Goal: Complete application form: Complete application form

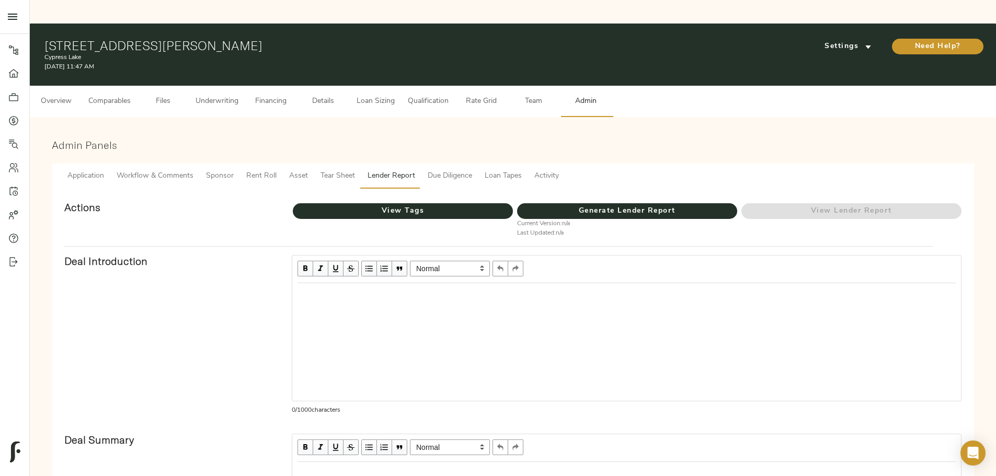
click at [355, 170] on span "Tear Sheet" at bounding box center [338, 176] width 35 height 13
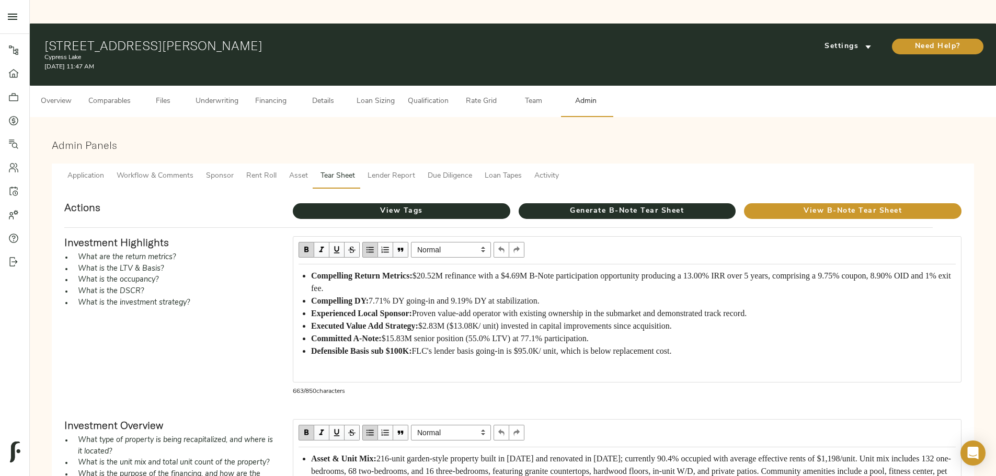
click at [402, 86] on button "Loan Sizing" at bounding box center [375, 101] width 52 height 31
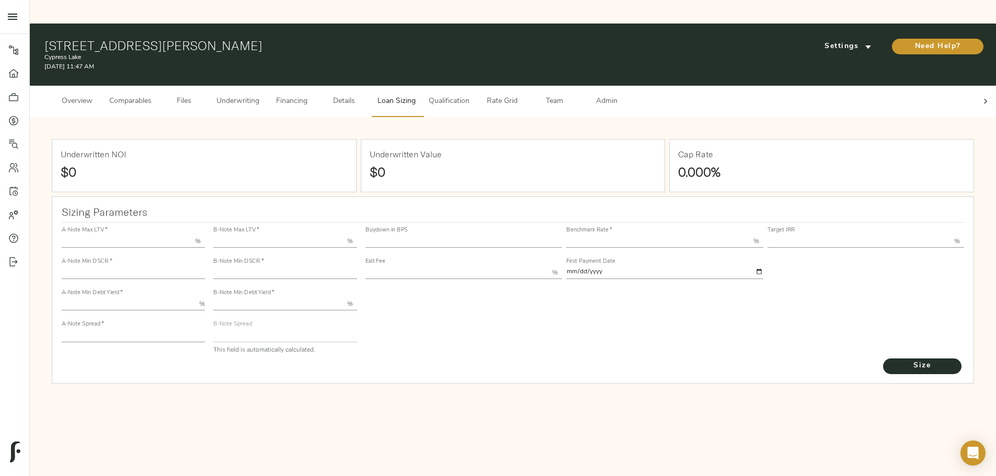
type input "55.000"
type input "1.4"
type input "10.00"
type input "220"
type input "80.000"
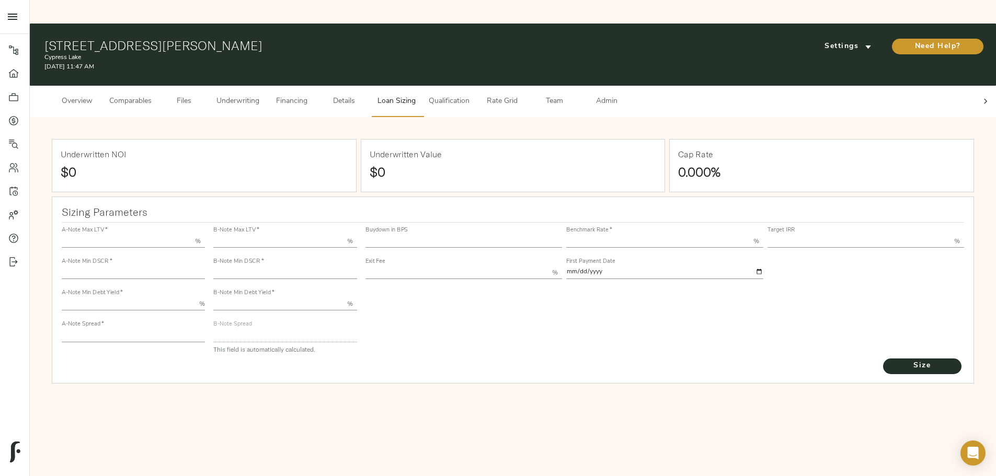
type input "1.14"
type input "2.00"
type input "604.7401892713127"
type input "30"
type input "3.69"
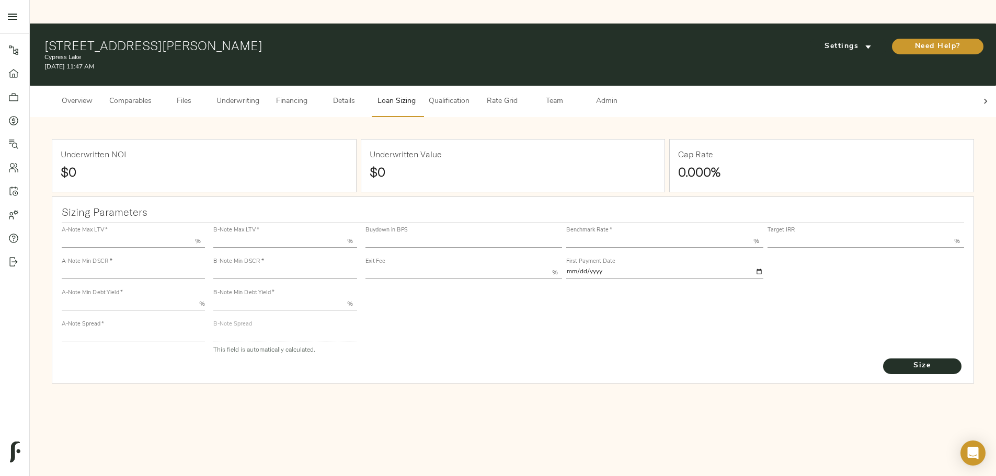
type input "13.00"
type input "1.00"
type input "2025-09-01"
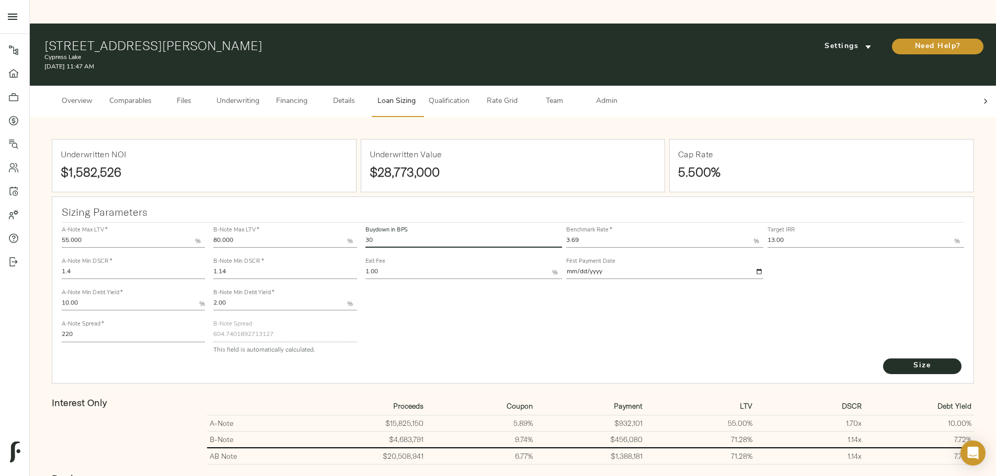
click at [447, 235] on input "30" at bounding box center [464, 241] width 197 height 13
click at [567, 235] on input "3.69" at bounding box center [659, 241] width 187 height 13
type input "3.71"
click at [768, 235] on input "13.00" at bounding box center [861, 241] width 187 height 13
click at [747, 277] on div "Buydown in BPS 30 Benchmark Rate   * 3.71 % Target IRR 12.00 % Exit Fee 1.00 % …" at bounding box center [665, 290] width 608 height 143
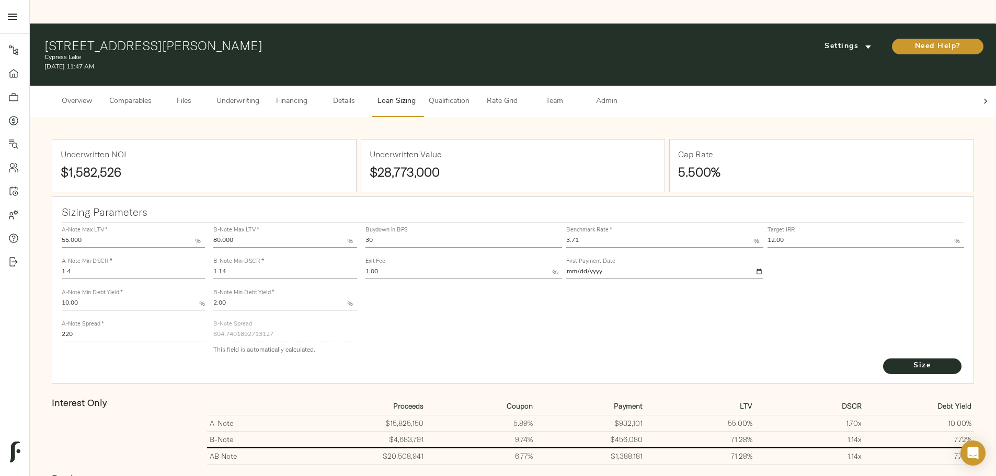
click at [768, 235] on input "12.00" at bounding box center [861, 241] width 187 height 13
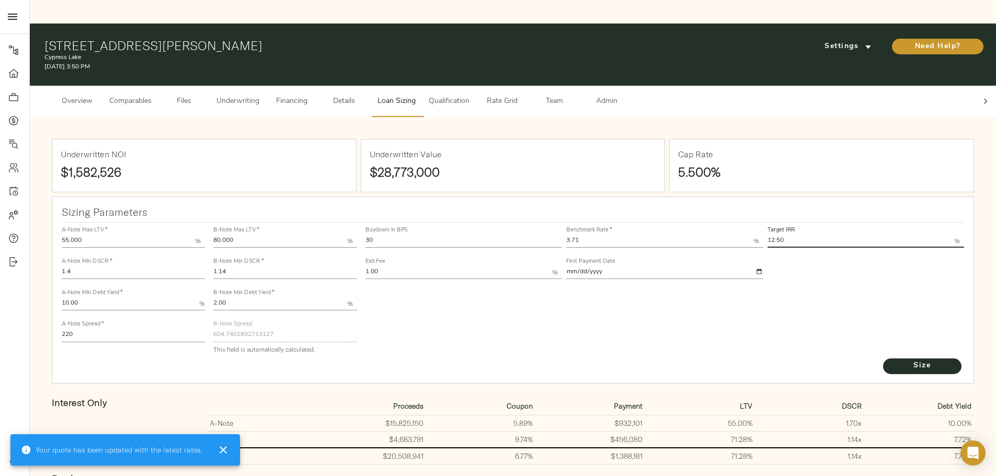
type input "12.50"
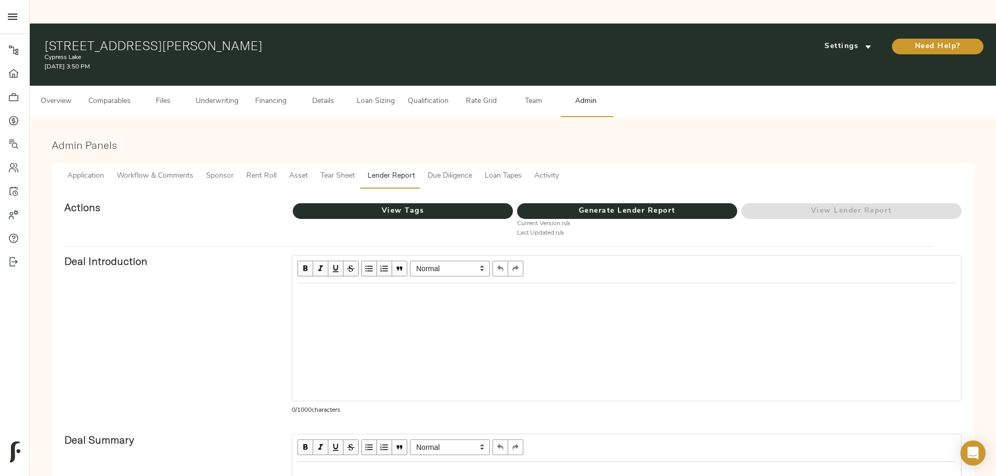
click at [402, 86] on button "Loan Sizing" at bounding box center [375, 101] width 52 height 31
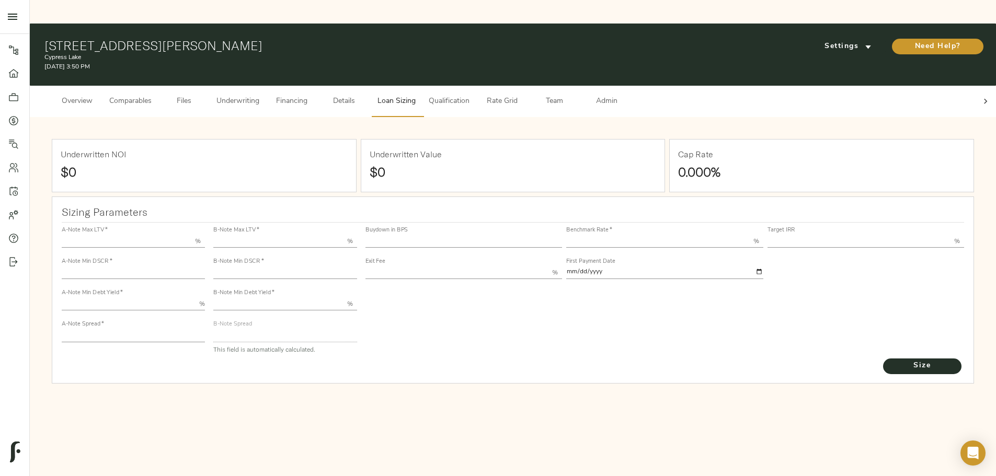
type input "55.000"
type input "1.4"
type input "10.00"
type input "220"
type input "80.000"
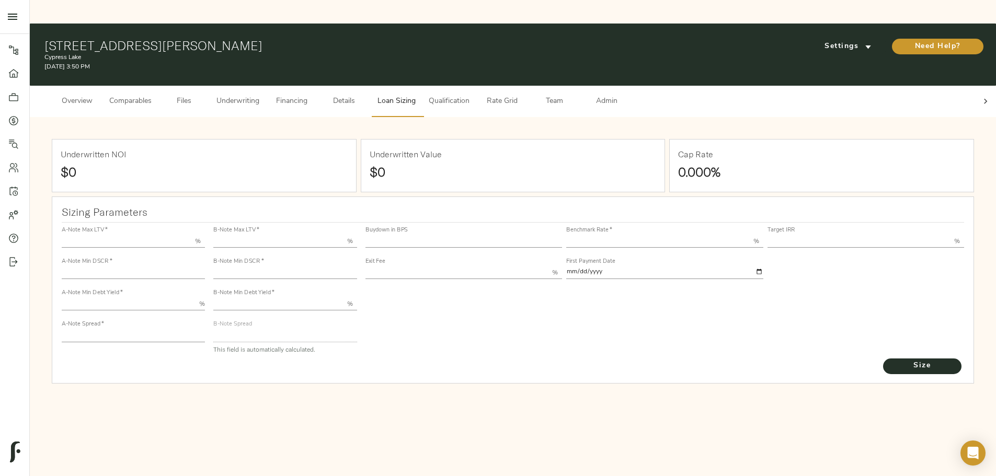
type input "1.14"
type input "2.00"
type input "604.745734176276"
type input "30"
type input "3.69"
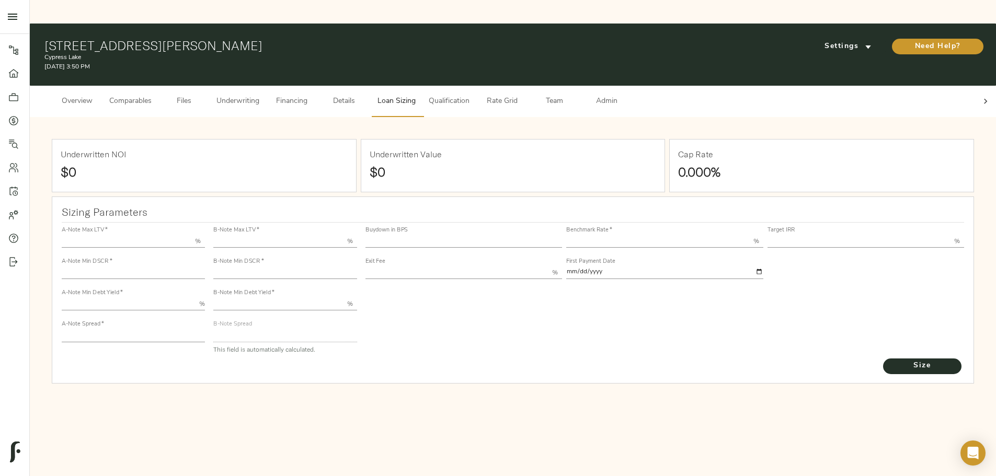
type input "13.00"
type input "1.00"
type input "[DATE]"
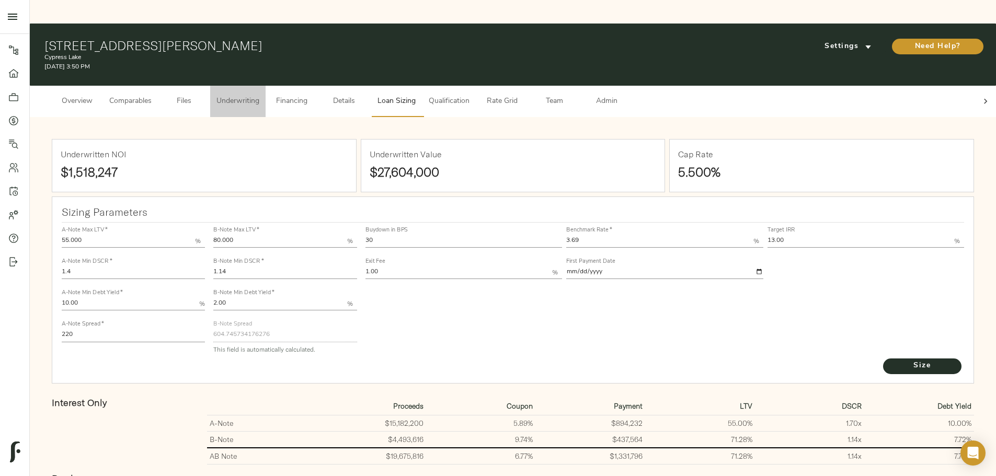
click at [259, 95] on span "Underwriting" at bounding box center [238, 101] width 43 height 13
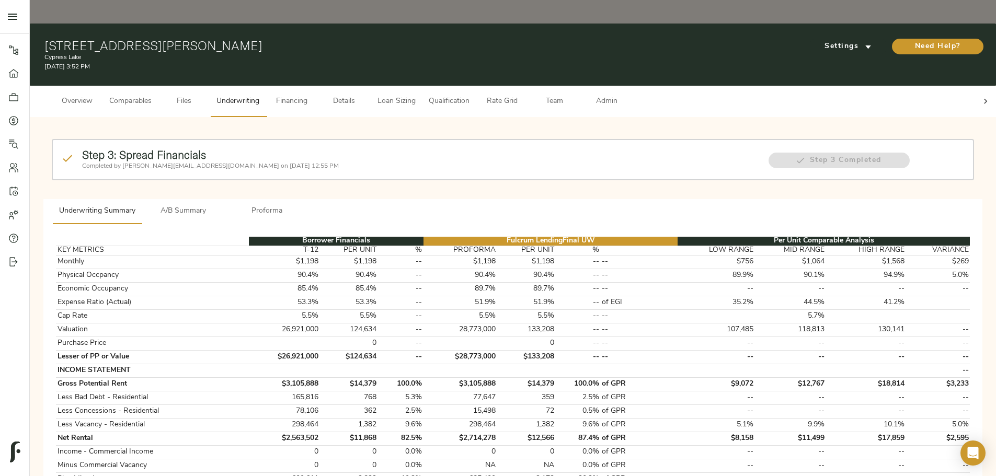
click at [416, 95] on span "Loan Sizing" at bounding box center [397, 101] width 40 height 13
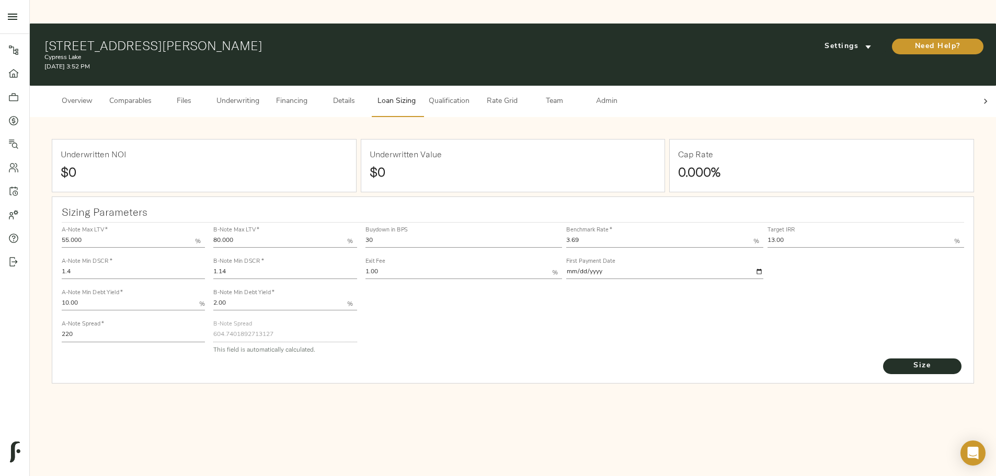
click at [259, 95] on span "Underwriting" at bounding box center [238, 101] width 43 height 13
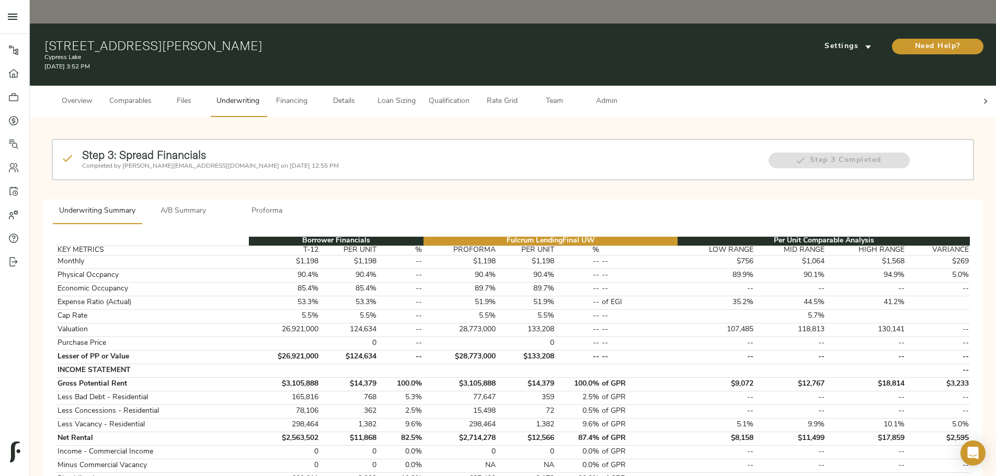
click at [416, 95] on span "Loan Sizing" at bounding box center [397, 101] width 40 height 13
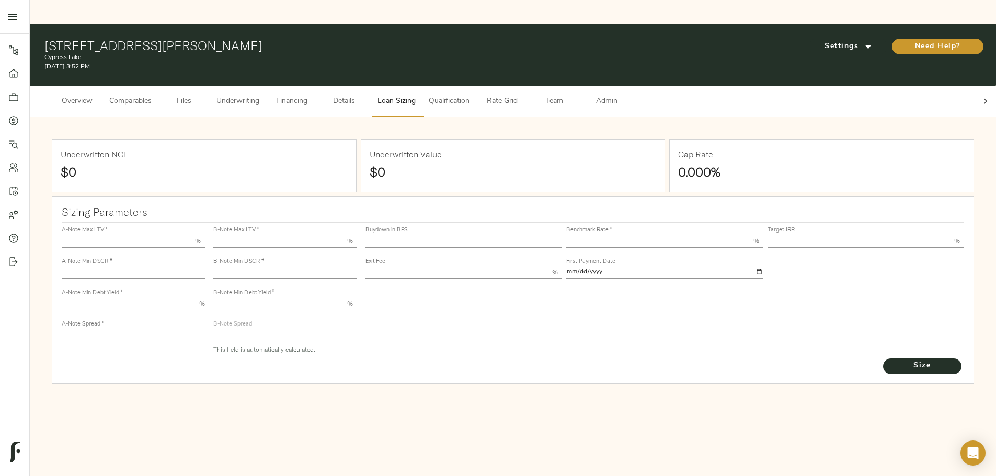
type input "55.000"
type input "1.4"
type input "10.00"
type input "220"
type input "80.000"
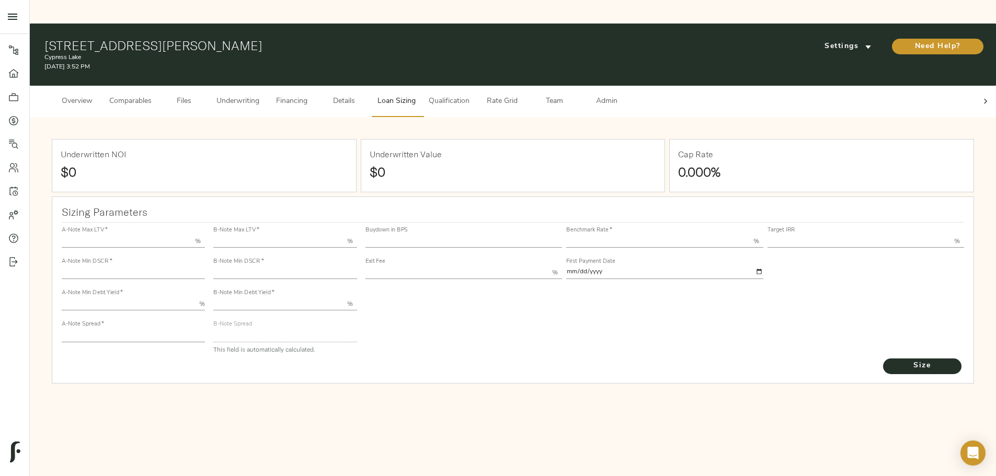
type input "1.14"
type input "2.00"
type input "604.7401892713127"
type input "30"
type input "3.69"
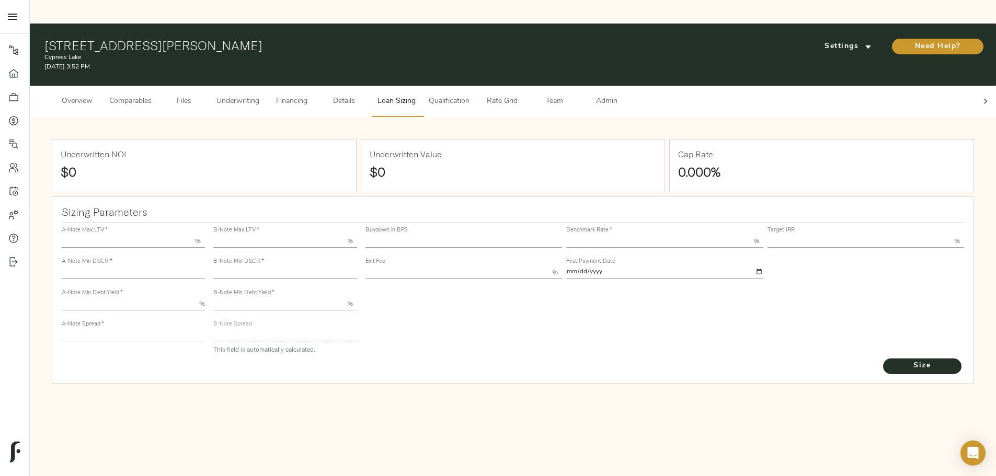
type input "13.00"
type input "1.00"
type input "2025-09-01"
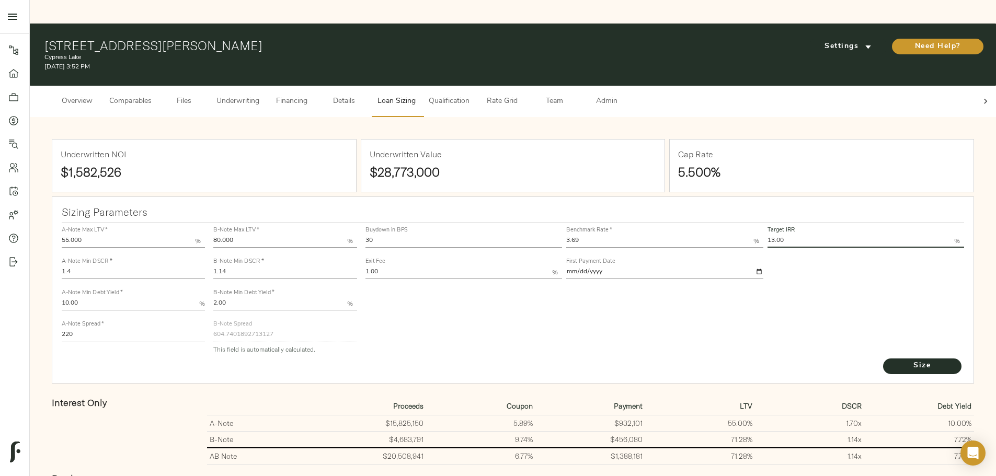
click at [768, 235] on input "13.00" at bounding box center [861, 241] width 187 height 13
type input "12.50"
click at [581, 235] on input "3.69" at bounding box center [659, 241] width 187 height 13
type input "3.69"
click at [721, 268] on div "Buydown in BPS 30 Benchmark Rate   * 3.69 % Target IRR 12.50 % Exit Fee 1.00 % …" at bounding box center [665, 290] width 608 height 143
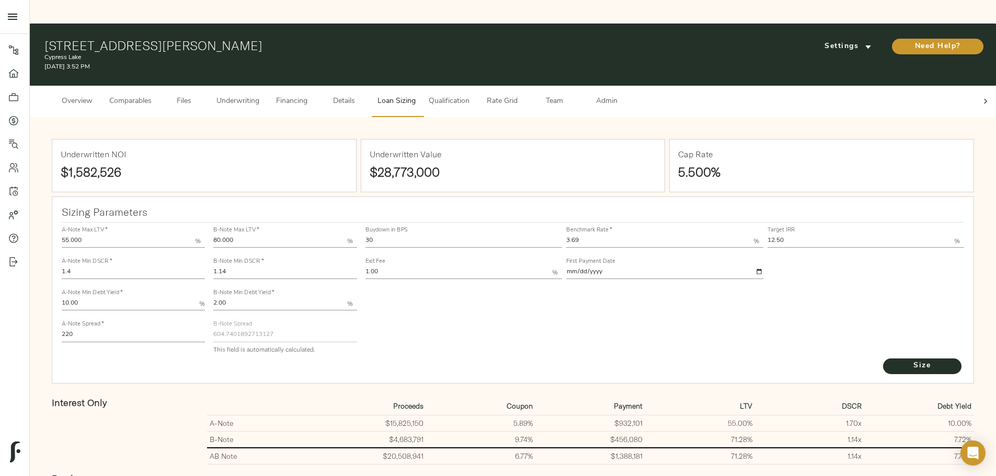
click at [581, 298] on div "Buydown in BPS 30 Benchmark Rate   * 3.69 % Target IRR 12.50 % Exit Fee 1.00 % …" at bounding box center [665, 290] width 608 height 143
click at [894, 360] on span "Size" at bounding box center [923, 366] width 58 height 13
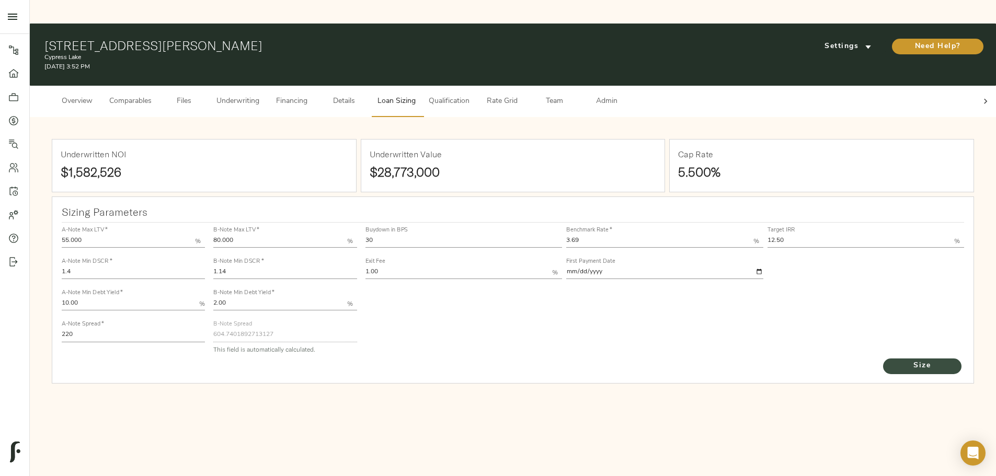
type input "782"
type input "0"
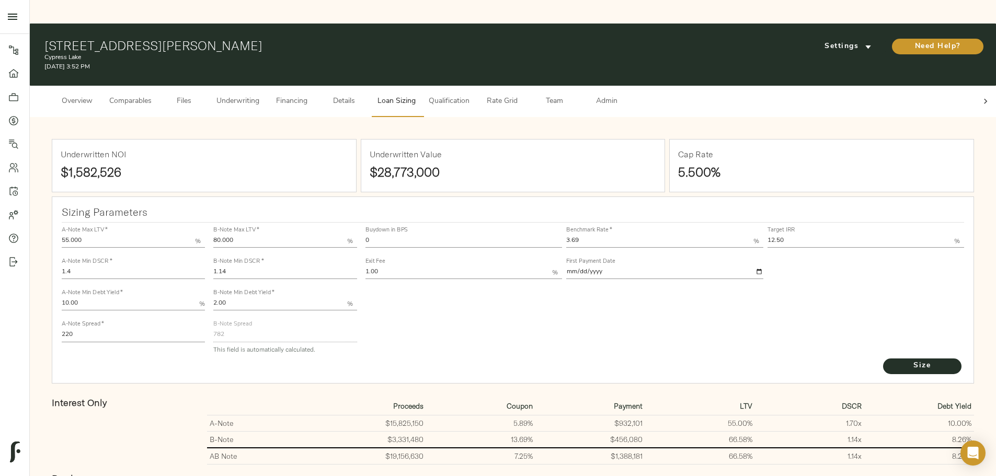
click at [463, 235] on input "0" at bounding box center [464, 241] width 197 height 13
type input "0"
click at [883, 359] on button "Size" at bounding box center [922, 367] width 78 height 16
type input "30"
click at [883, 359] on button "Size" at bounding box center [922, 367] width 78 height 16
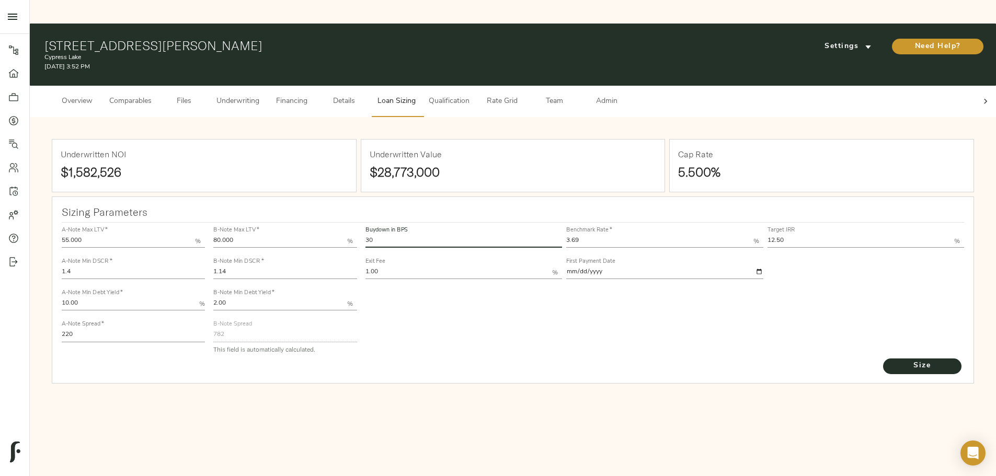
type input "572.0602336329723"
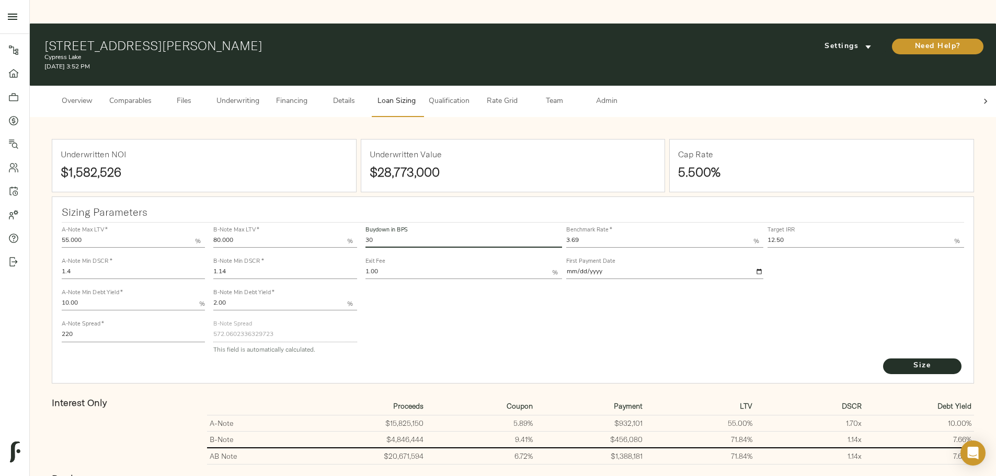
click at [357, 267] on input "1.14" at bounding box center [284, 273] width 143 height 13
type input "1.16"
click at [883, 359] on button "Size" at bounding box center [922, 367] width 78 height 16
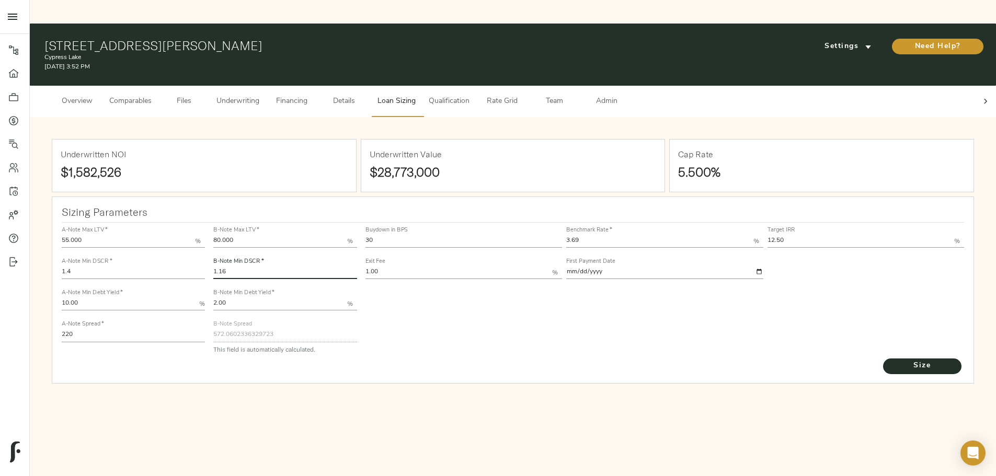
type input "563.2571995906309"
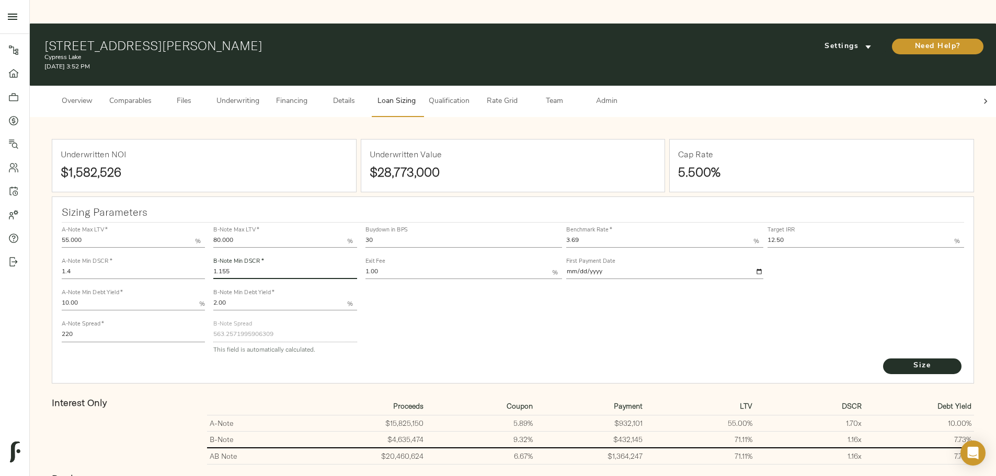
type input "1.155"
click at [883, 359] on button "Size" at bounding box center [922, 367] width 78 height 16
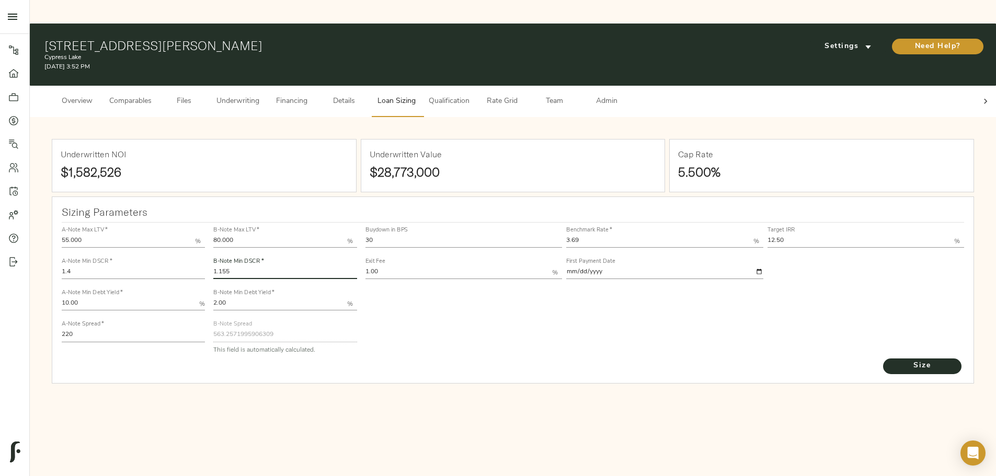
type input "565.5046873422442"
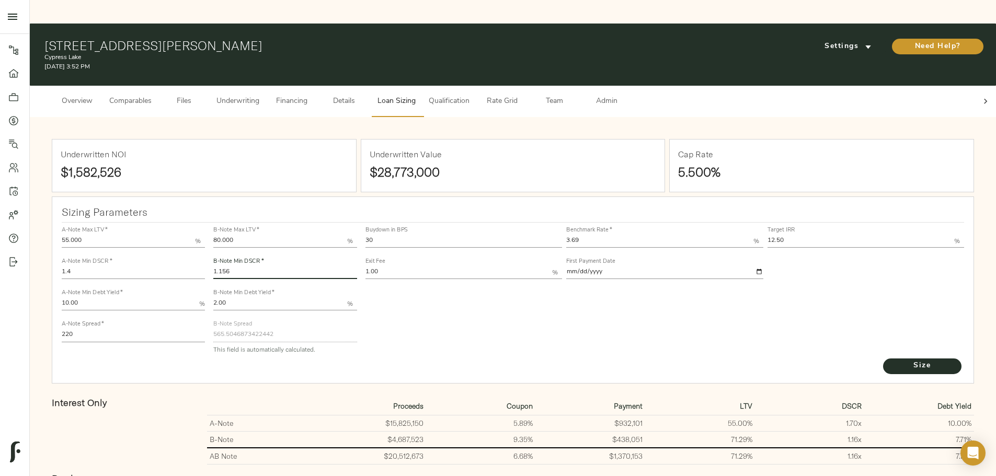
type input "1.156"
click at [883, 359] on button "Size" at bounding box center [922, 367] width 78 height 16
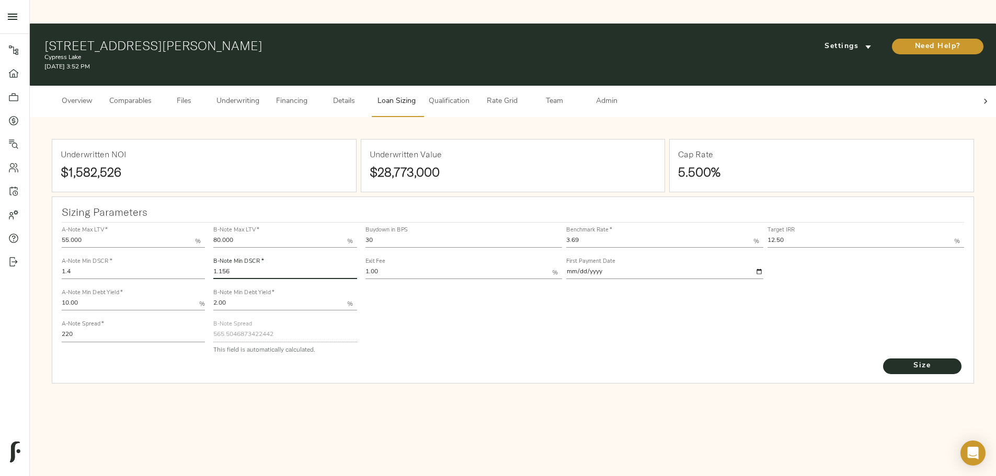
type input "565.0577358582512"
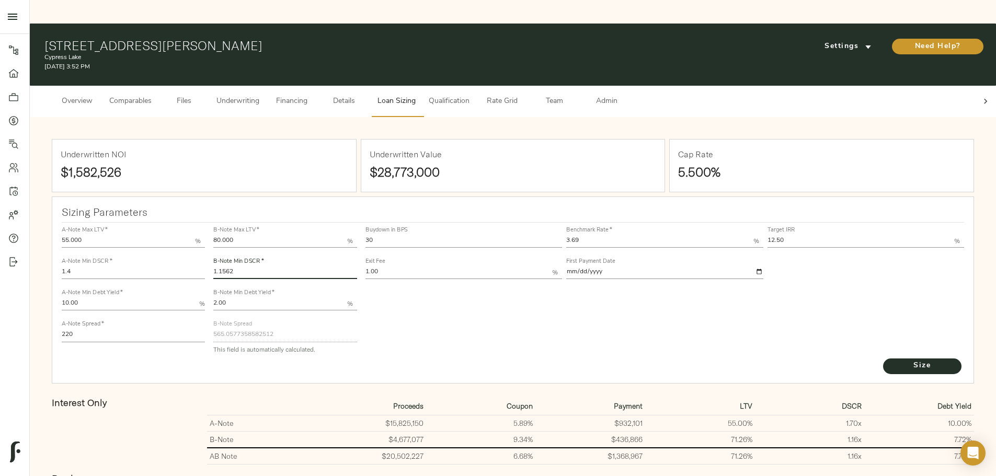
type input "1.1562"
click at [883, 359] on button "Size" at bounding box center [922, 367] width 78 height 16
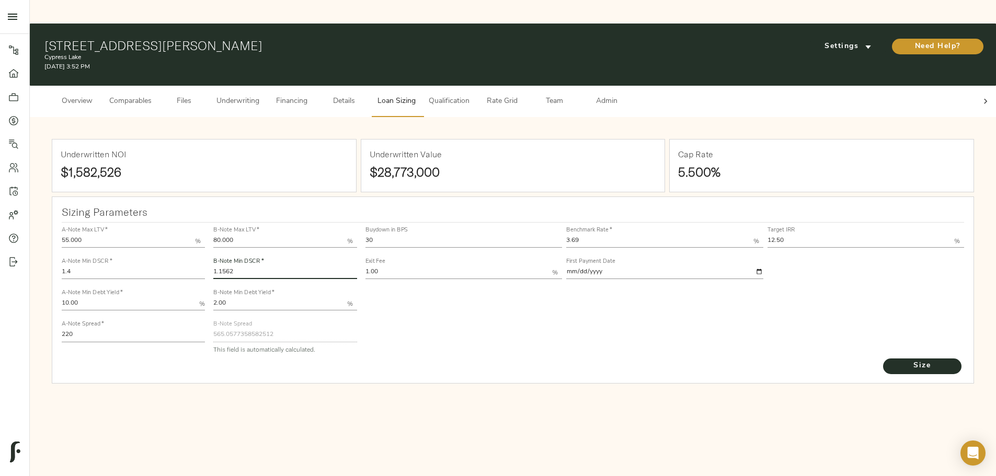
type input "564.9681935814615"
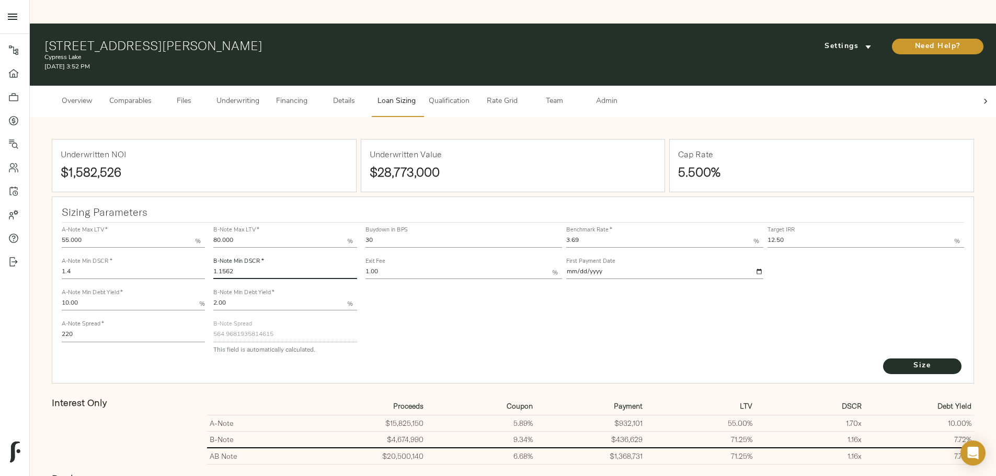
click at [259, 95] on span "Underwriting" at bounding box center [238, 101] width 43 height 13
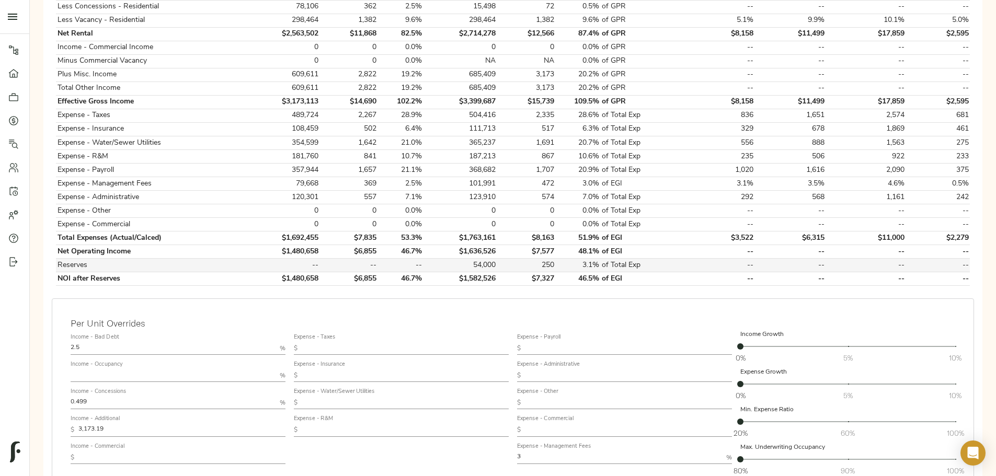
scroll to position [481, 0]
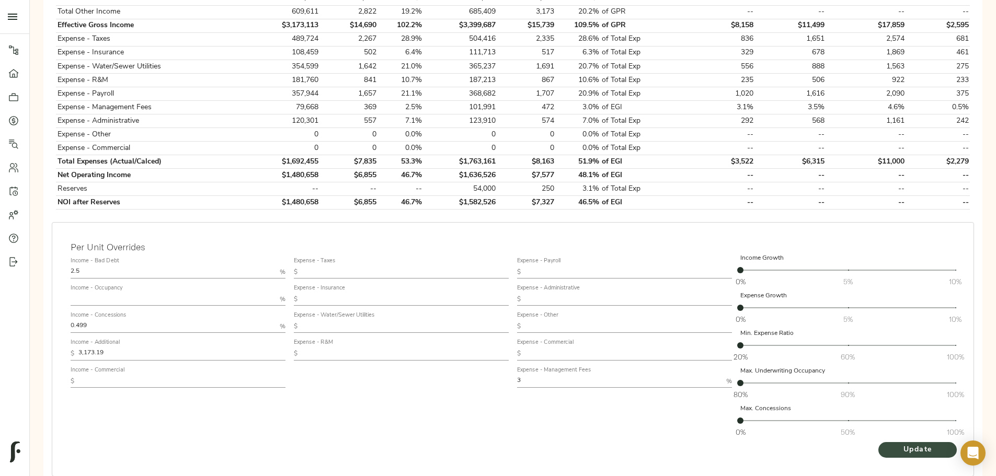
click at [889, 444] on span "Update" at bounding box center [918, 450] width 58 height 13
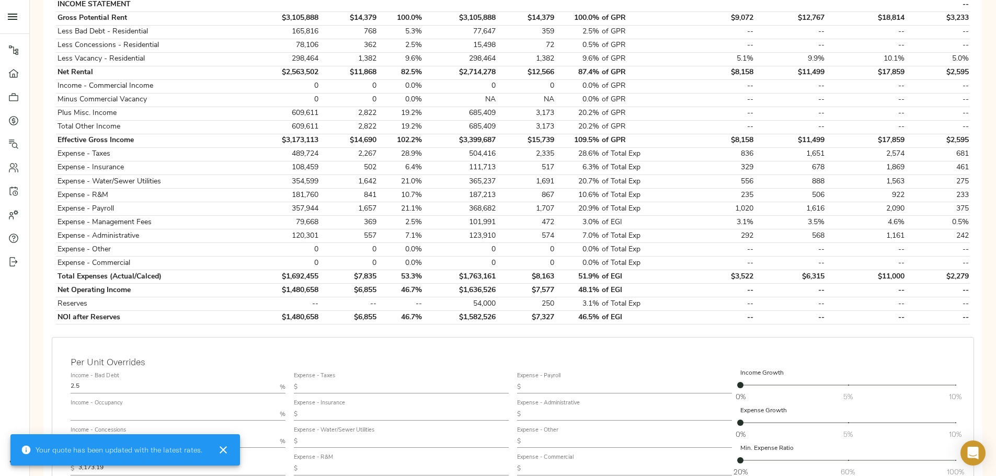
scroll to position [0, 0]
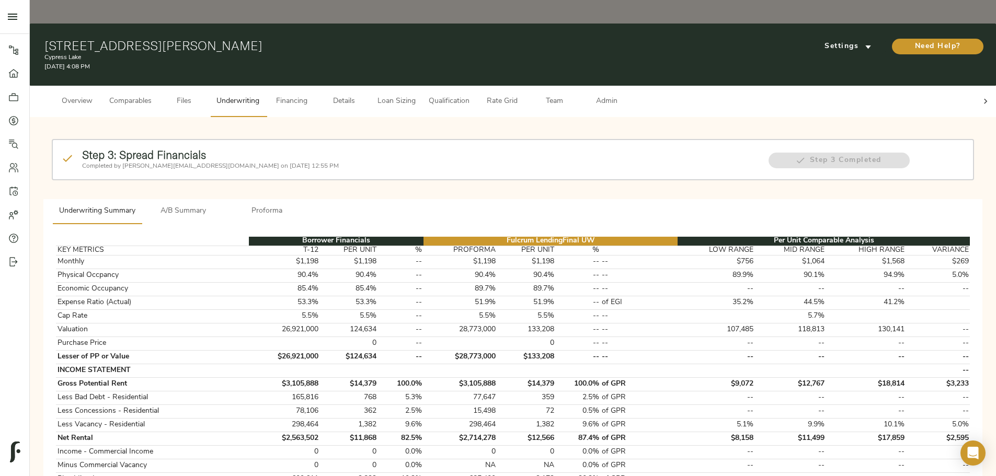
click at [219, 205] on span "A/B Summary" at bounding box center [183, 211] width 71 height 13
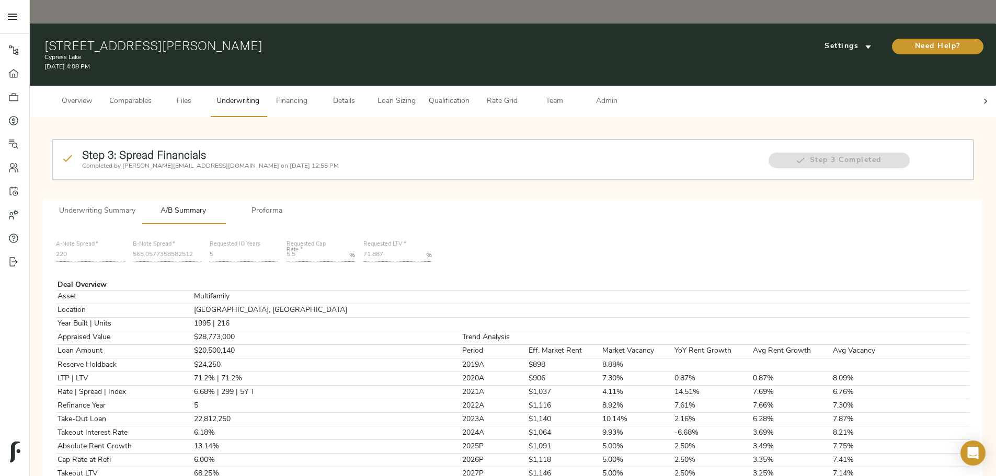
click at [981, 96] on icon at bounding box center [986, 101] width 10 height 10
click at [627, 95] on span "Admin" at bounding box center [607, 101] width 40 height 13
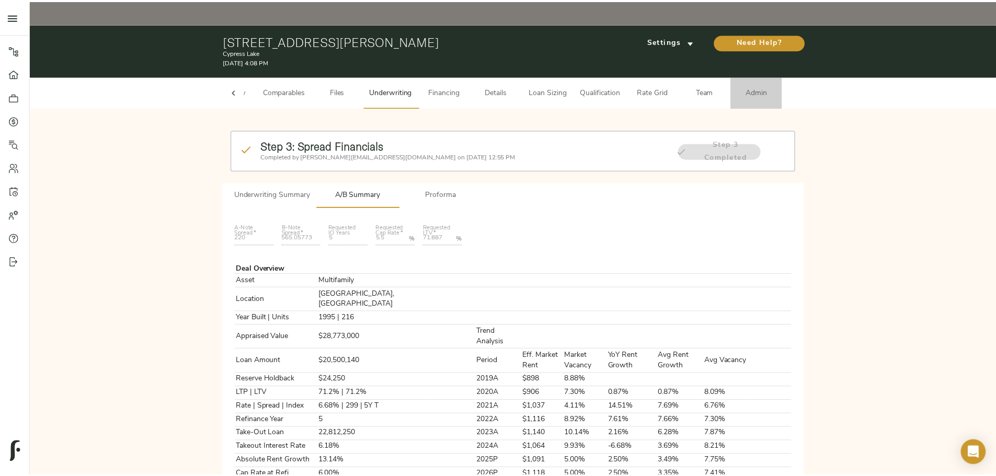
scroll to position [0, 41]
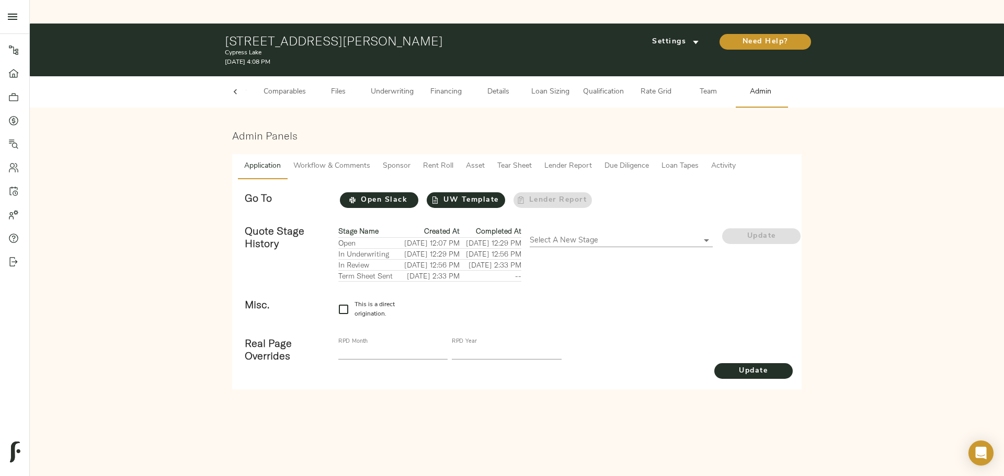
click at [507, 160] on span "Tear Sheet" at bounding box center [514, 166] width 35 height 13
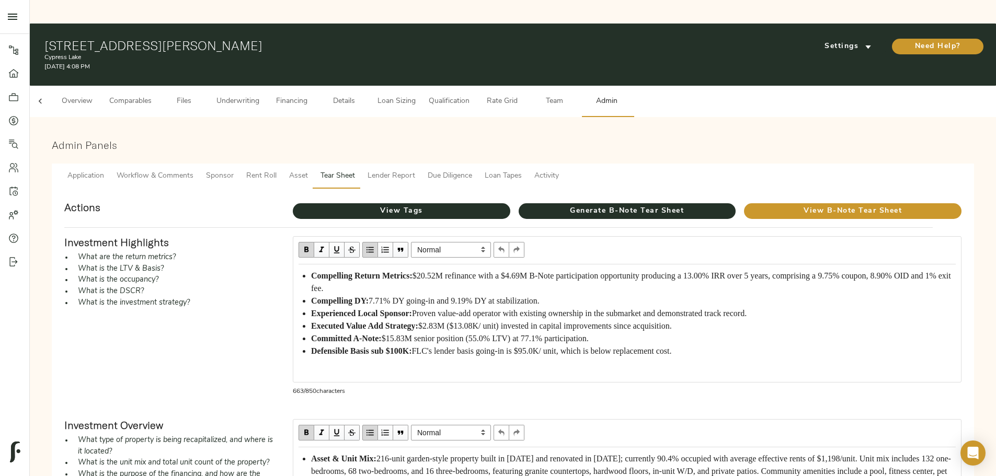
click at [502, 271] on span "$20.52M refinance with a $4.69M B-Note participation opportunity producing a 13…" at bounding box center [632, 281] width 642 height 21
click at [532, 271] on span "$20.52M refinance with a $4.69M B-Note participation opportunity producing a 12…" at bounding box center [632, 281] width 642 height 21
drag, startPoint x: 524, startPoint y: 245, endPoint x: 554, endPoint y: 244, distance: 30.9
click at [554, 271] on span "$20.52M refinance with a $4.69M B-Note participation opportunity producing a 12…" at bounding box center [632, 281] width 642 height 21
click at [468, 205] on span "View Tags" at bounding box center [402, 211] width 218 height 13
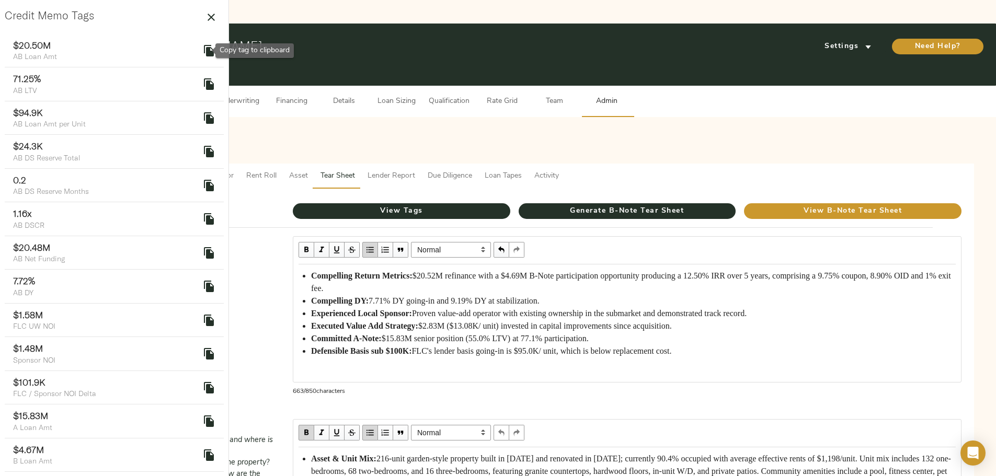
click at [204, 56] on icon "delete" at bounding box center [209, 51] width 10 height 12
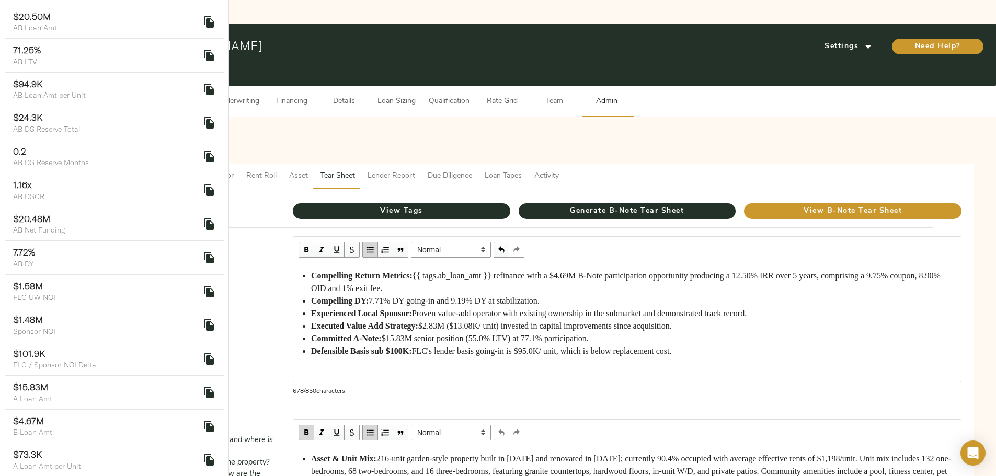
scroll to position [52, 0]
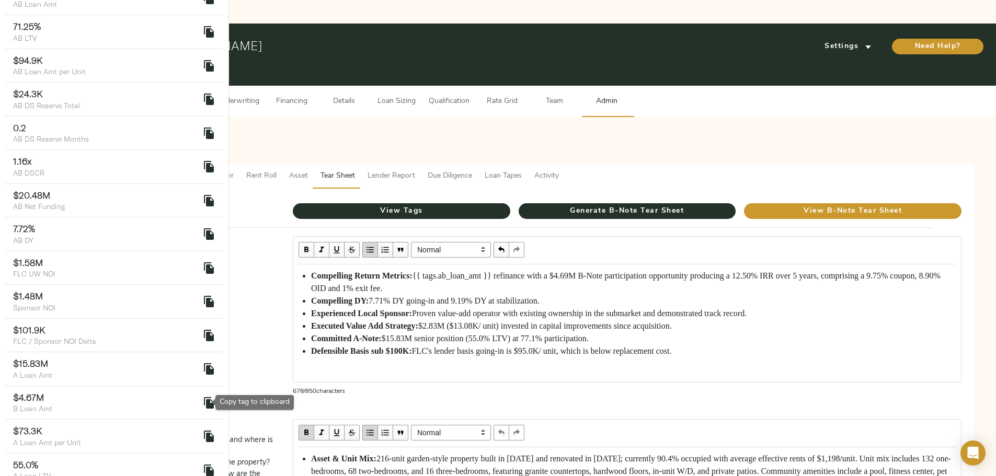
click at [204, 400] on icon "delete" at bounding box center [209, 403] width 13 height 13
drag, startPoint x: 672, startPoint y: 243, endPoint x: 701, endPoint y: 245, distance: 29.3
click at [701, 271] on span "{{ tags.ab_loan_amt }} refinance with a $4.69M B-Note participation opportunity…" at bounding box center [627, 281] width 632 height 21
click at [204, 233] on icon "delete" at bounding box center [209, 235] width 10 height 12
drag, startPoint x: 469, startPoint y: 280, endPoint x: 489, endPoint y: 281, distance: 19.9
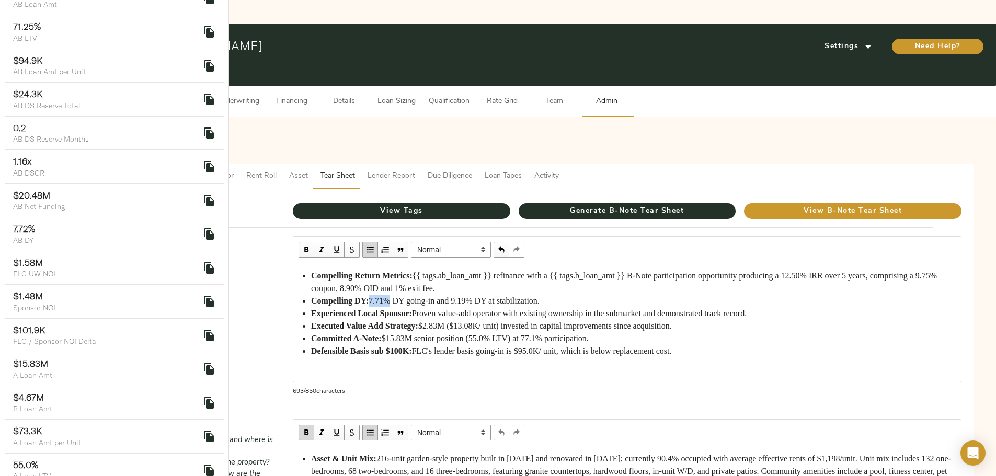
click at [489, 295] on div "Compelling DY: 7.71% DY going-in and 9.19% DY at stabilization." at bounding box center [633, 301] width 645 height 13
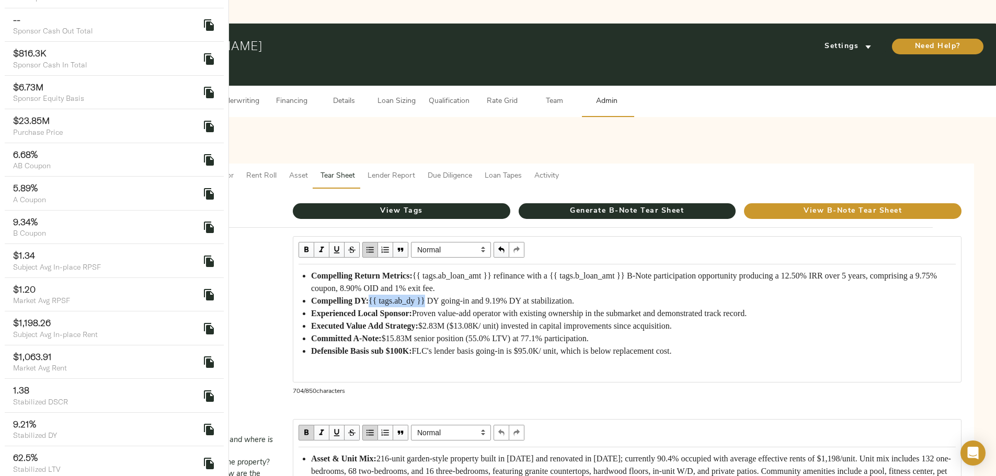
scroll to position [1517, 0]
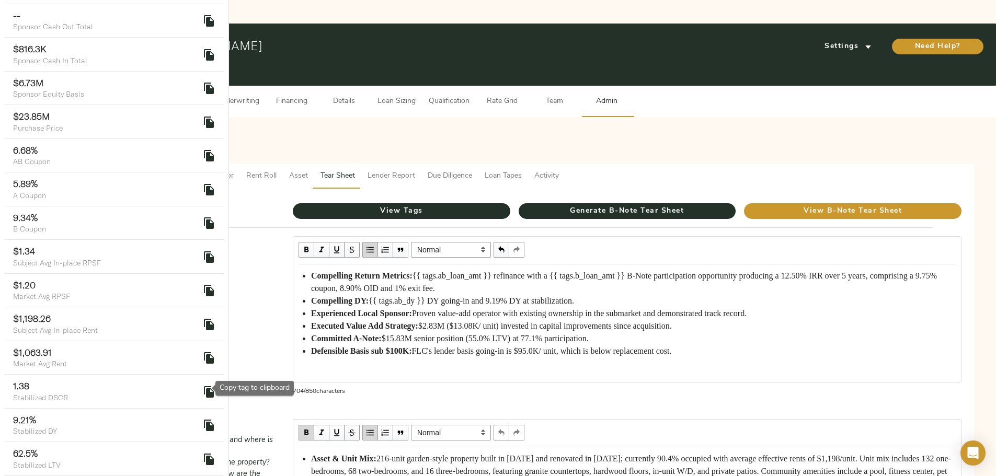
click at [204, 420] on icon "delete" at bounding box center [209, 426] width 10 height 12
click at [574, 297] on span "{{ tags.ab_dy }} DY going-in and 9.19% DY at stabilization." at bounding box center [472, 301] width 206 height 9
drag, startPoint x: 595, startPoint y: 281, endPoint x: 613, endPoint y: 281, distance: 18.8
click at [574, 297] on span "{{ tags.ab_dy }} DY going-in and 9.19% DY at stabilization." at bounding box center [472, 301] width 206 height 9
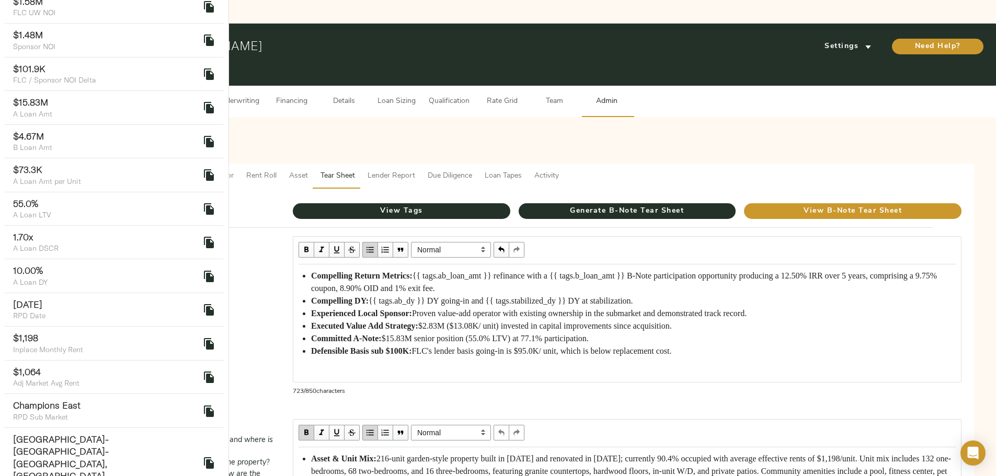
scroll to position [261, 0]
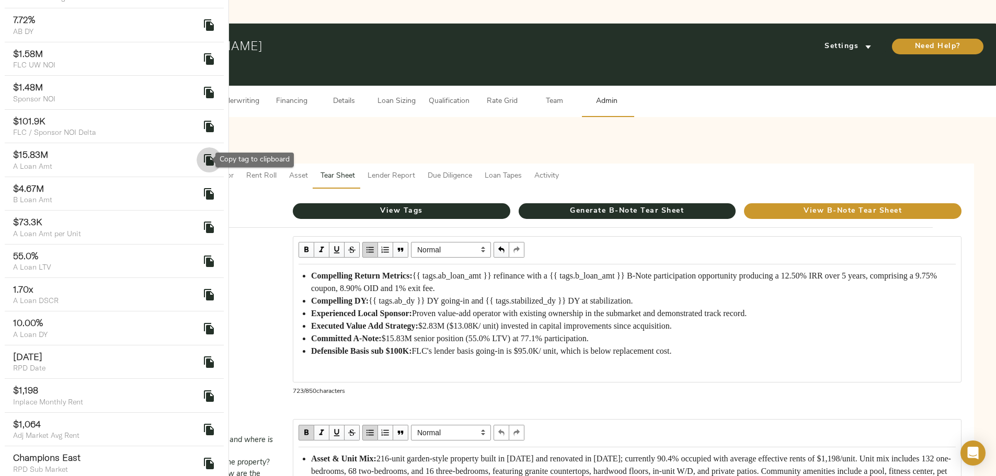
click at [205, 162] on icon "delete" at bounding box center [209, 160] width 10 height 12
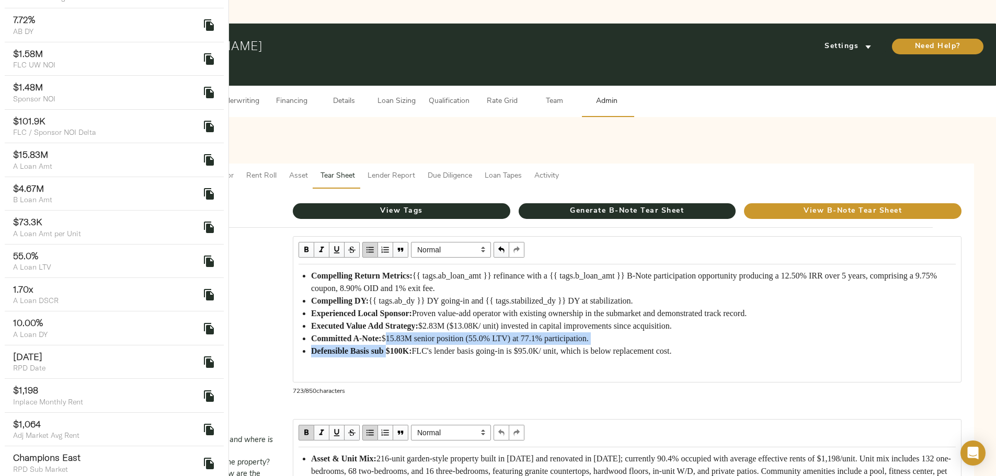
scroll to position [30, 0]
drag, startPoint x: 486, startPoint y: 344, endPoint x: 518, endPoint y: 312, distance: 45.1
click at [518, 334] on span "$15.83M senior position (55.0% LTV) at 77.1% participation." at bounding box center [485, 338] width 207 height 9
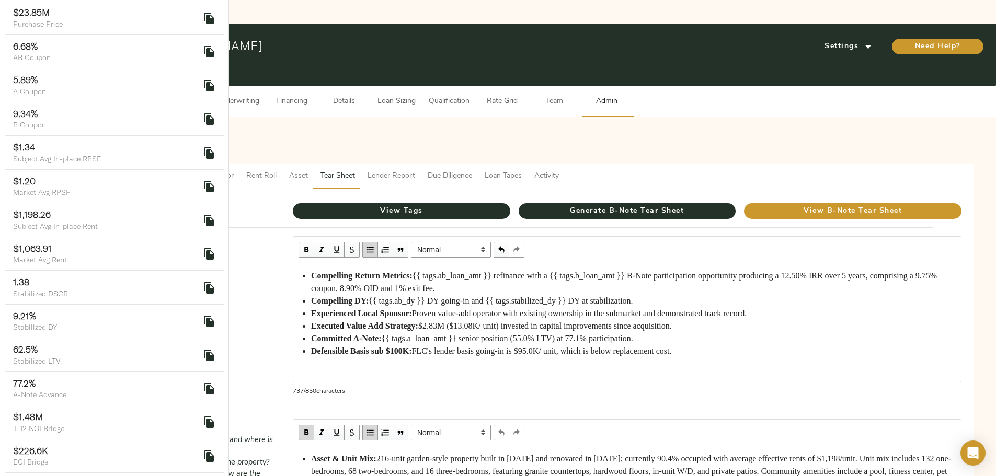
scroll to position [1621, 0]
click at [204, 383] on icon "delete" at bounding box center [209, 389] width 10 height 12
drag, startPoint x: 685, startPoint y: 315, endPoint x: 704, endPoint y: 315, distance: 18.8
click at [633, 334] on span "{{ tags.a_loan_amt }} senior position (55.0% LTV) at 77.1% participation." at bounding box center [508, 338] width 252 height 9
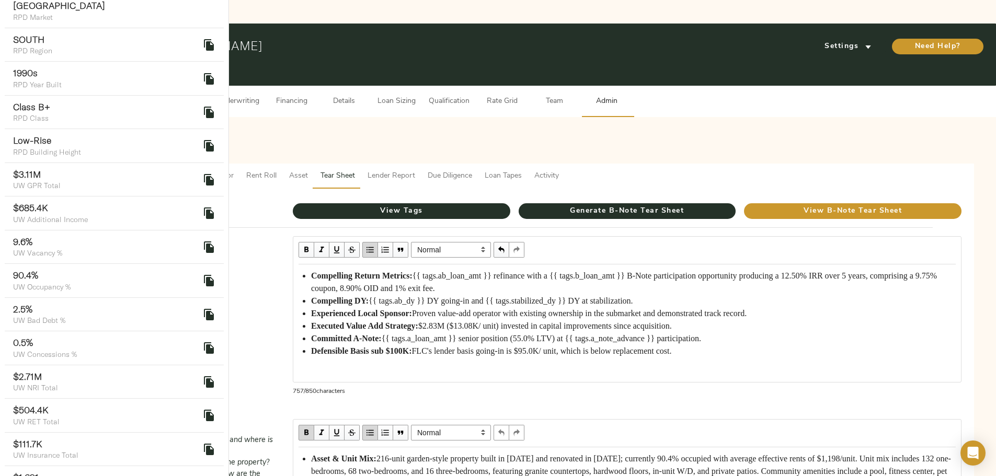
scroll to position [575, 0]
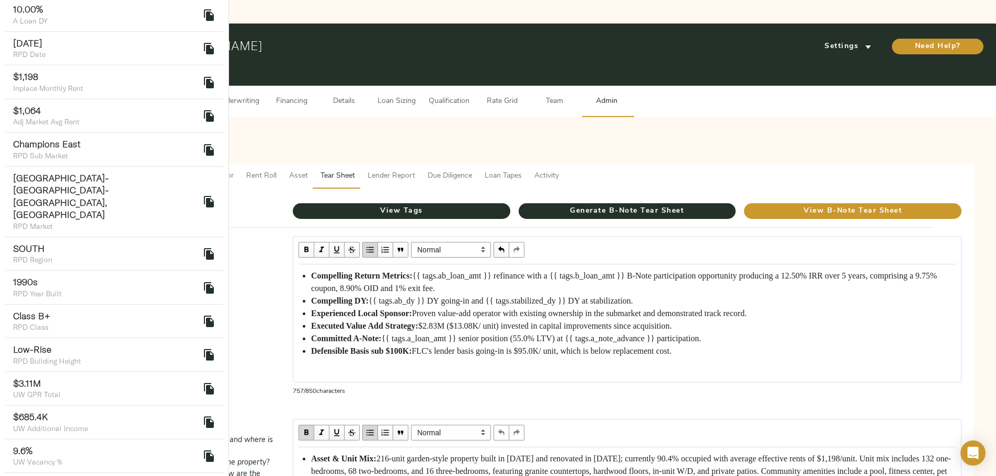
click at [268, 351] on div "Investment Highlights What are the return metrics? What is the LTV & Basis? Wha…" at bounding box center [170, 319] width 229 height 183
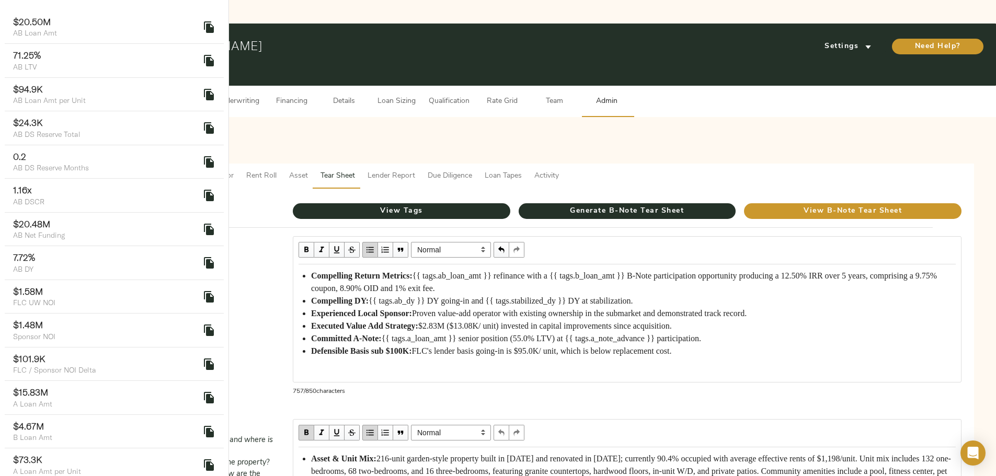
scroll to position [0, 0]
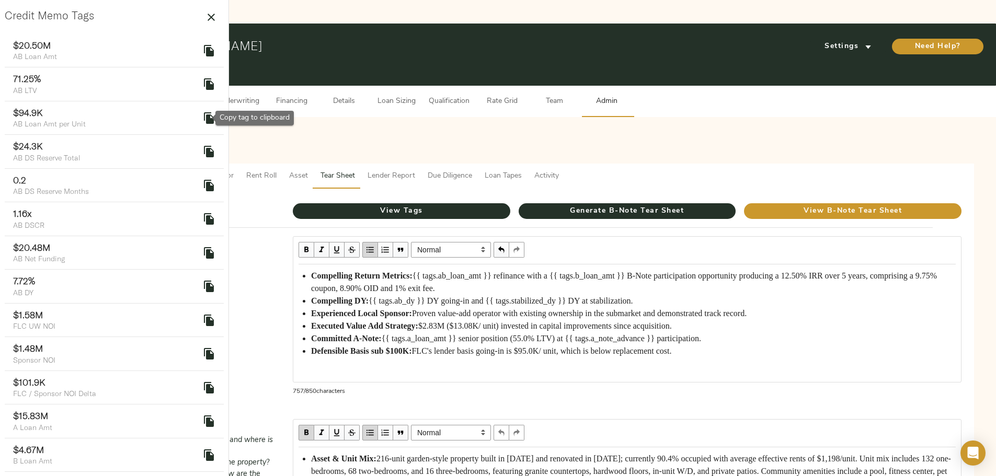
click at [203, 116] on icon "delete" at bounding box center [209, 118] width 13 height 13
drag, startPoint x: 636, startPoint y: 325, endPoint x: 663, endPoint y: 325, distance: 26.7
click at [663, 347] on span "FLC's lender basis going-in is $95.0K/ unit, which is below replacement cost." at bounding box center [542, 351] width 260 height 9
click at [252, 333] on div "Investment Highlights What are the return metrics? What is the LTV & Basis? Wha…" at bounding box center [170, 319] width 229 height 183
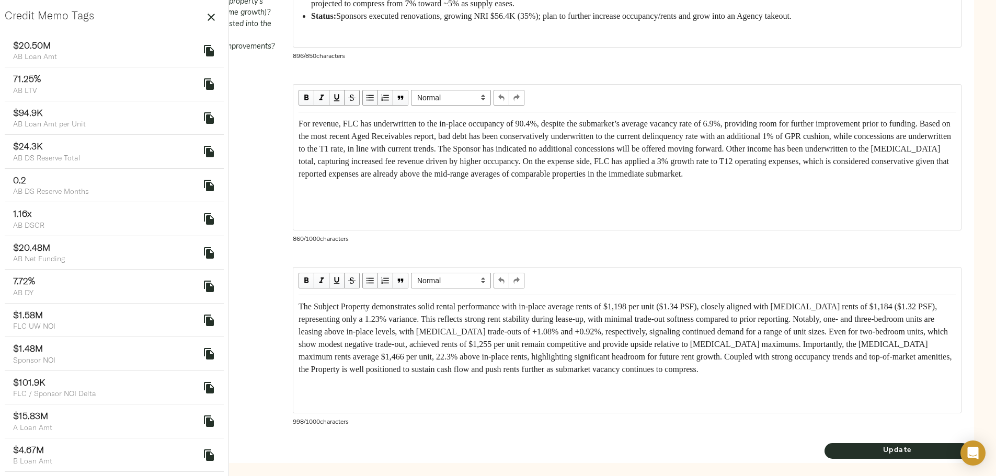
scroll to position [575, 0]
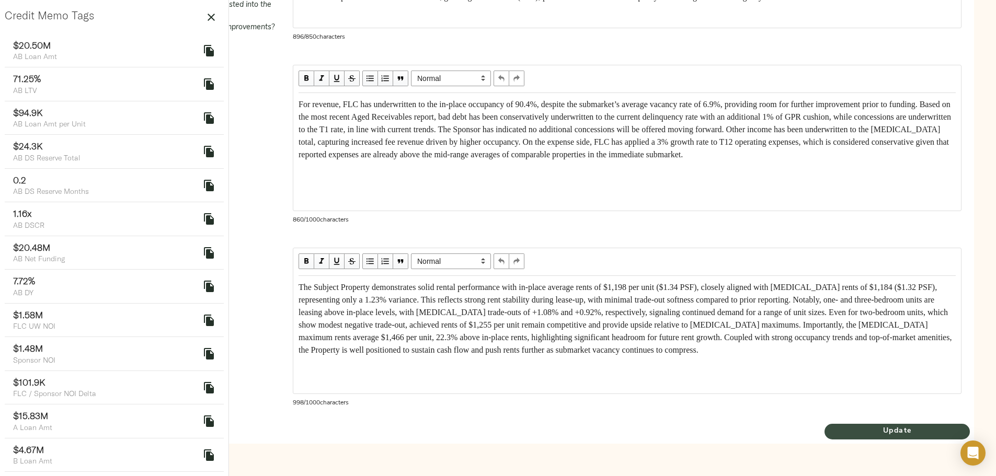
click at [825, 438] on span "Update" at bounding box center [897, 431] width 145 height 13
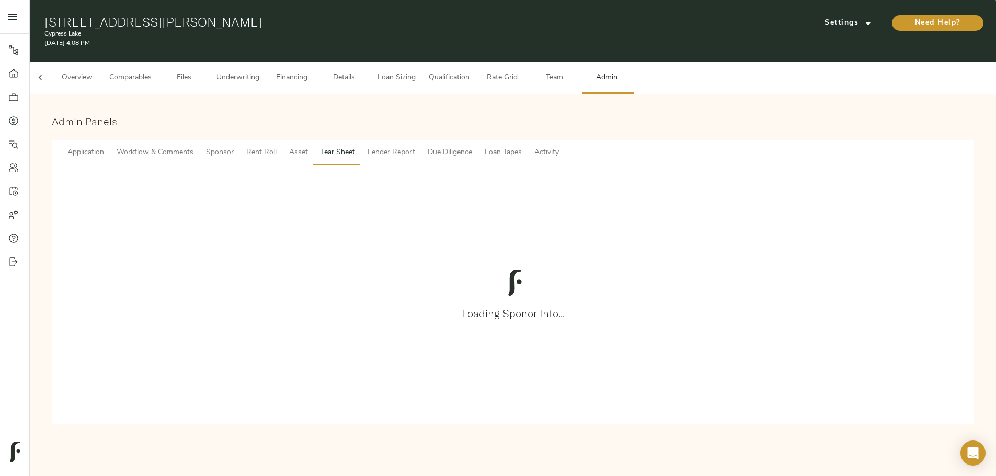
scroll to position [0, 0]
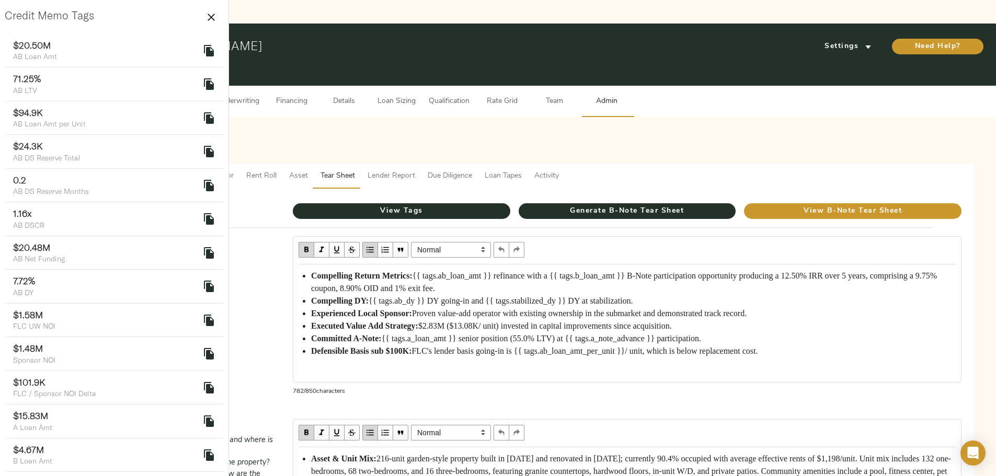
click at [416, 95] on span "Loan Sizing" at bounding box center [397, 101] width 40 height 13
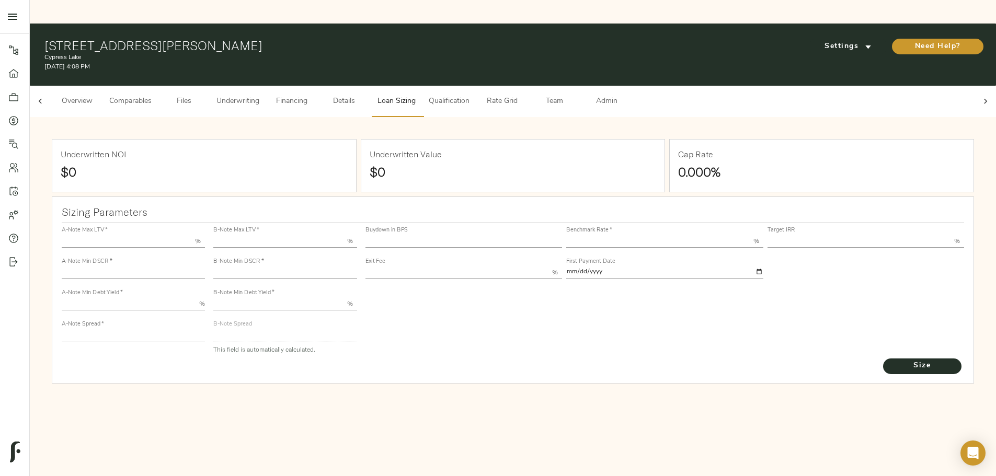
type input "55.000"
type input "1.4"
type input "10.00"
type input "220"
type input "80.000"
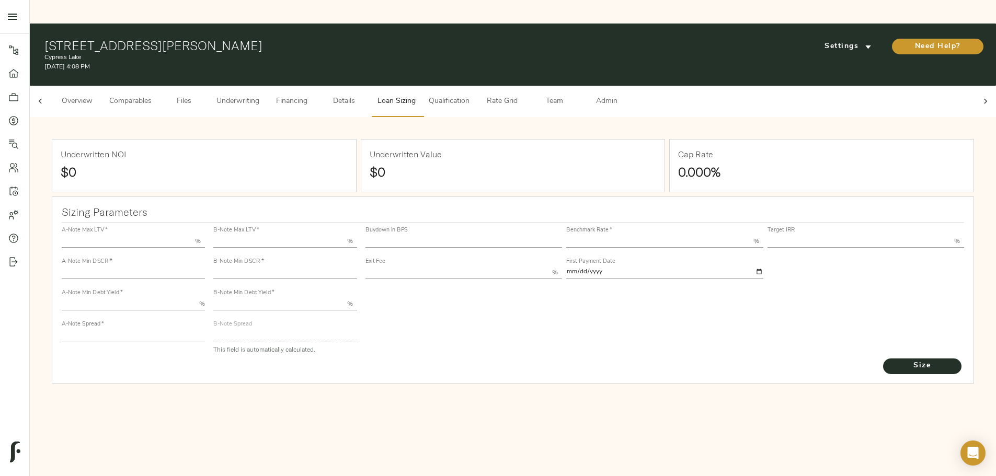
type input "1.1562"
type input "2.00"
type input "564.9681935814615"
type input "30"
type input "3.69"
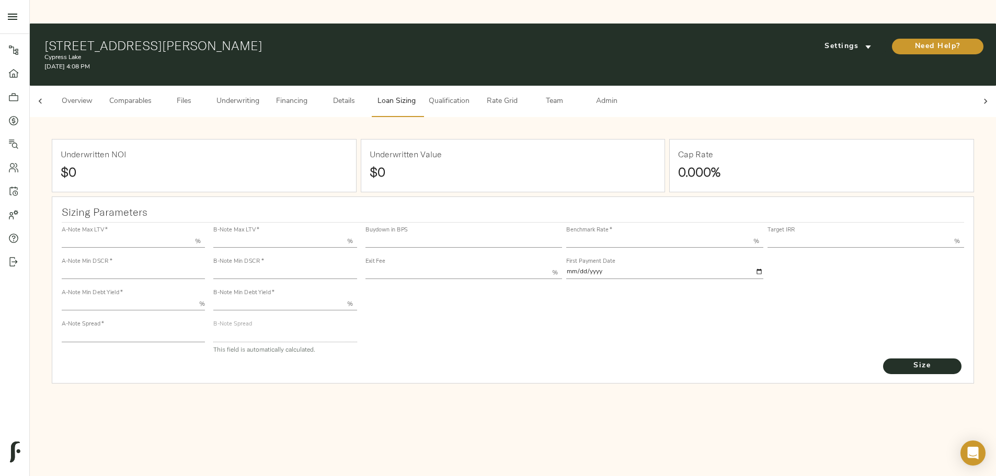
type input "12.50"
type input "1.00"
type input "2025-09-01"
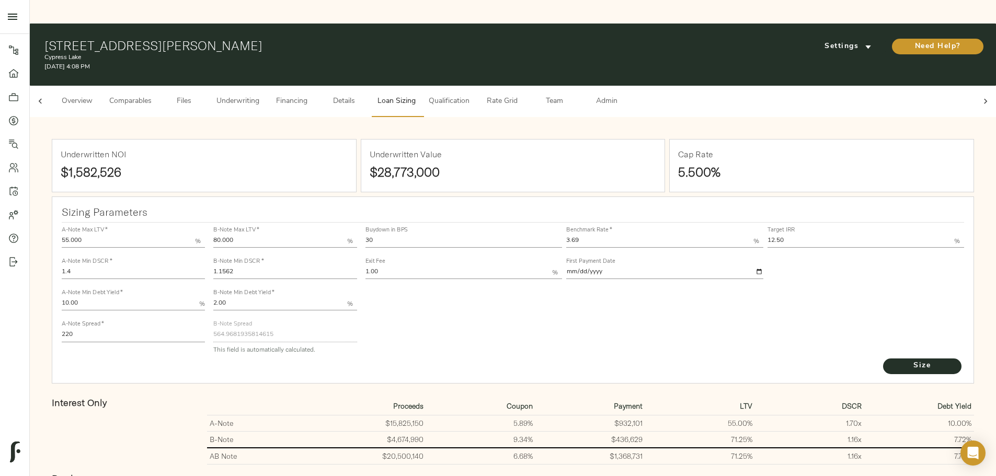
click at [627, 95] on span "Admin" at bounding box center [607, 101] width 40 height 13
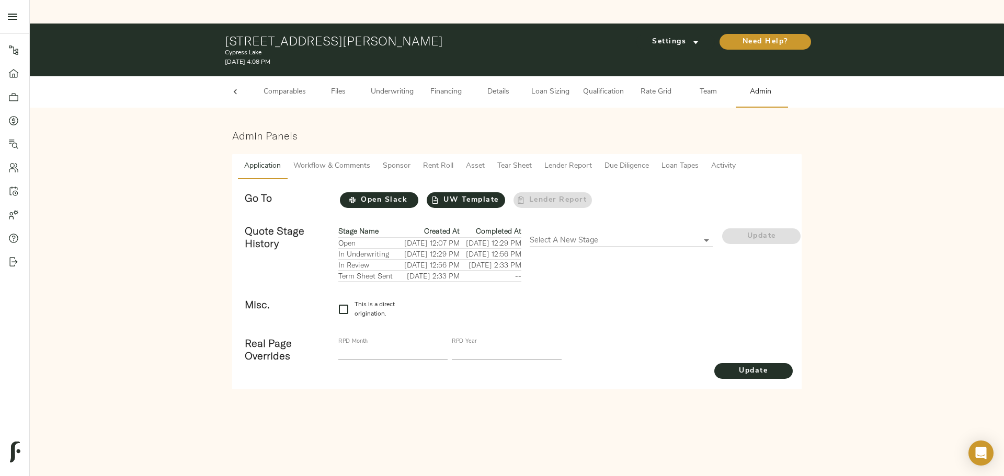
click at [516, 160] on span "Tear Sheet" at bounding box center [514, 166] width 35 height 13
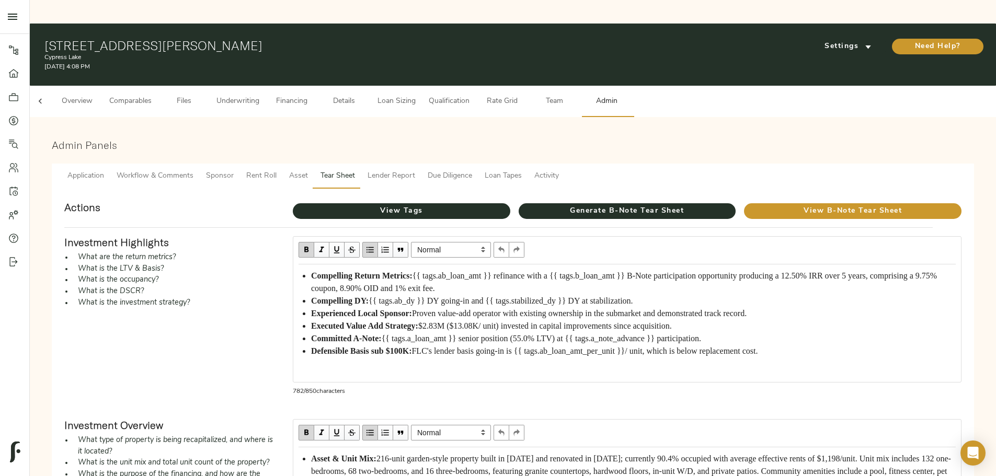
click at [418, 271] on span "{{ tags.ab_loan_amt }} refinance with a {{ tags.b_loan_amt }} B-Note participat…" at bounding box center [625, 281] width 628 height 21
click at [456, 205] on span "View Tags" at bounding box center [402, 211] width 218 height 13
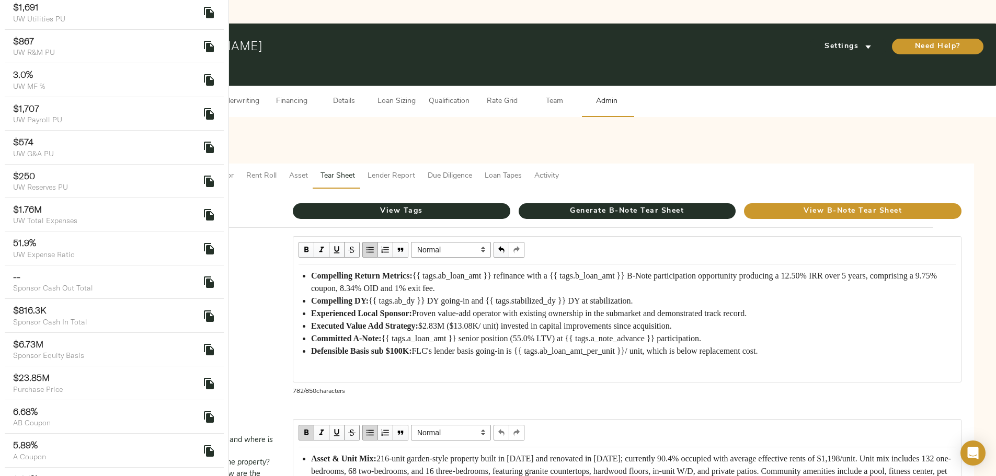
scroll to position [1307, 0]
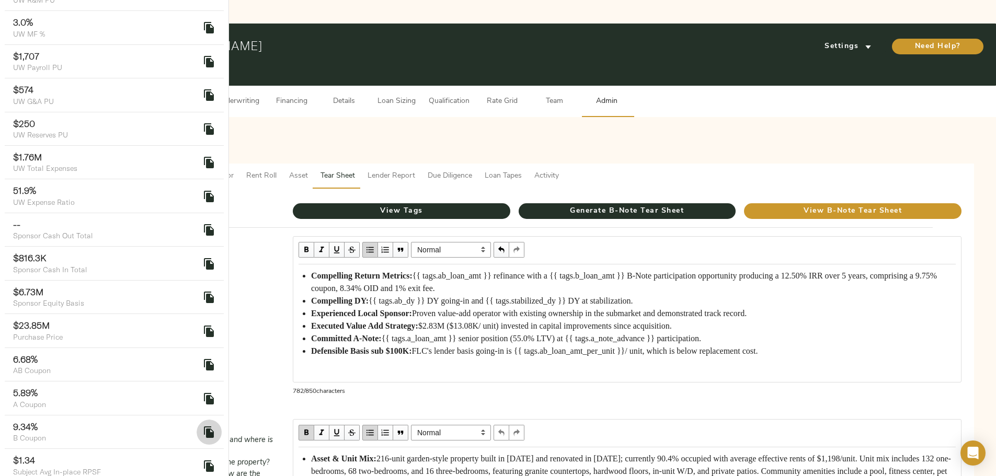
click at [197, 420] on button "delete" at bounding box center [209, 432] width 25 height 25
drag, startPoint x: 709, startPoint y: 256, endPoint x: 728, endPoint y: 257, distance: 19.4
click at [728, 271] on span "{{ tags.ab_loan_amt }} refinance with a {{ tags.b_loan_amt }} B-Note participat…" at bounding box center [625, 281] width 628 height 21
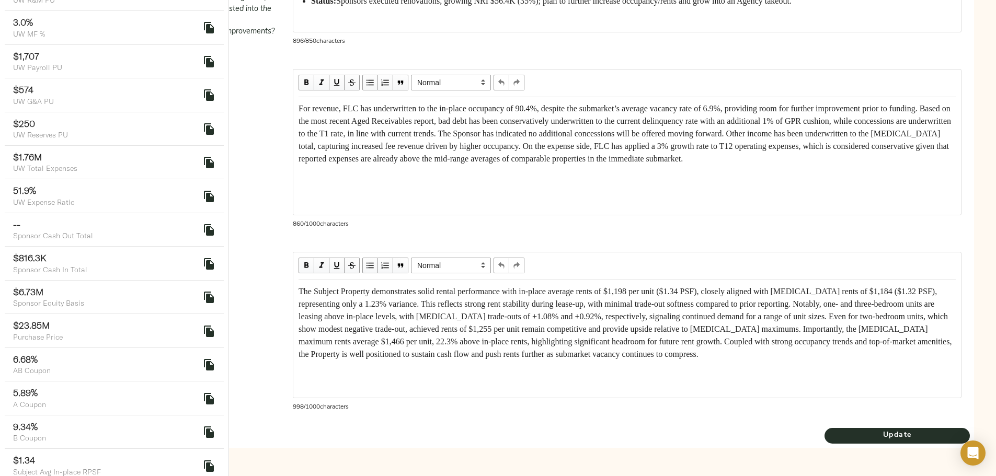
scroll to position [582, 0]
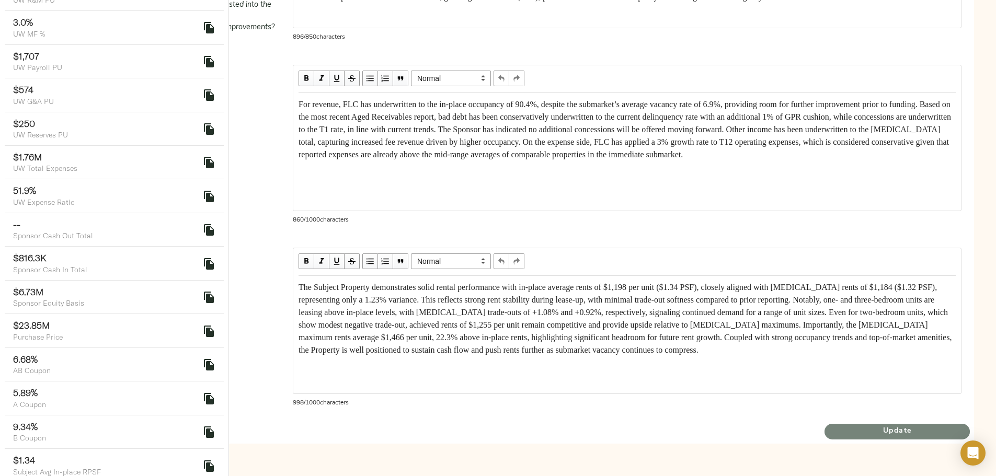
click at [825, 434] on span "Update" at bounding box center [897, 431] width 145 height 13
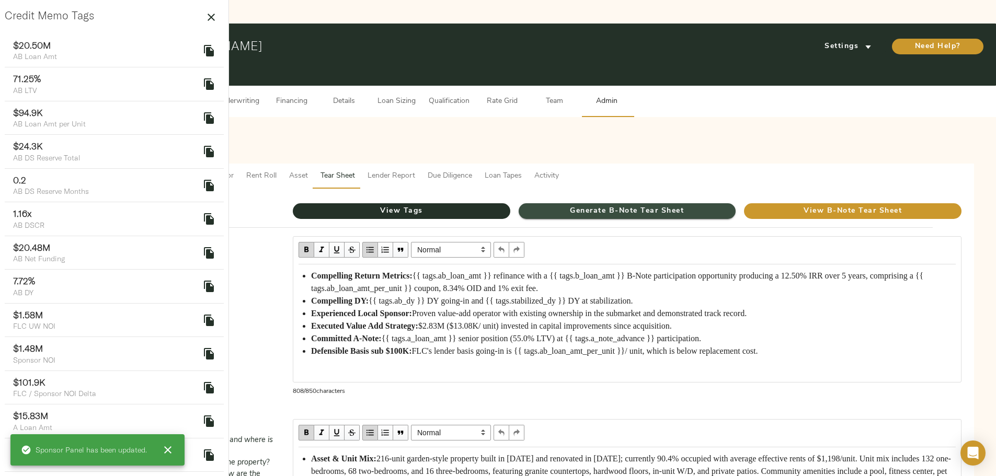
click at [588, 205] on span "Generate B-Note Tear Sheet" at bounding box center [628, 211] width 218 height 13
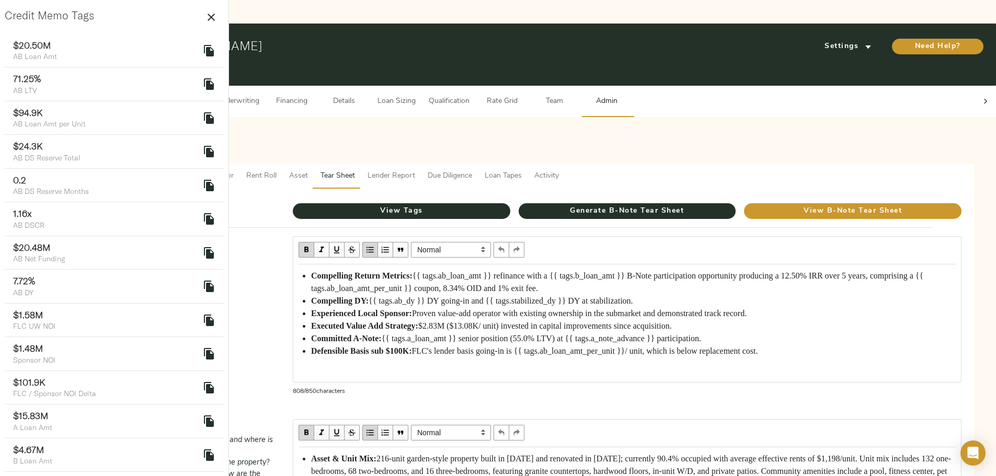
click at [744, 203] on button "View B-Note Tear Sheet" at bounding box center [853, 211] width 218 height 16
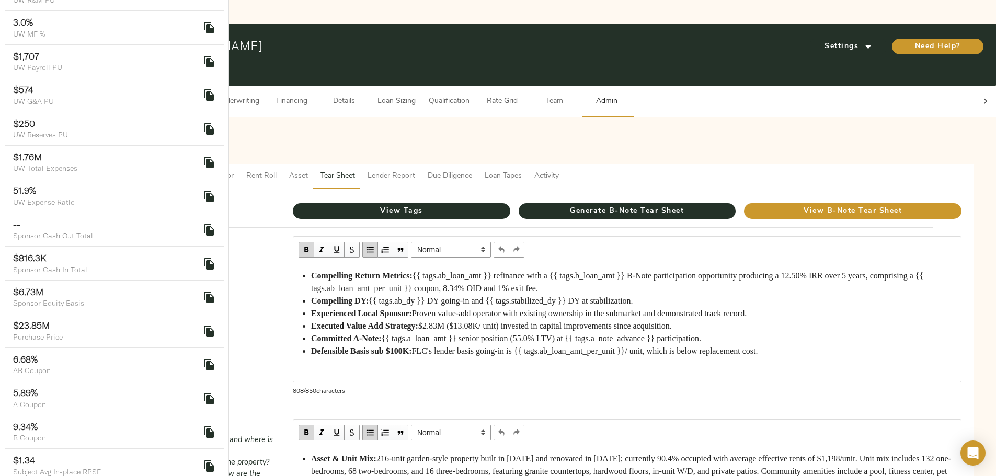
scroll to position [1360, 0]
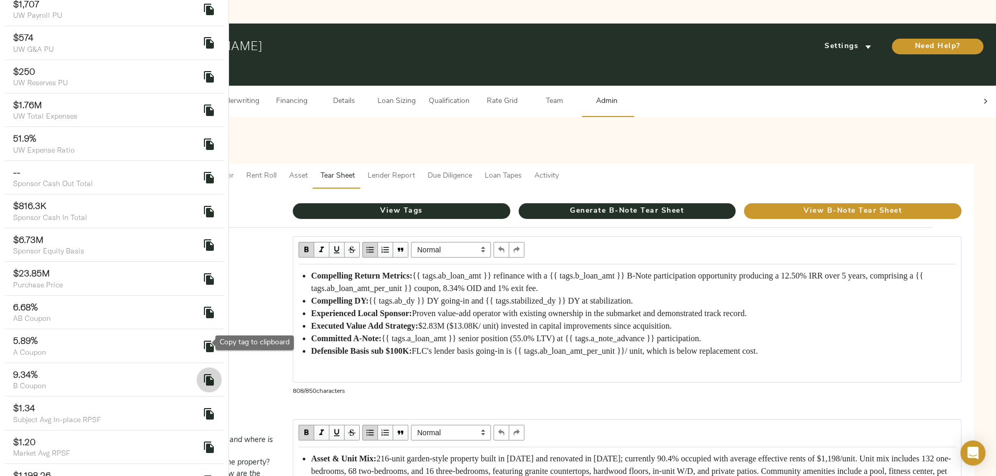
click at [204, 374] on icon "delete" at bounding box center [209, 380] width 10 height 12
drag, startPoint x: 707, startPoint y: 255, endPoint x: 515, endPoint y: 268, distance: 191.8
click at [515, 271] on span "{{ tags.ab_loan_amt }} refinance with a {{ tags.b_loan_amt }} B-Note participat…" at bounding box center [618, 281] width 615 height 21
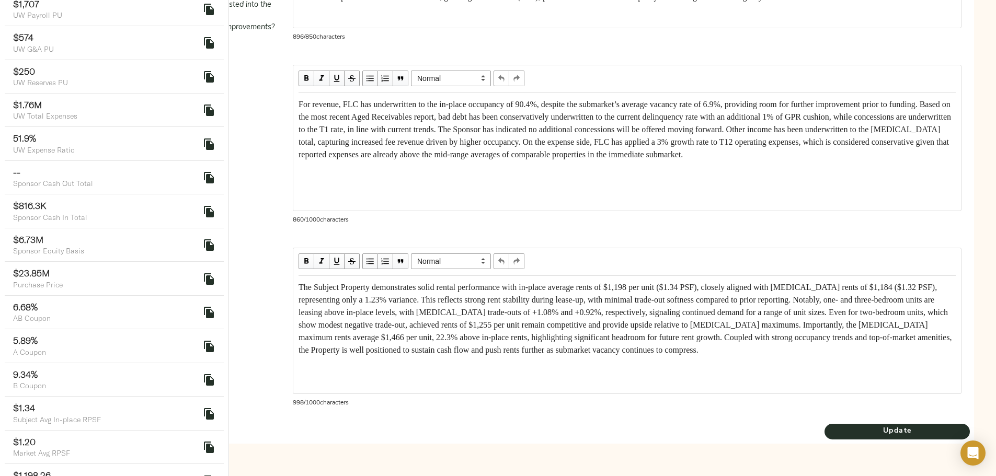
scroll to position [582, 0]
click at [825, 436] on span "Update" at bounding box center [897, 431] width 145 height 13
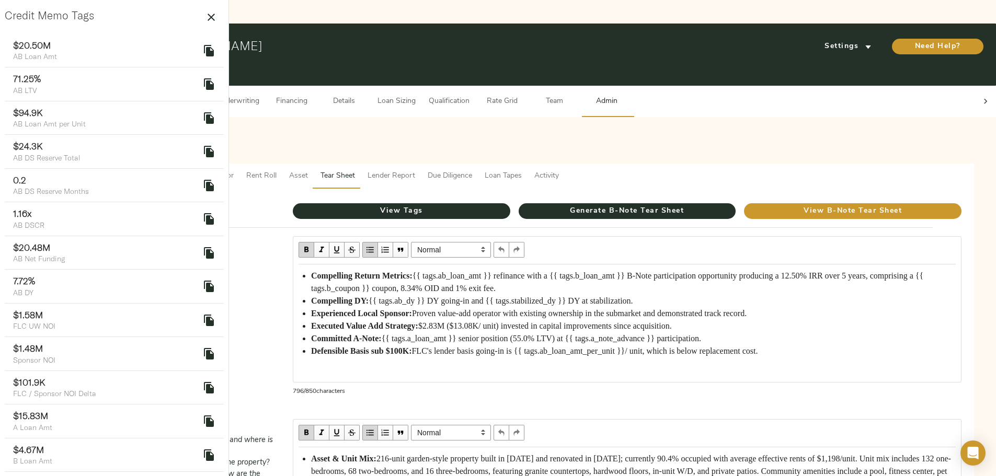
click at [260, 340] on div "Investment Highlights What are the return metrics? What is the LTV & Basis? Wha…" at bounding box center [170, 319] width 229 height 183
click at [416, 95] on span "Loan Sizing" at bounding box center [397, 101] width 40 height 13
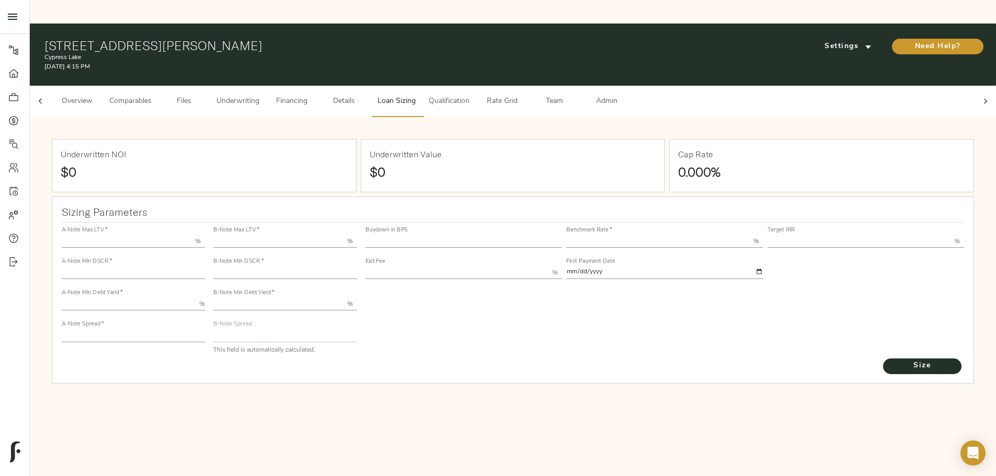
type input "55.000"
type input "1.4"
type input "10.00"
type input "220"
type input "80.000"
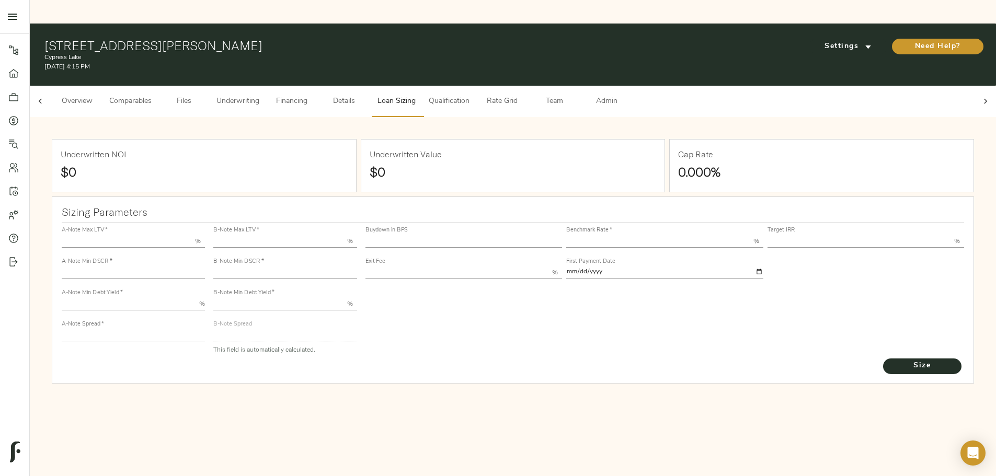
type input "1.1562"
type input "2.00"
type input "564.9681935814615"
type input "30"
type input "3.69"
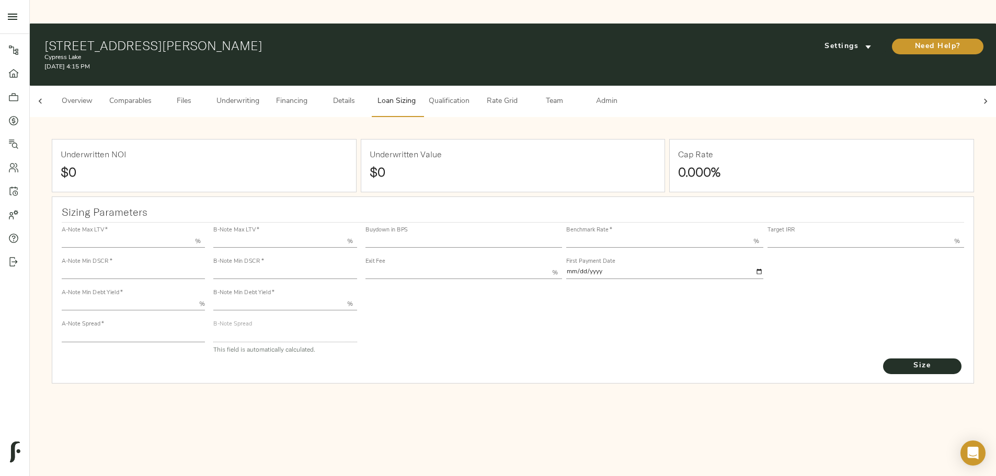
type input "12.50"
type input "1.00"
type input "2025-09-01"
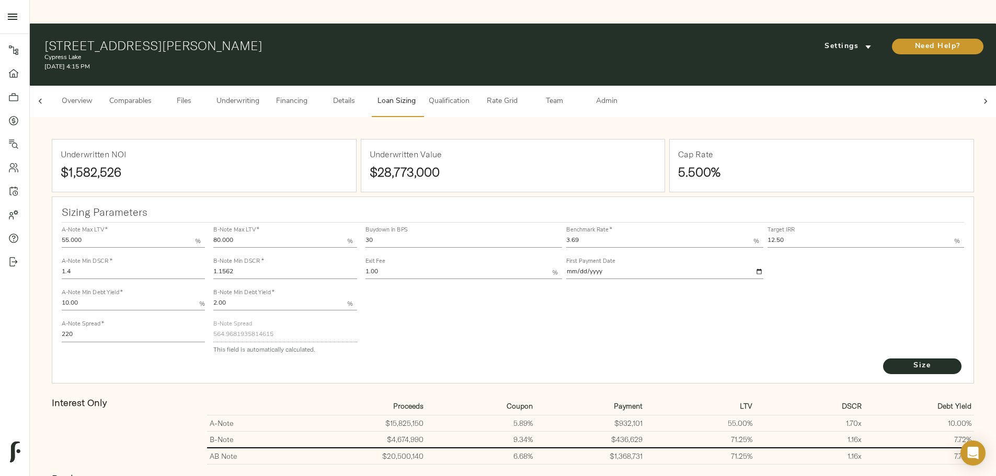
click at [370, 86] on button "Details" at bounding box center [344, 101] width 52 height 31
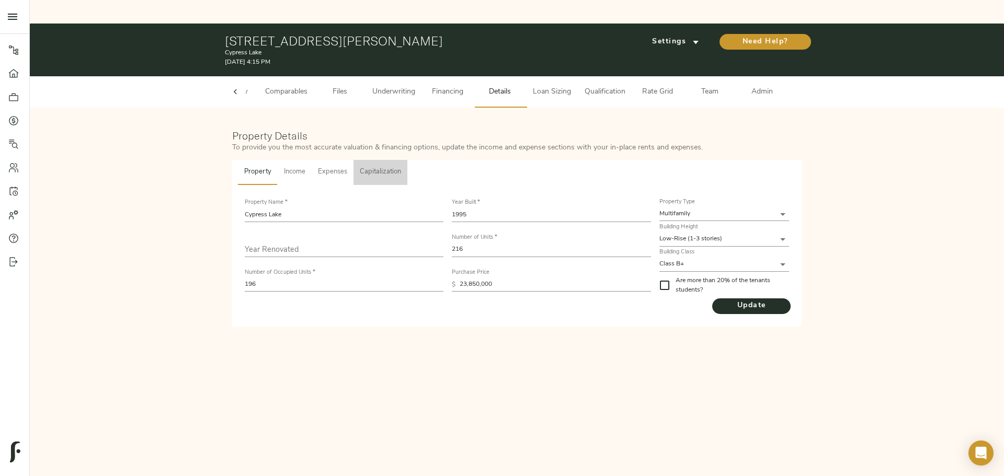
click at [403, 160] on button "Capitalization" at bounding box center [381, 172] width 54 height 25
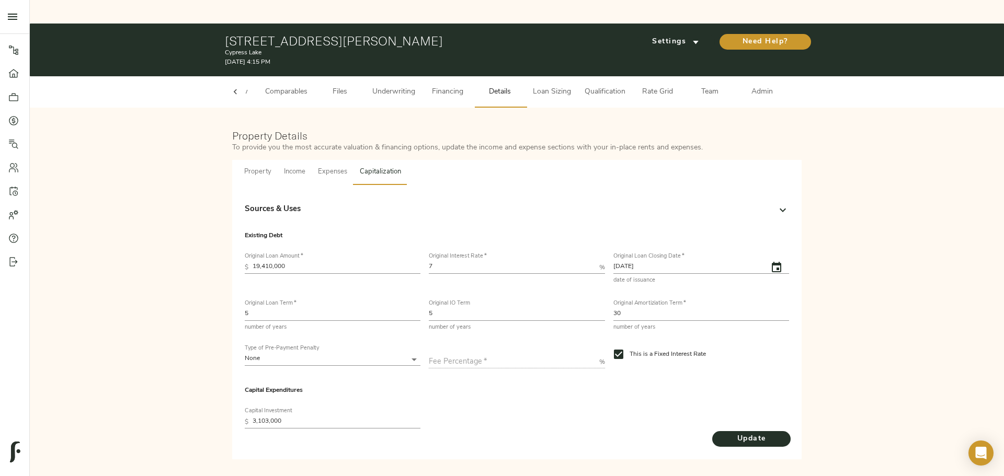
click at [376, 204] on div "Sources & Uses" at bounding box center [508, 210] width 526 height 12
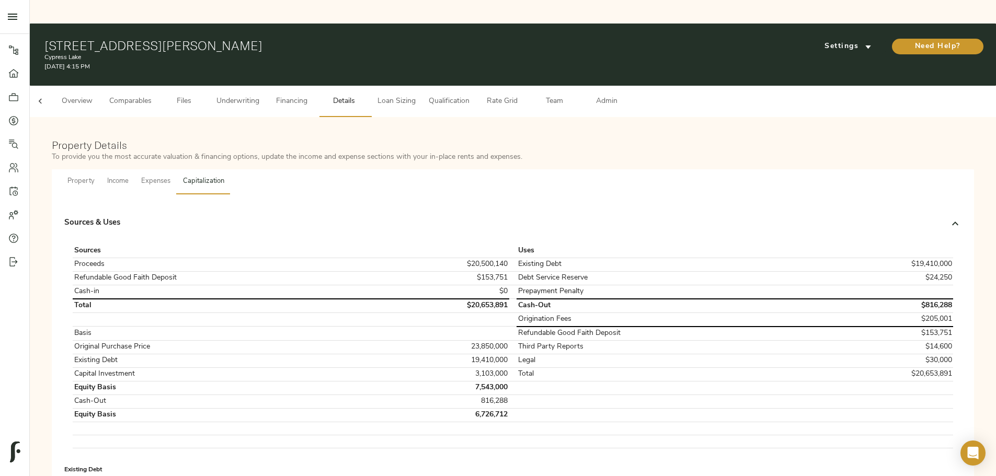
click at [416, 95] on span "Loan Sizing" at bounding box center [397, 101] width 40 height 13
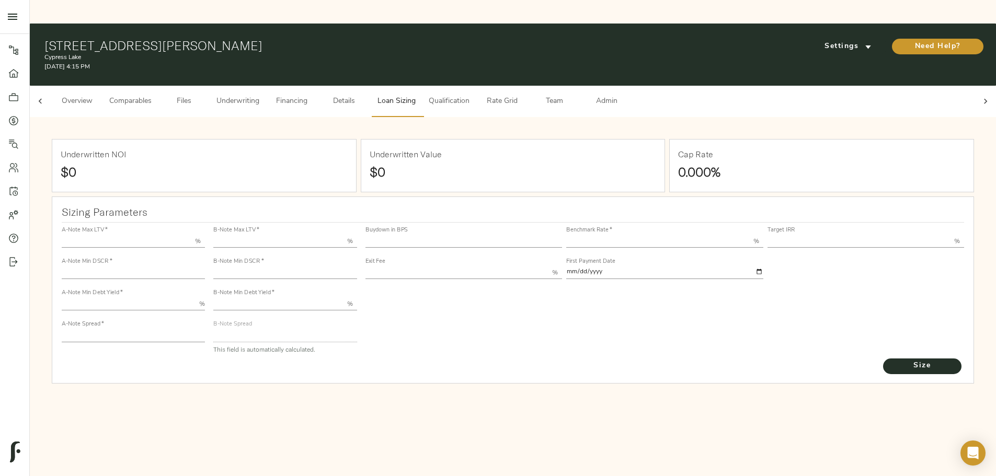
type input "55.000"
type input "1.4"
type input "10.00"
type input "220"
type input "80.000"
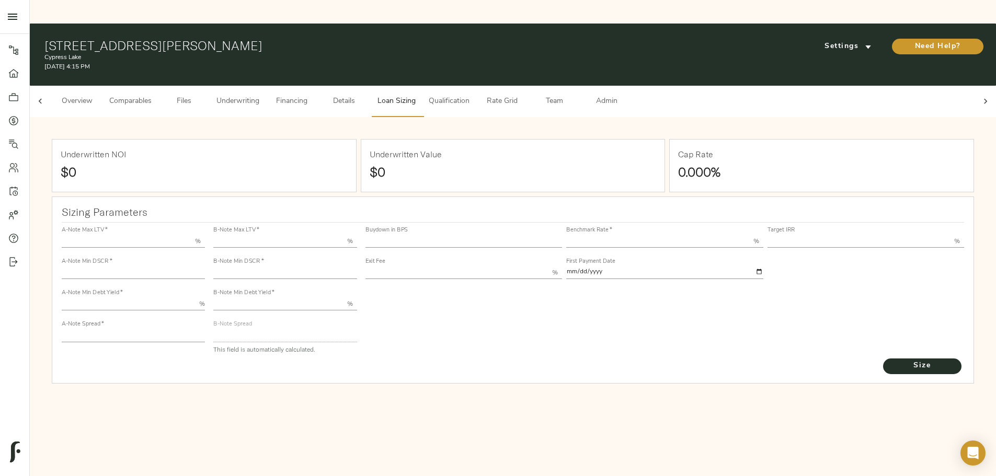
type input "1.1562"
type input "2.00"
type input "564.9681935814615"
type input "30"
type input "3.69"
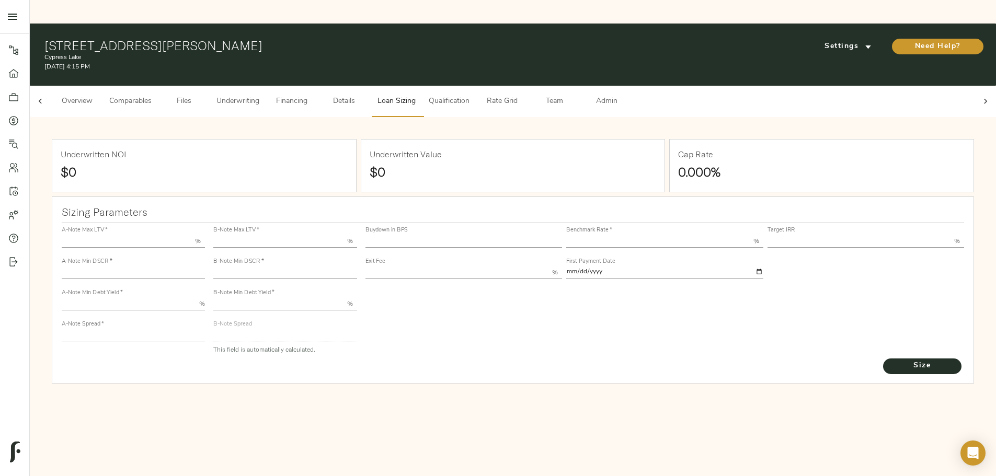
type input "12.50"
type input "1.00"
type input "2025-09-01"
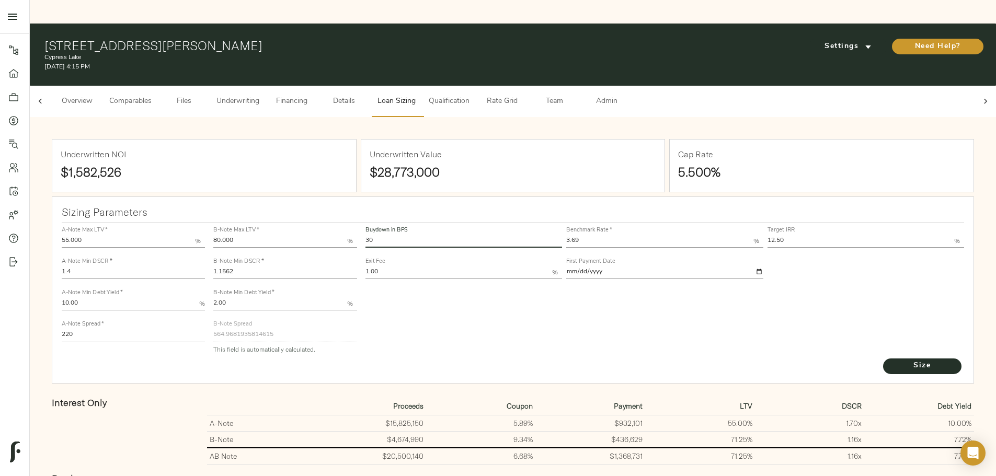
click at [465, 235] on input "30" at bounding box center [464, 241] width 197 height 13
type input "3"
type input "15"
click at [883, 359] on button "Size" at bounding box center [922, 367] width 78 height 16
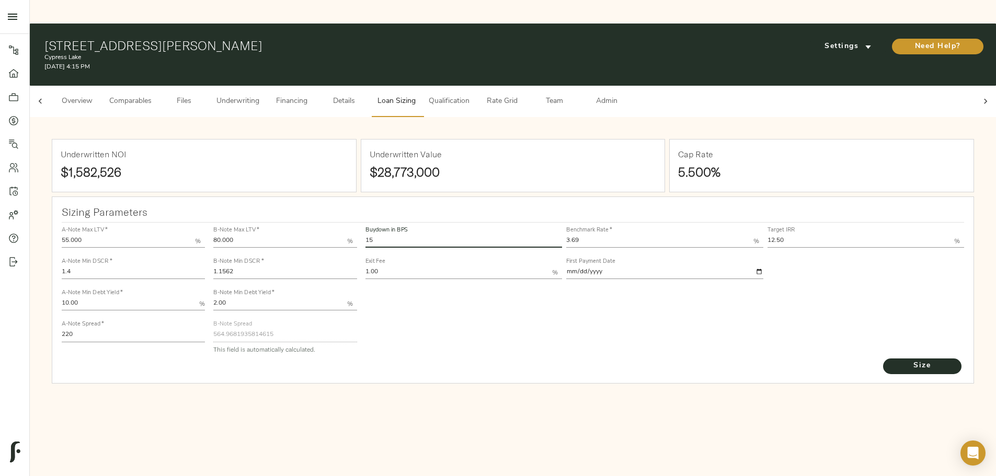
type input "664.5522337303737"
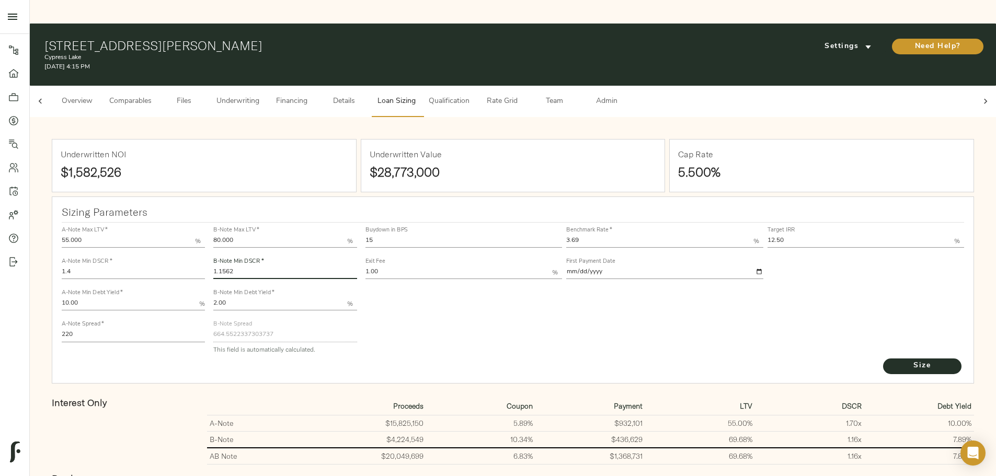
drag, startPoint x: 354, startPoint y: 236, endPoint x: 340, endPoint y: 236, distance: 13.6
click at [340, 267] on input "1.1562" at bounding box center [284, 273] width 143 height 13
type input "1.14"
click at [883, 359] on button "Size" at bounding box center [922, 367] width 78 height 16
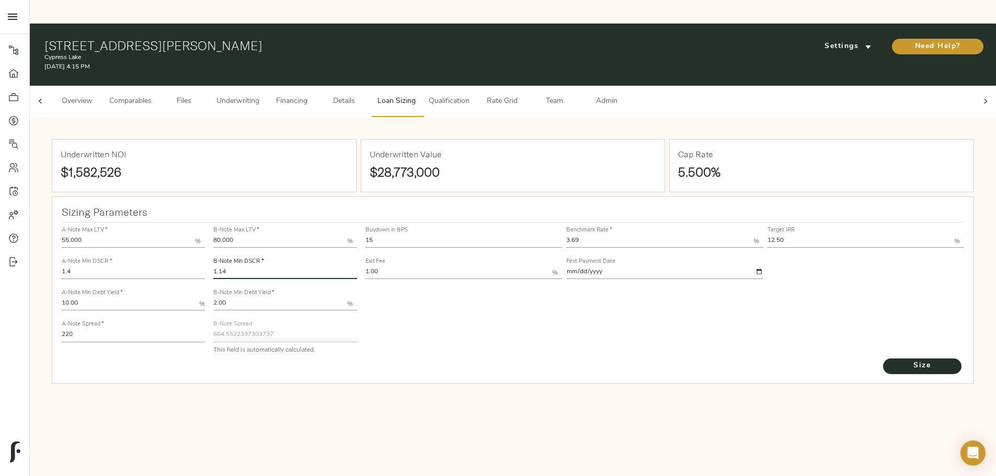
type input "668.7716591439939"
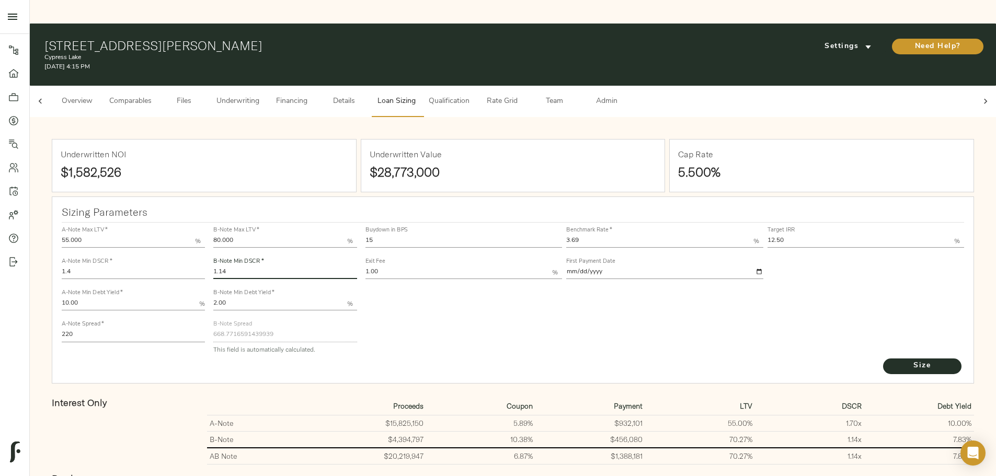
click at [441, 235] on input "15" at bounding box center [464, 241] width 197 height 13
type input "1"
click at [883, 359] on button "Size" at bounding box center [922, 367] width 78 height 16
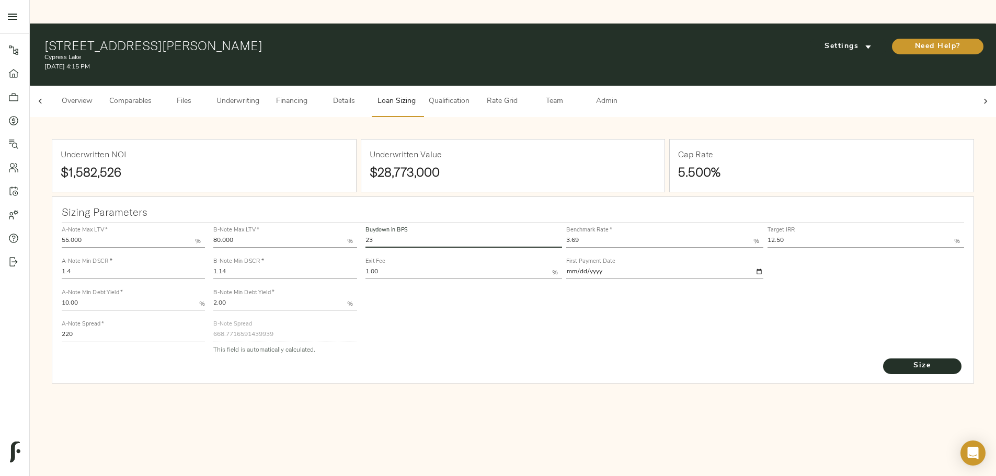
type input "23"
click at [883, 359] on button "Size" at bounding box center [922, 367] width 78 height 16
type input "615.3747650069795"
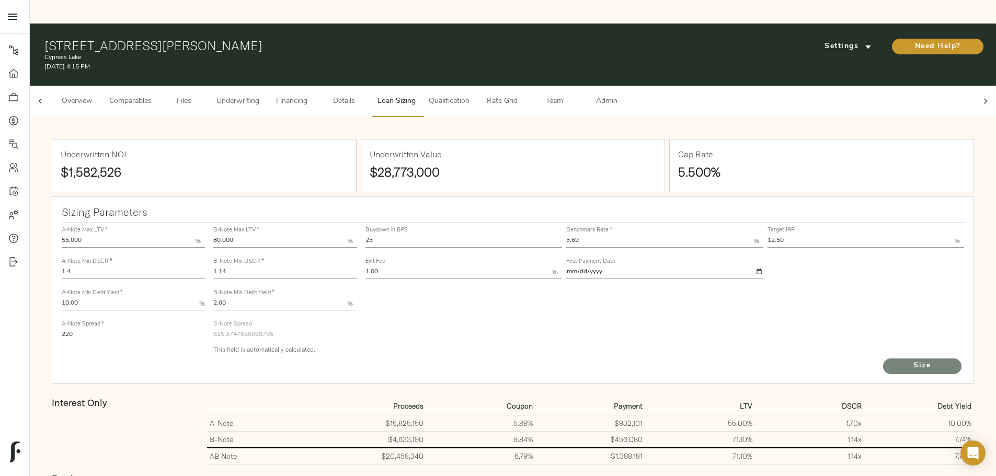
click at [894, 360] on span "Size" at bounding box center [923, 366] width 58 height 13
click at [357, 267] on input "1.14" at bounding box center [284, 273] width 143 height 13
type input "1.138"
click at [883, 359] on button "Size" at bounding box center [922, 367] width 78 height 16
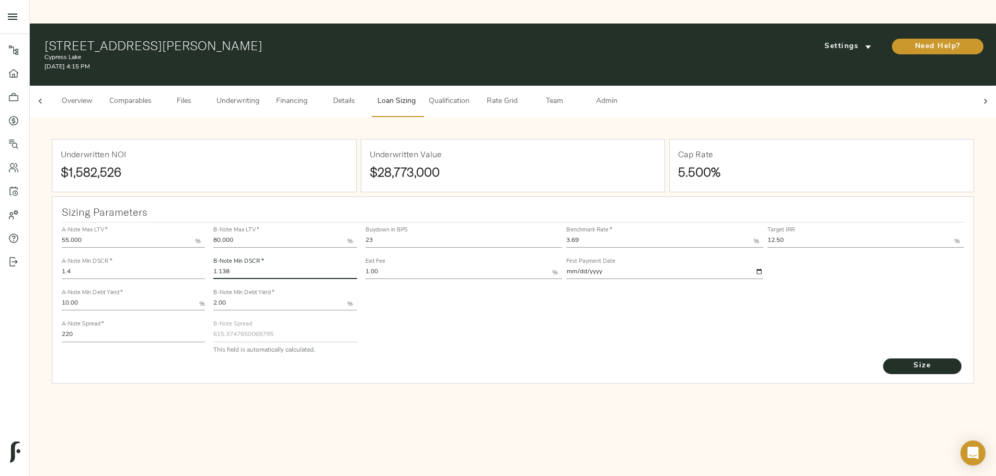
type input "616.0821728792926"
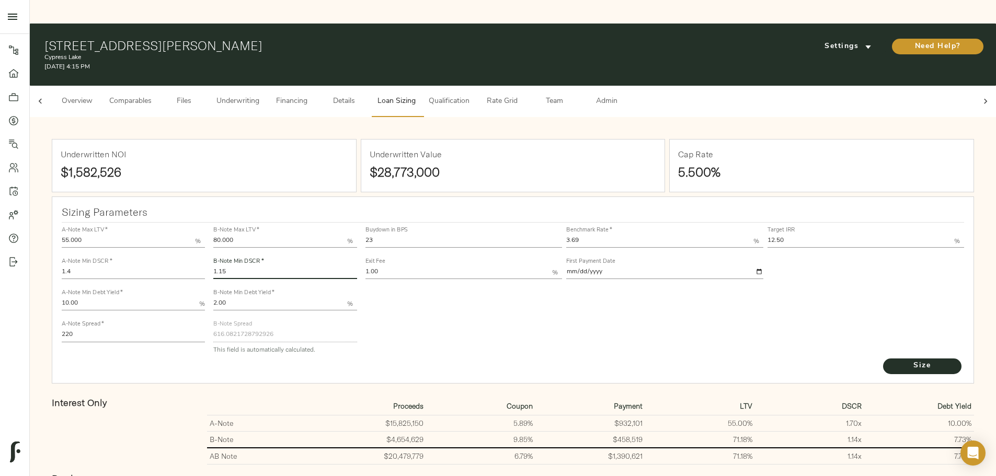
type input "1.15"
click at [883, 359] on button "Size" at bounding box center [922, 367] width 78 height 16
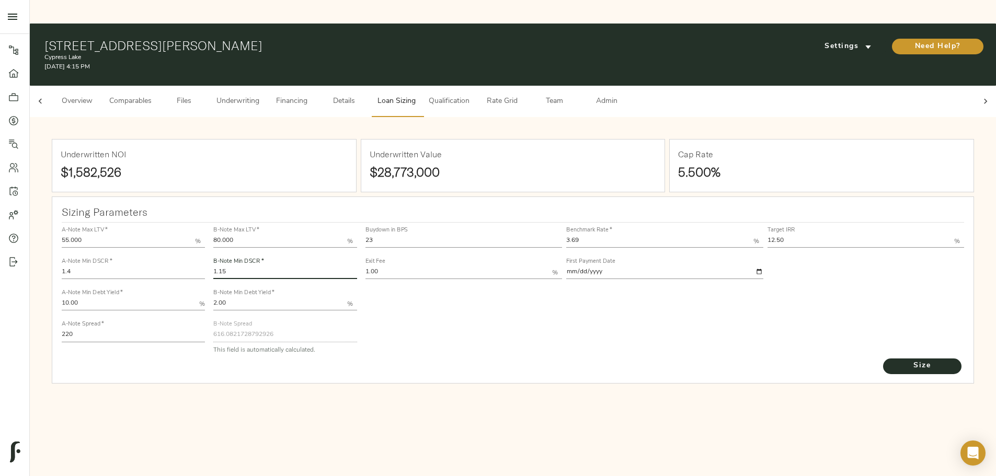
type input "611.7738767514263"
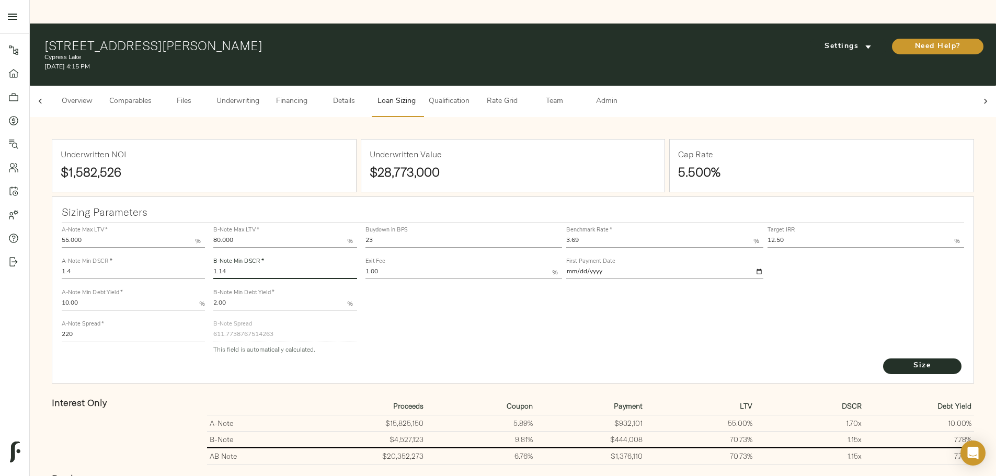
type input "1.14"
click at [883, 359] on button "Size" at bounding box center [922, 367] width 78 height 16
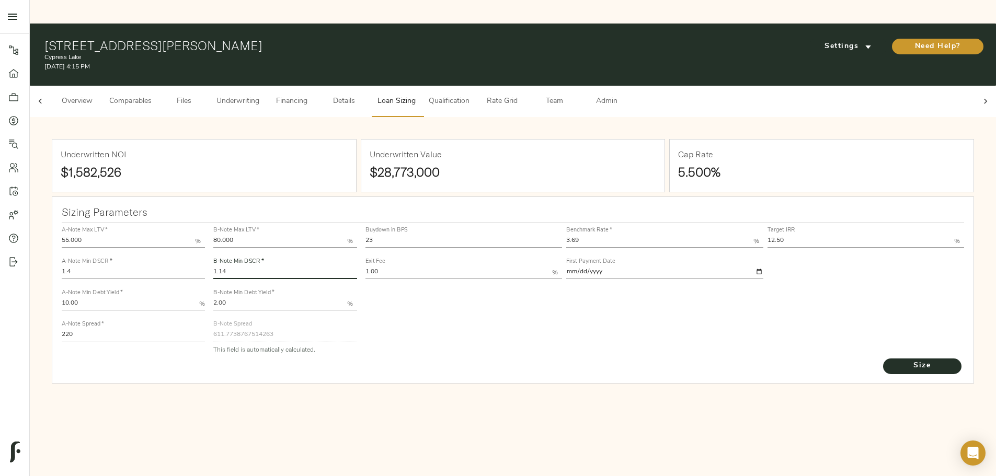
type input "615.3747650069795"
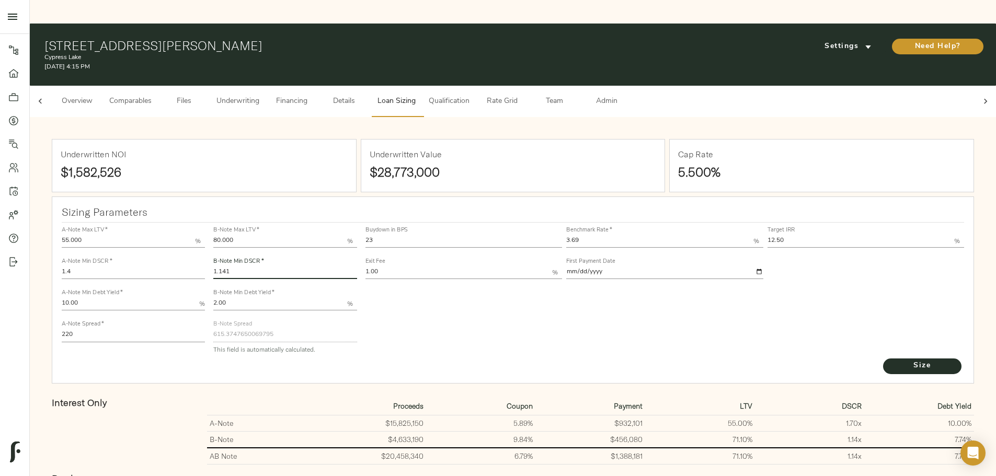
type input "1.141"
click at [883, 359] on button "Size" at bounding box center [922, 367] width 78 height 16
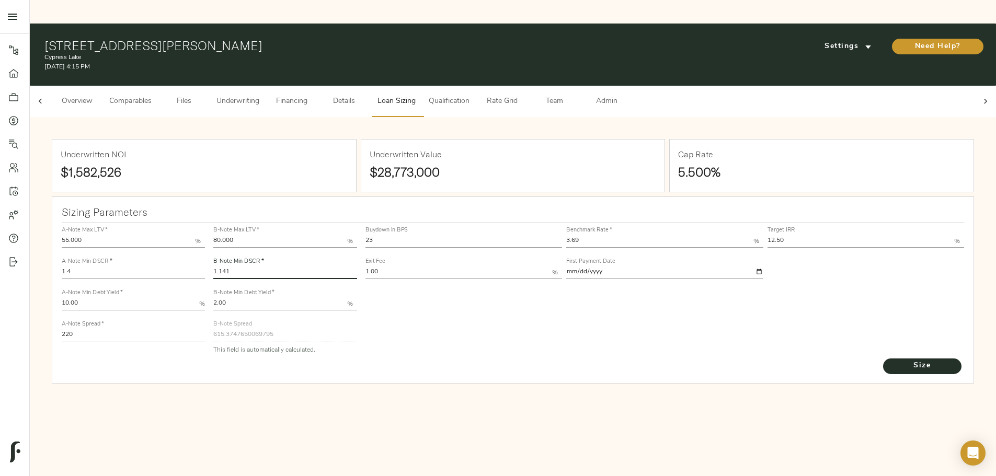
type input "615.0194852843106"
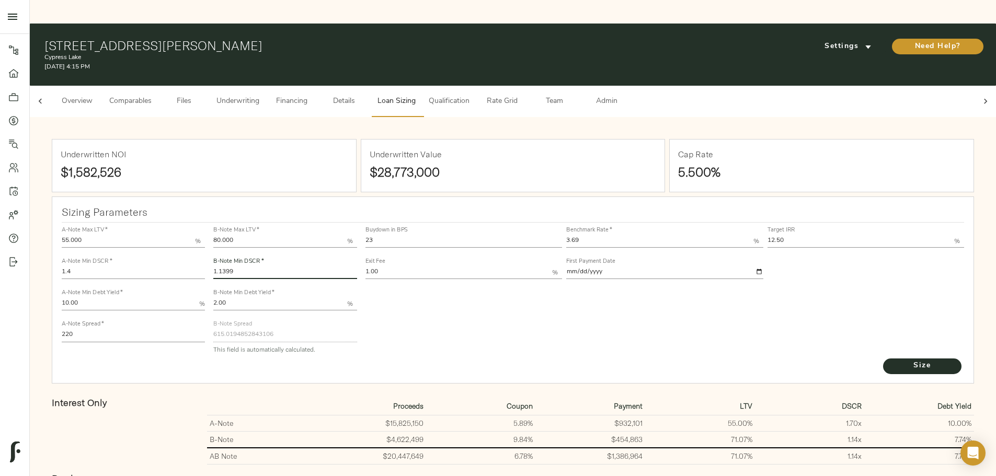
type input "1.1399"
click at [883, 359] on button "Size" at bounding box center [922, 367] width 78 height 16
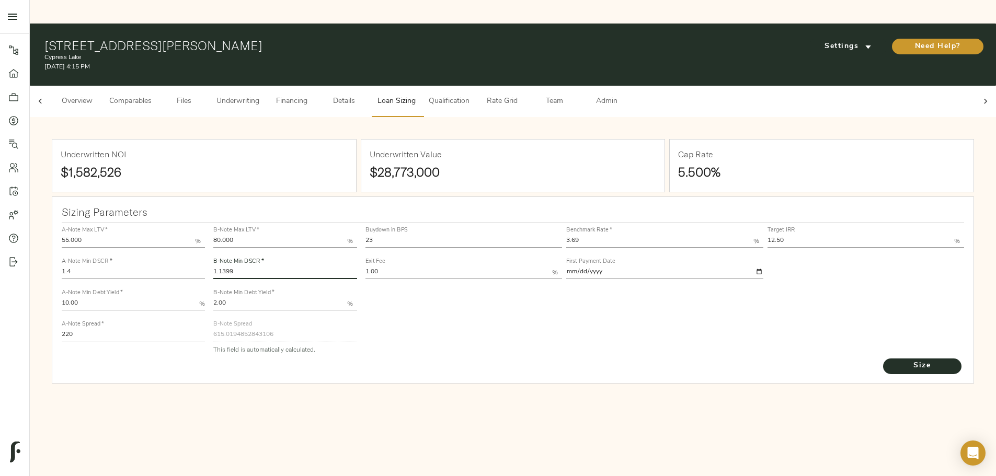
type input "615.4102350444866"
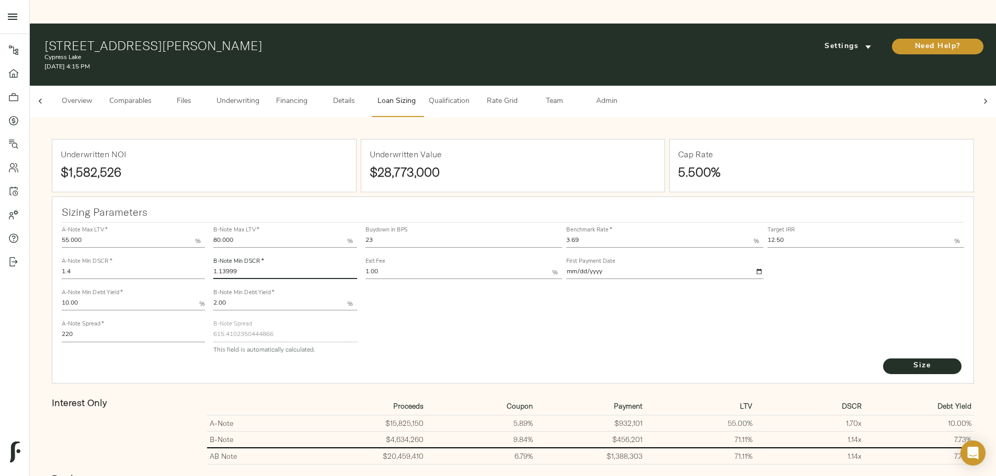
click at [883, 359] on button "Size" at bounding box center [922, 367] width 78 height 16
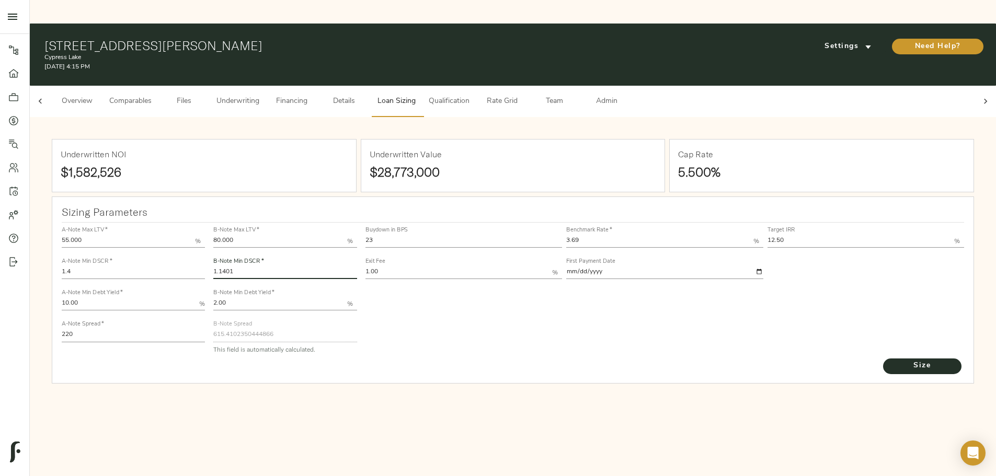
type input "1.1401"
click at [883, 359] on button "Size" at bounding box center [922, 367] width 78 height 16
type input "615.3392844493483"
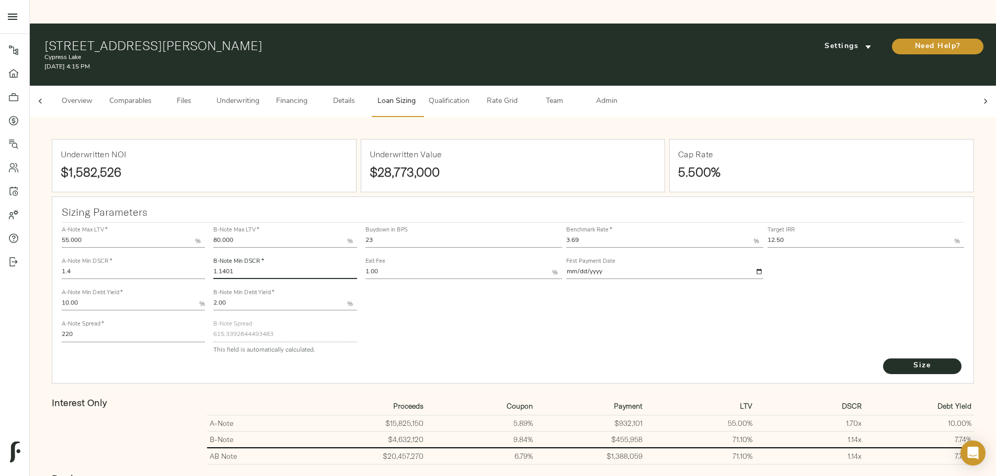
click at [259, 95] on span "Underwriting" at bounding box center [238, 101] width 43 height 13
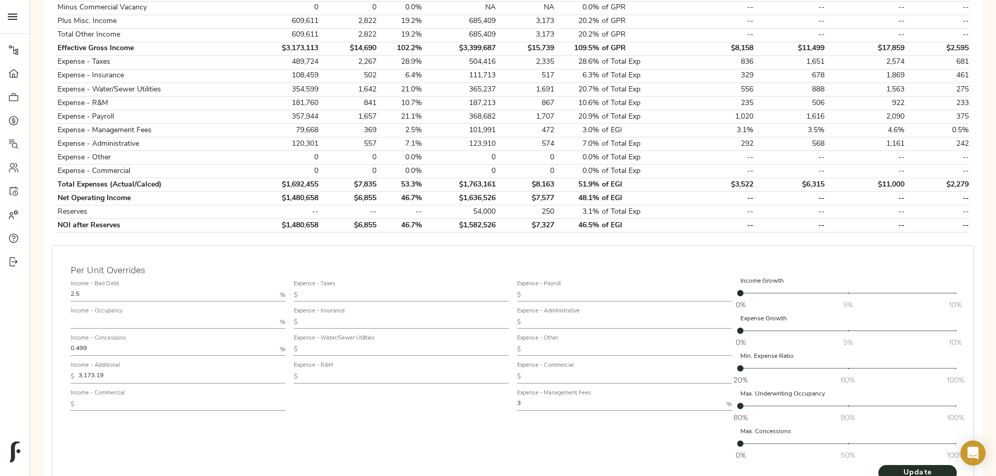
scroll to position [481, 0]
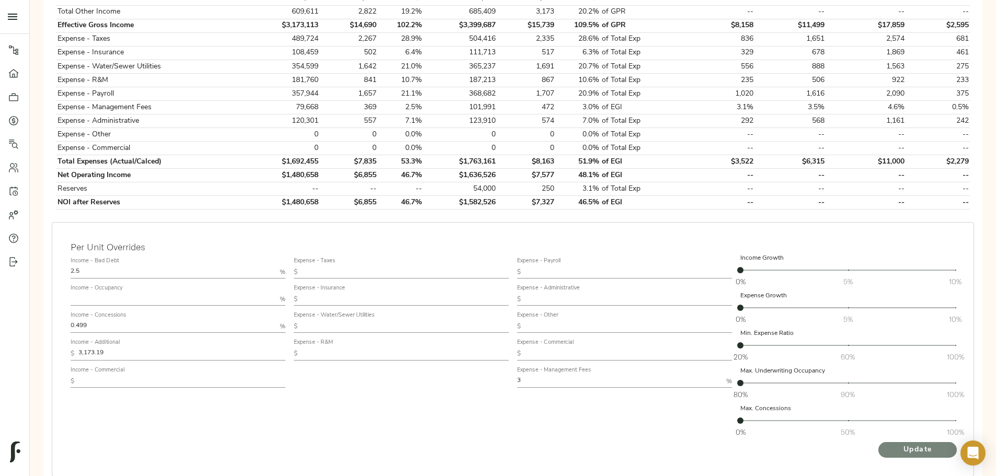
click at [889, 444] on span "Update" at bounding box center [918, 450] width 58 height 13
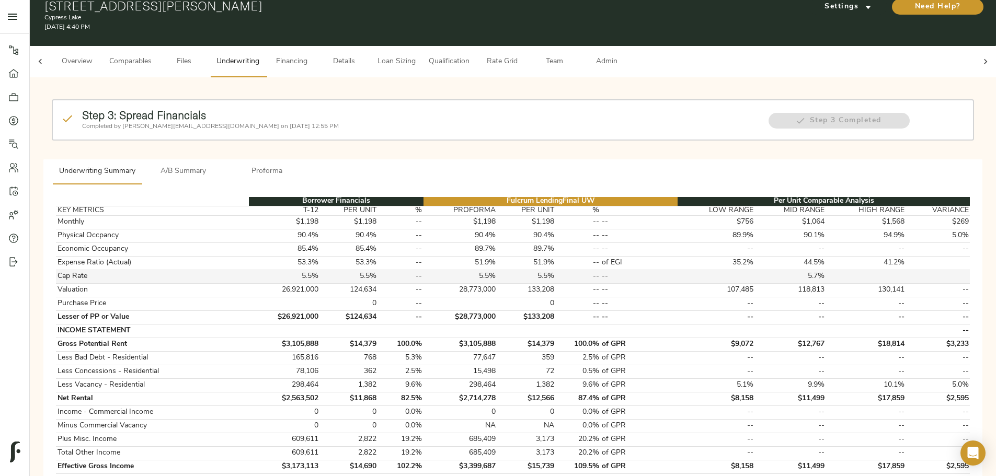
scroll to position [0, 0]
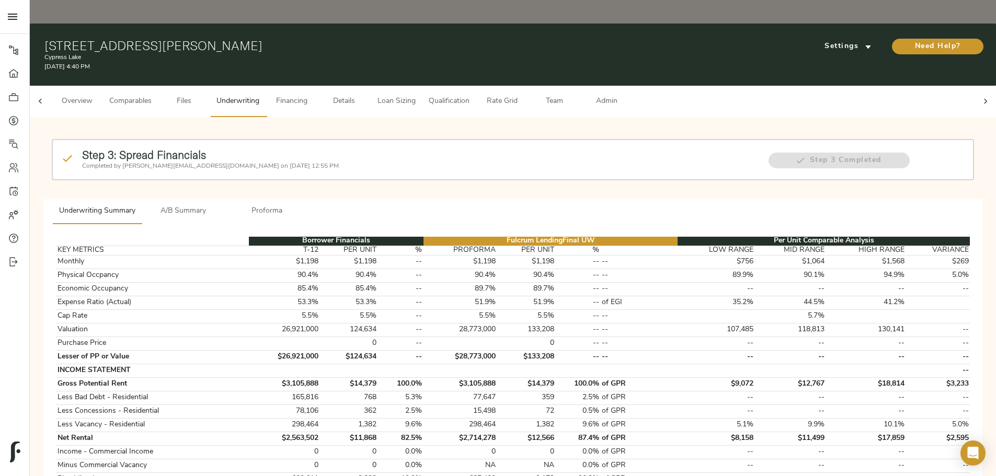
click at [364, 95] on span "Details" at bounding box center [344, 101] width 40 height 13
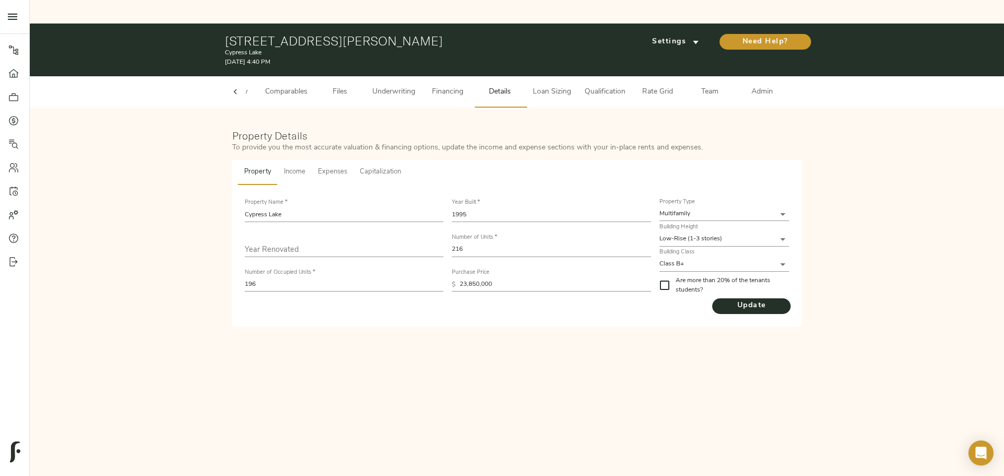
click at [401, 160] on button "Capitalization" at bounding box center [381, 172] width 54 height 25
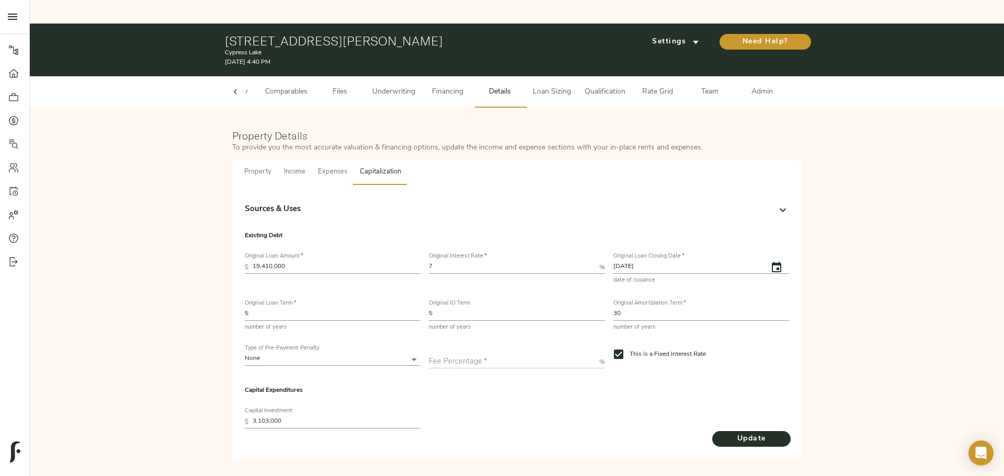
click at [395, 204] on div "Sources & Uses" at bounding box center [508, 210] width 526 height 12
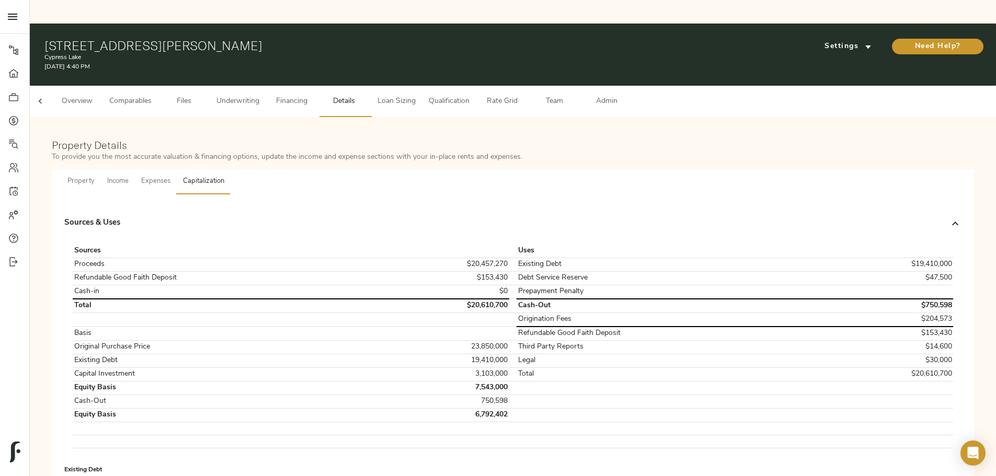
click at [416, 95] on span "Loan Sizing" at bounding box center [397, 101] width 40 height 13
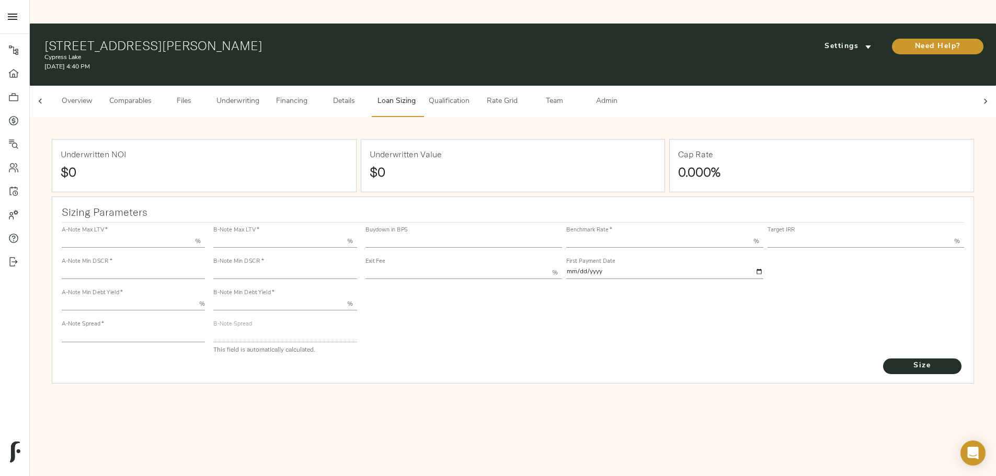
type input "55.000"
type input "1.4"
type input "10.00"
type input "220"
type input "80.000"
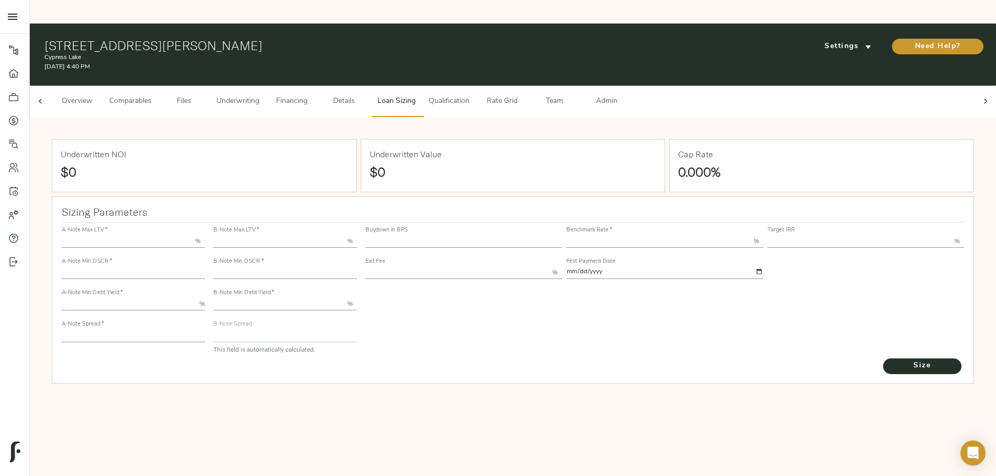
type input "1.1401"
type input "2.00"
type input "615.3392844493483"
type input "23"
type input "3.69"
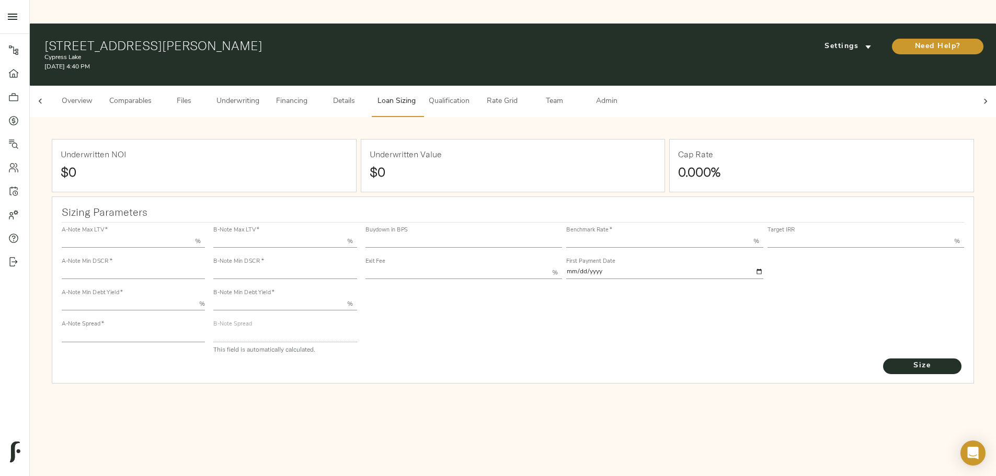
type input "12.50"
type input "1.00"
type input "2025-09-01"
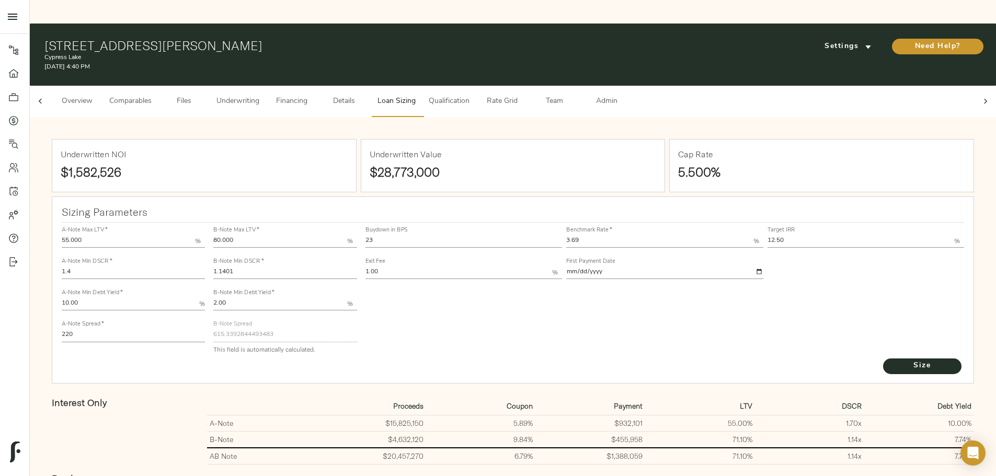
click at [357, 267] on input "1.1401" at bounding box center [284, 273] width 143 height 13
type input "1.141"
click at [883, 359] on button "Size" at bounding box center [922, 367] width 78 height 16
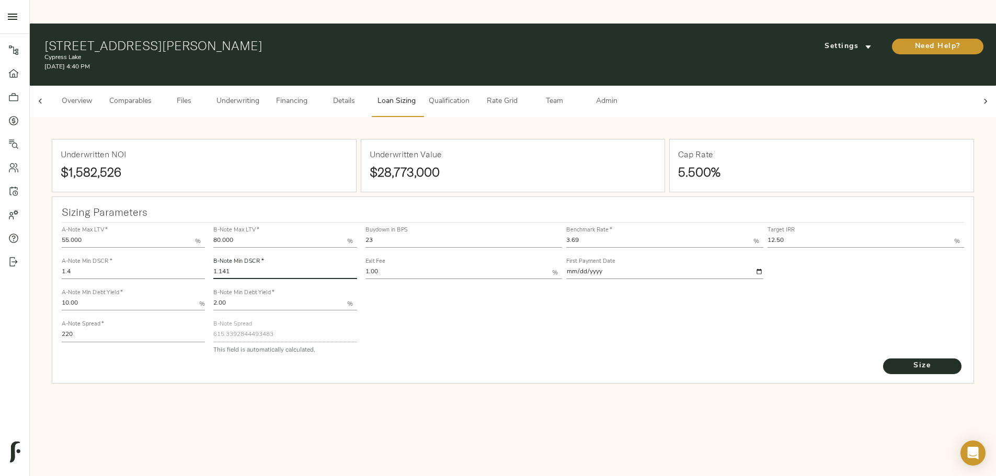
type input "615.0194852843106"
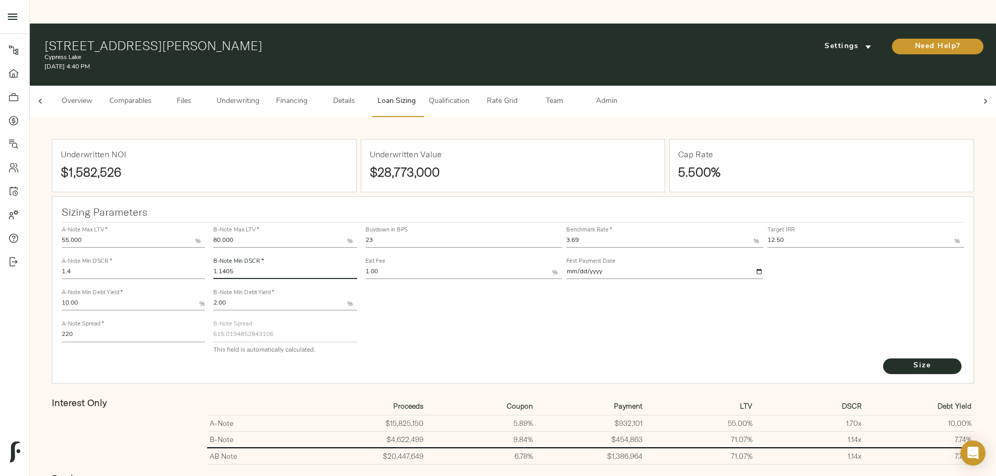
type input "1.1405"
click at [883, 359] on button "Size" at bounding box center [922, 367] width 78 height 16
type input "615.1972569278558"
type input "1.1406"
click at [883, 359] on button "Size" at bounding box center [922, 367] width 78 height 16
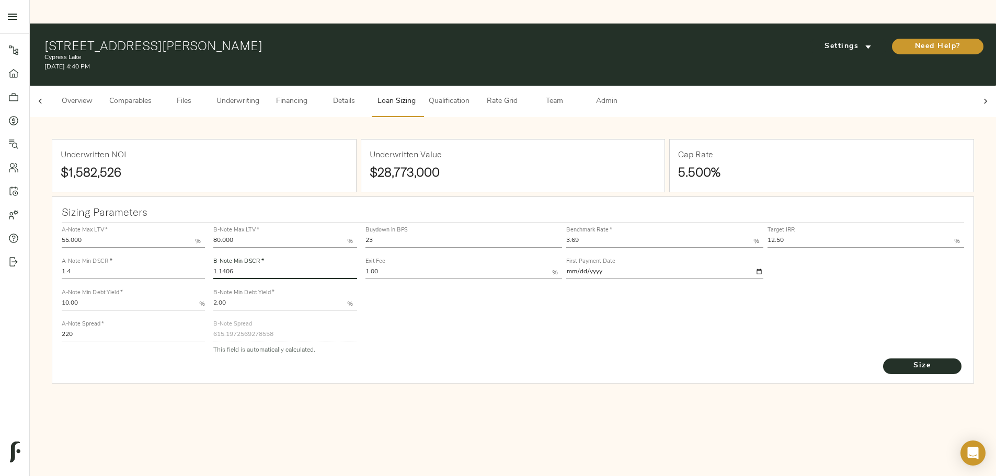
type input "615.1617237022868"
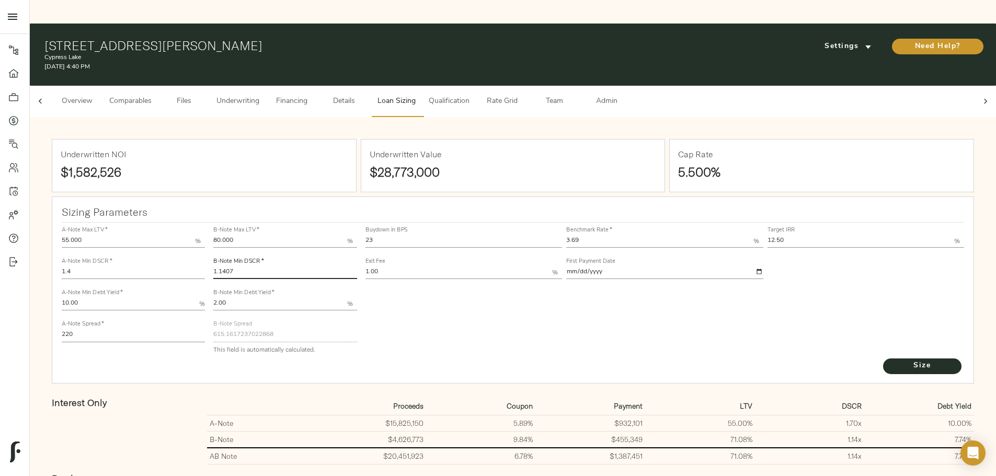
type input "1.1407"
click at [883, 359] on button "Size" at bounding box center [922, 367] width 78 height 16
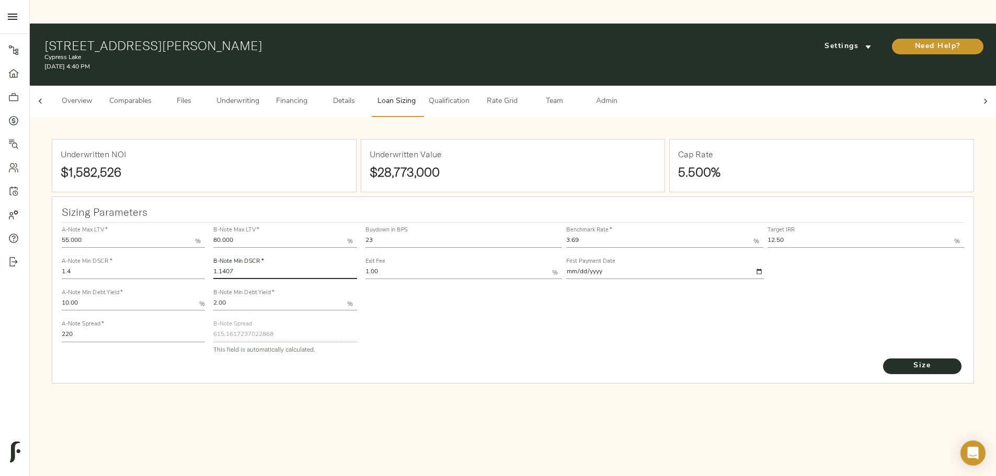
type input "615.1261799296487"
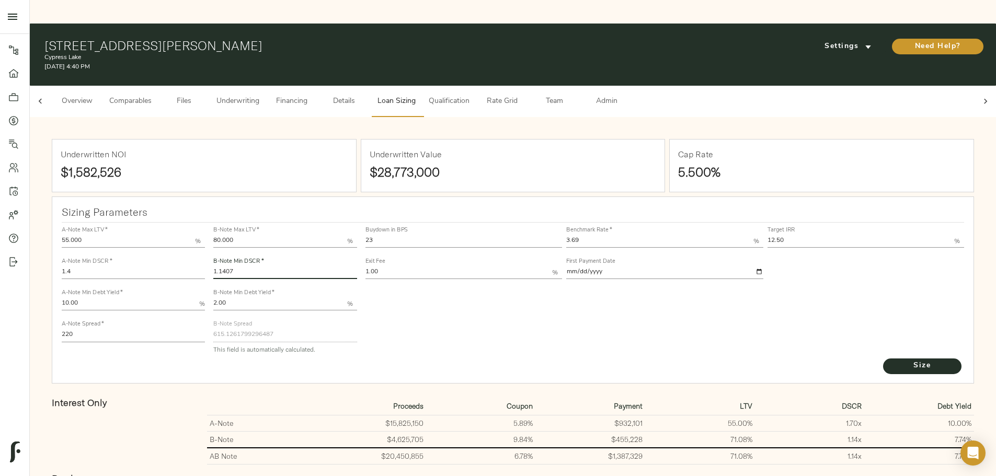
click at [426, 448] on td "$20,450,855" at bounding box center [371, 456] width 110 height 17
copy td "$20,450,855"
click at [203, 419] on div "Interest Only" at bounding box center [125, 431] width 155 height 76
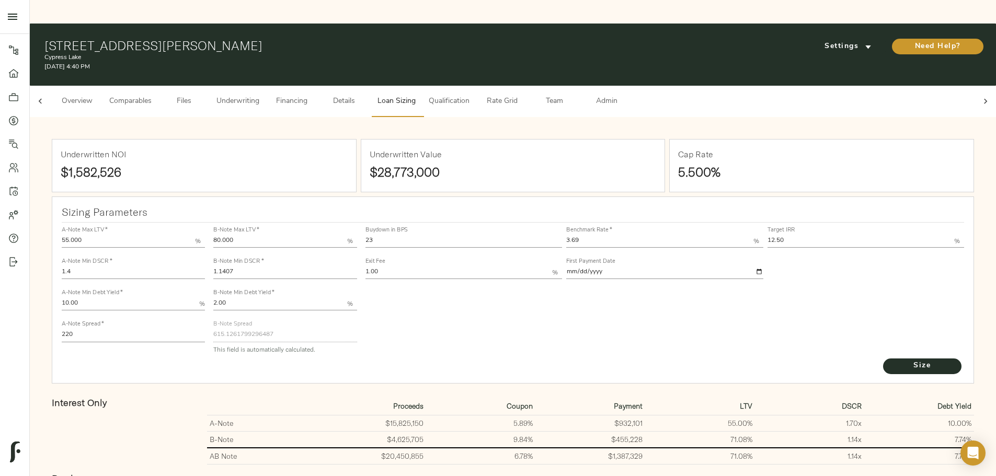
click at [169, 283] on div "Underwritten NOI $1,582,526 Underwritten Value $28,773,000 Cap Rate 5.500% Sizi…" at bounding box center [513, 482] width 946 height 709
click at [259, 95] on span "Underwriting" at bounding box center [238, 101] width 43 height 13
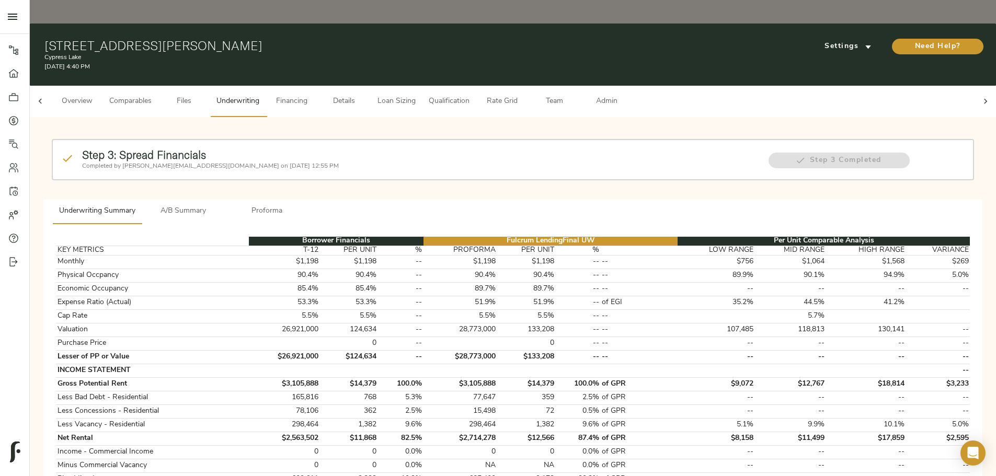
click at [360, 162] on p "Completed by zach@fulcrumlendingcorp.com on September 15, 2025 12:55 PM" at bounding box center [420, 166] width 676 height 9
click at [219, 205] on span "A/B Summary" at bounding box center [183, 211] width 71 height 13
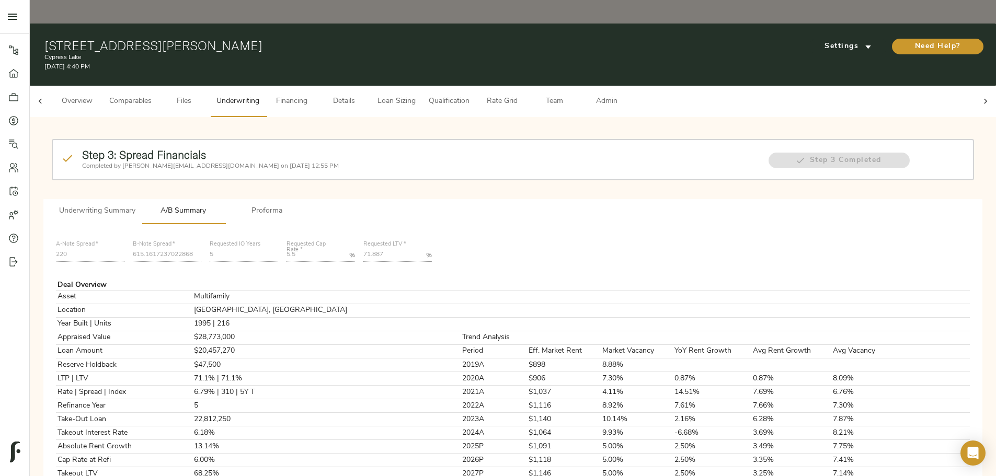
click at [364, 95] on span "Details" at bounding box center [344, 101] width 40 height 13
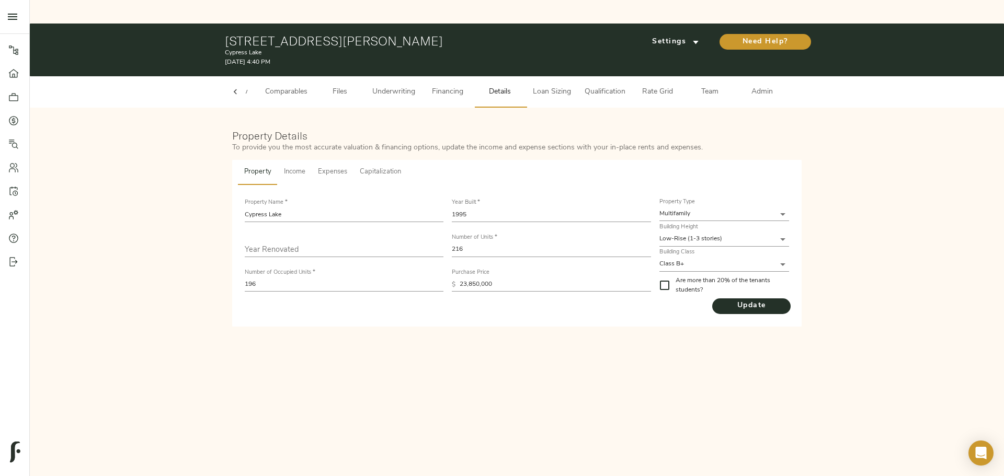
click at [397, 77] on button "Underwriting" at bounding box center [393, 91] width 55 height 31
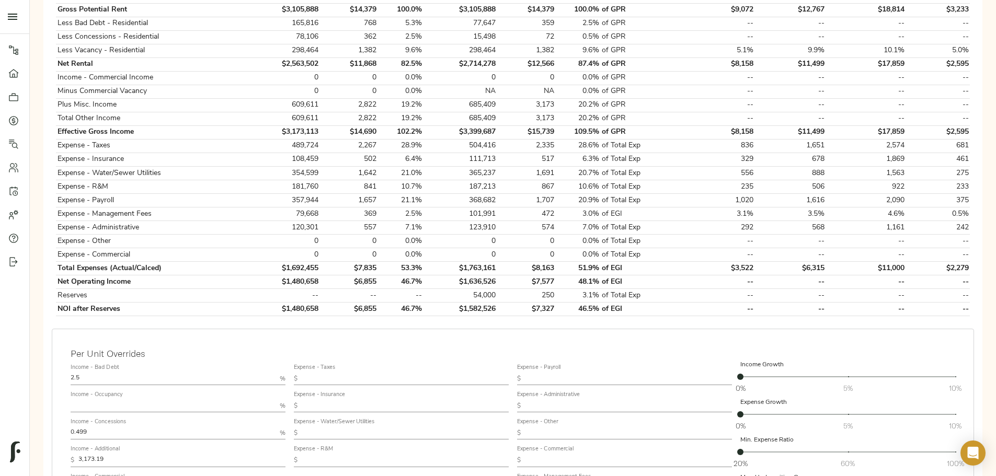
scroll to position [481, 0]
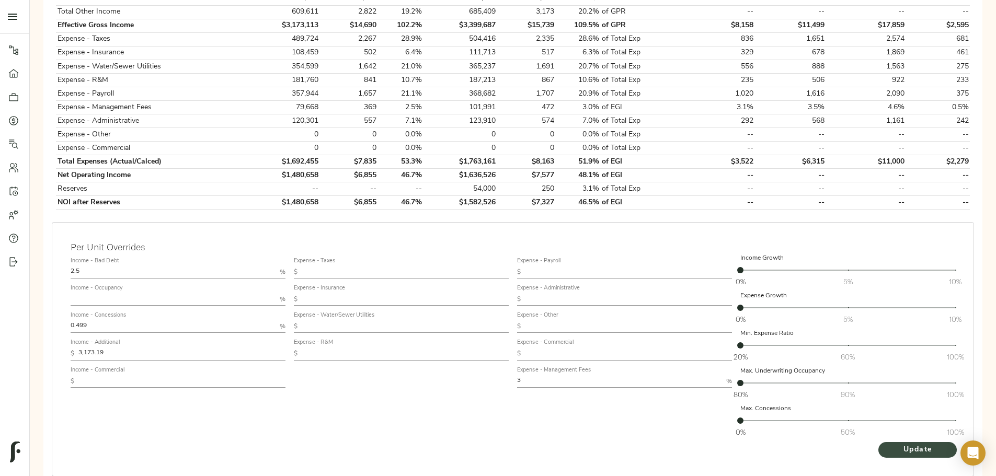
click at [889, 444] on span "Update" at bounding box center [918, 450] width 58 height 13
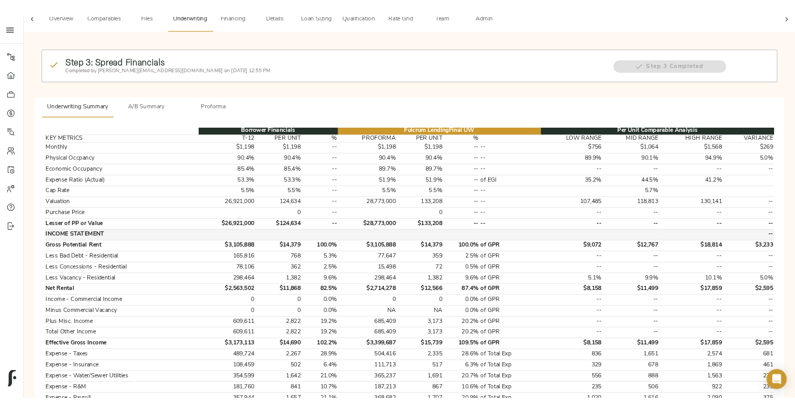
scroll to position [0, 0]
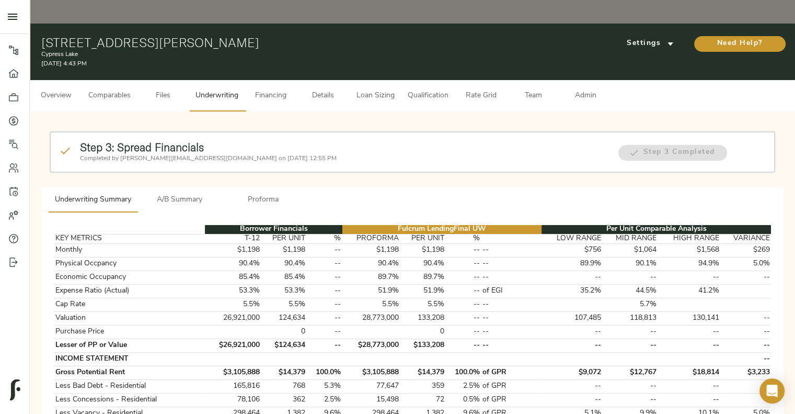
click at [316, 89] on span "Details" at bounding box center [323, 95] width 40 height 13
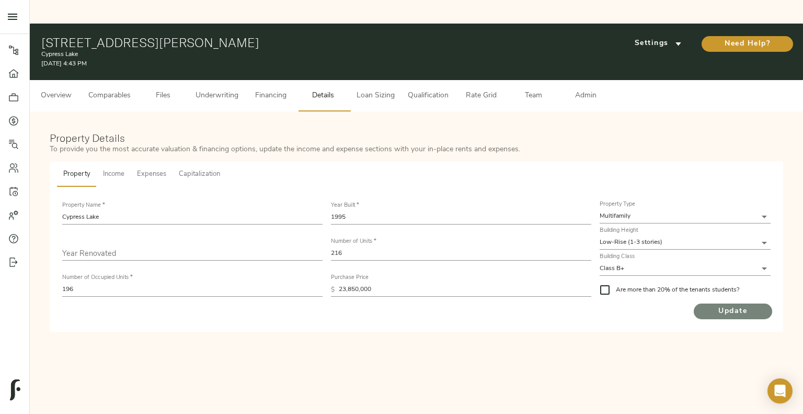
click at [713, 305] on span "Update" at bounding box center [733, 311] width 78 height 13
click at [326, 59] on p "October 7, 2025 5:15 PM" at bounding box center [291, 63] width 500 height 9
click at [207, 81] on button "Underwriting" at bounding box center [216, 95] width 55 height 31
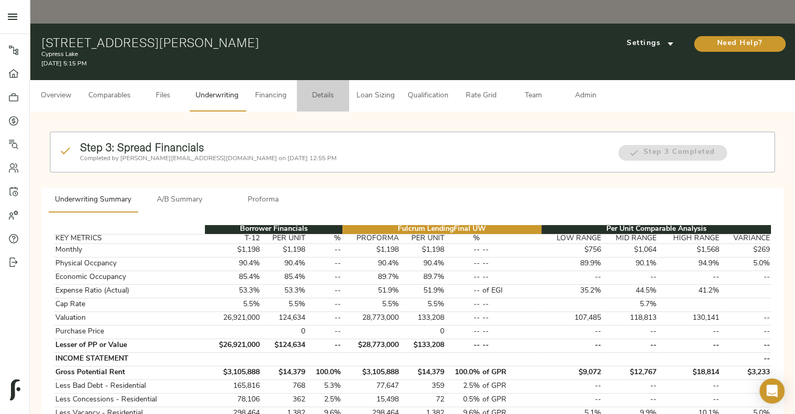
click at [328, 89] on span "Details" at bounding box center [323, 95] width 40 height 13
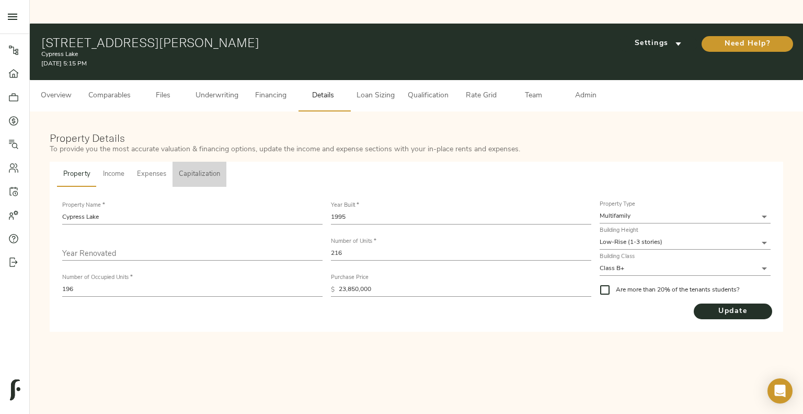
click at [202, 168] on span "Capitalization" at bounding box center [199, 174] width 41 height 12
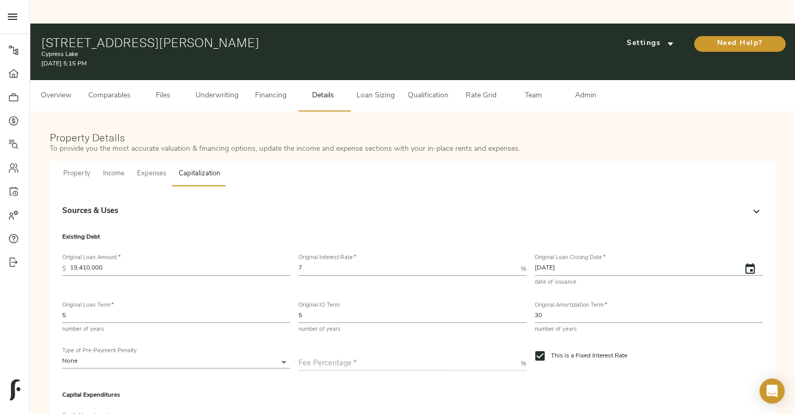
click at [193, 199] on div "Sources & Uses" at bounding box center [412, 211] width 701 height 25
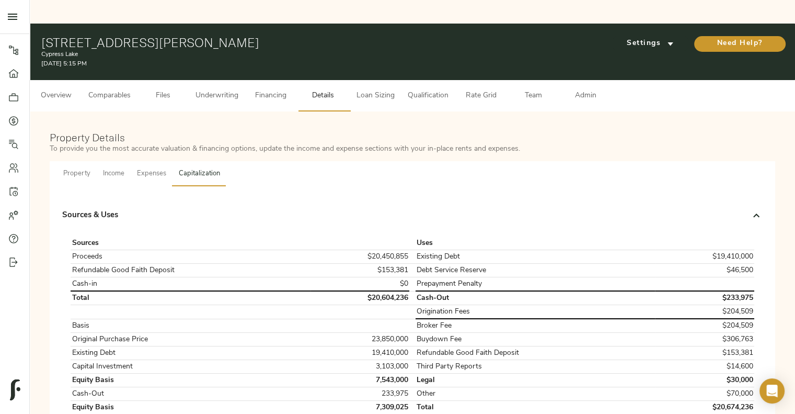
click at [193, 199] on div "Sources & Uses" at bounding box center [412, 215] width 701 height 33
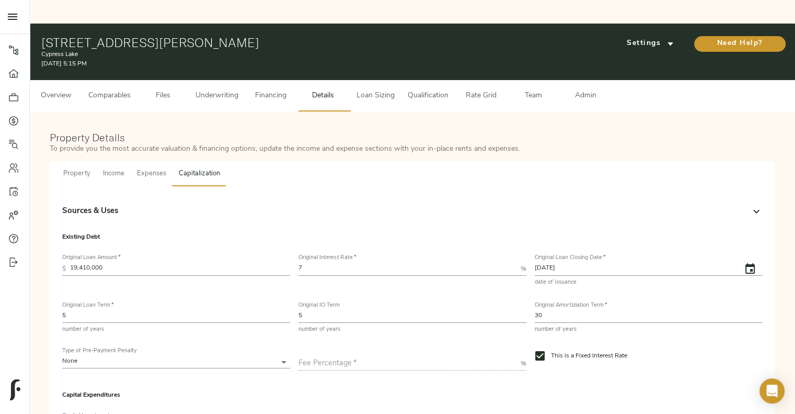
click at [733, 206] on div "Sources & Uses" at bounding box center [403, 212] width 682 height 12
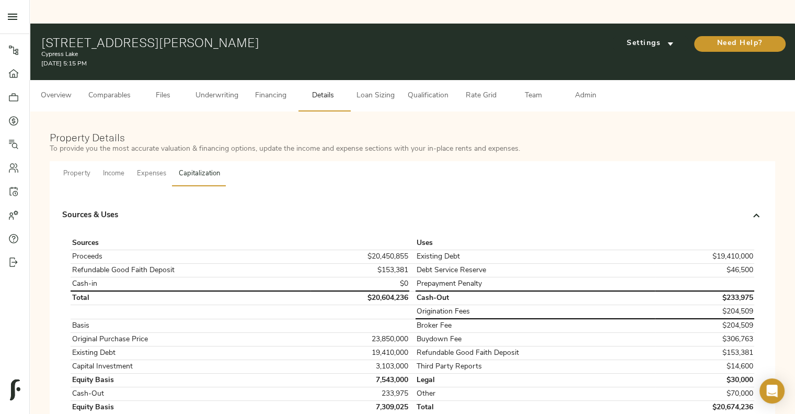
click at [733, 210] on div "Sources & Uses" at bounding box center [403, 216] width 682 height 12
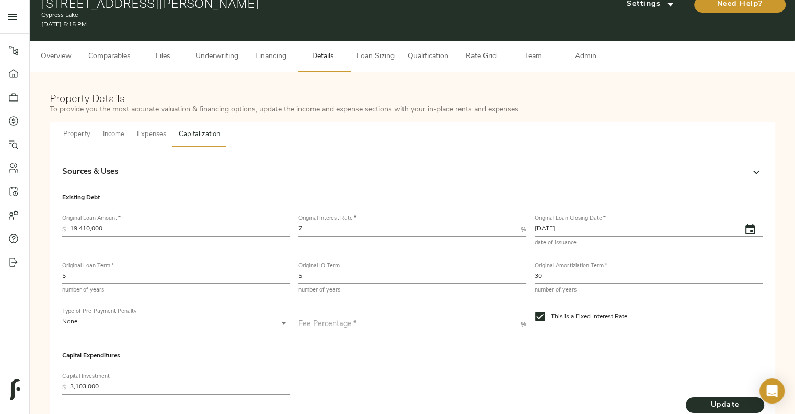
scroll to position [58, 0]
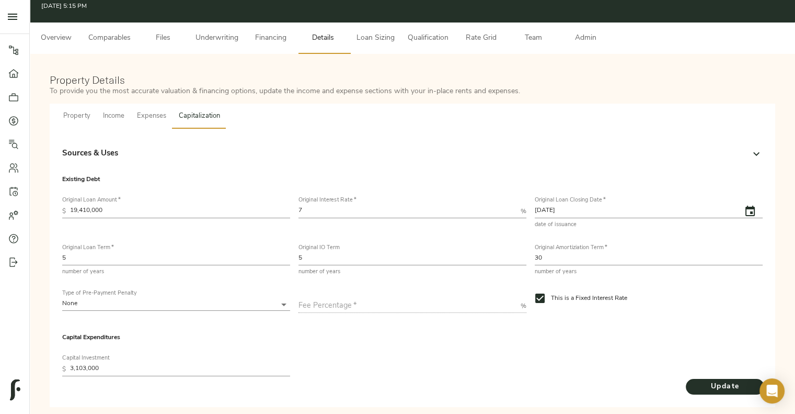
click at [459, 129] on div "Sources & Uses Sources Uses Proceeds $20,450,855 Existing Debt $19,410,000 Refu…" at bounding box center [413, 268] width 726 height 278
click at [447, 148] on div "Sources & Uses" at bounding box center [403, 154] width 682 height 12
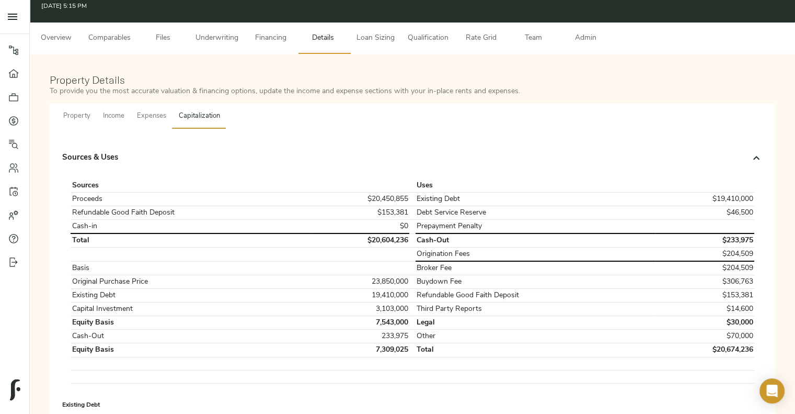
click at [447, 141] on div "Sources & Uses" at bounding box center [412, 157] width 701 height 33
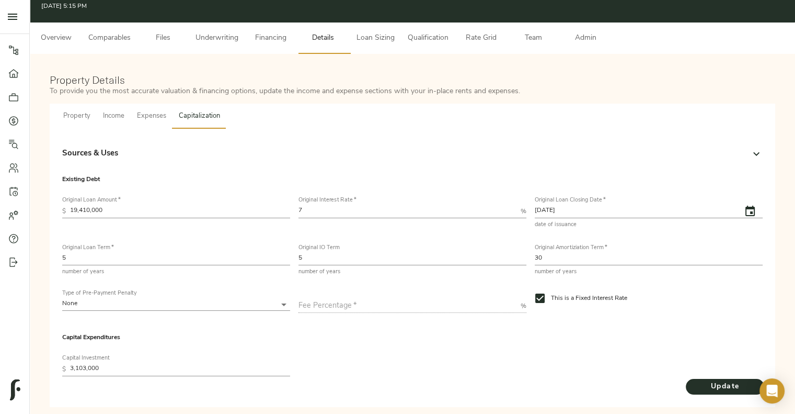
scroll to position [17, 0]
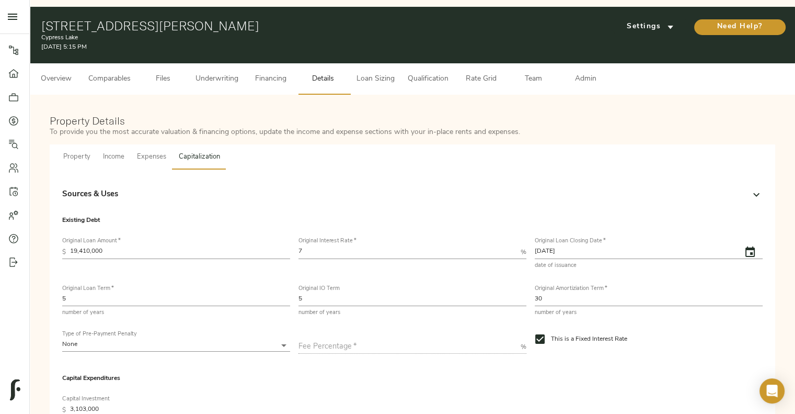
click at [230, 73] on span "Underwriting" at bounding box center [217, 79] width 43 height 13
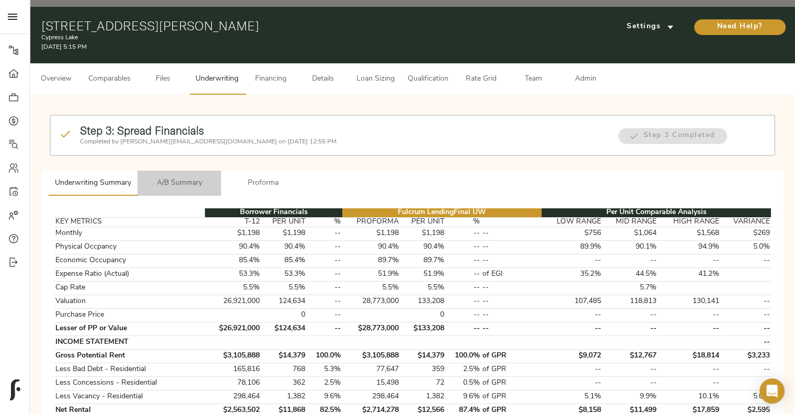
click at [184, 170] on button "A/B Summary" at bounding box center [180, 182] width 84 height 25
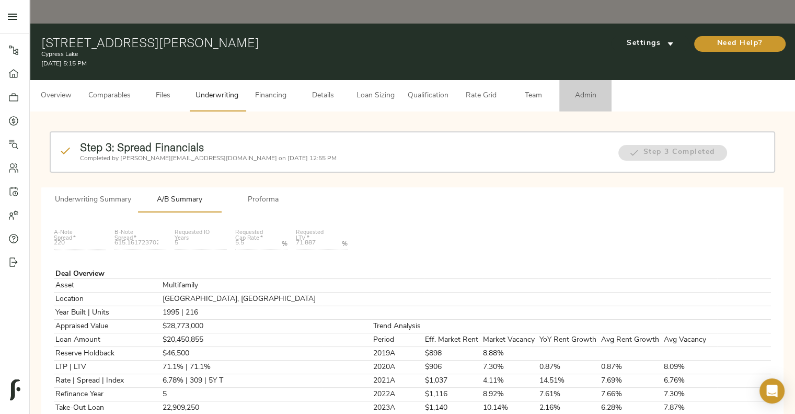
click at [571, 89] on span "Admin" at bounding box center [586, 95] width 40 height 13
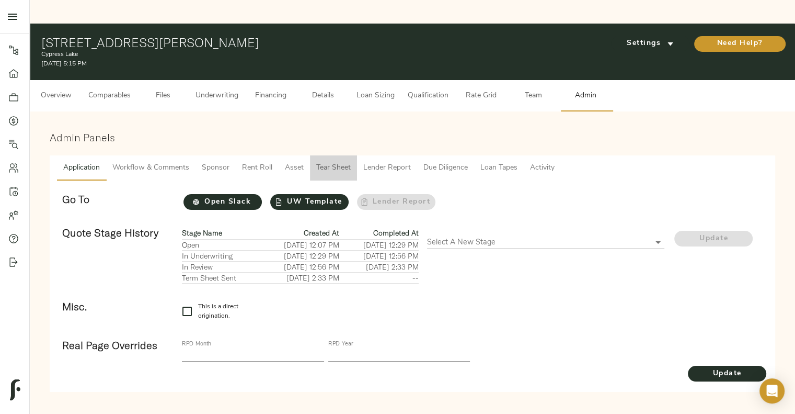
click at [331, 162] on span "Tear Sheet" at bounding box center [333, 168] width 35 height 13
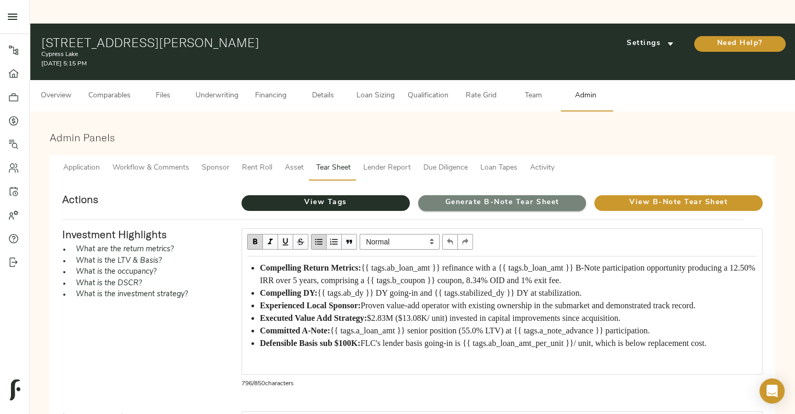
click at [467, 196] on span "Generate B-Note Tear Sheet" at bounding box center [502, 202] width 168 height 13
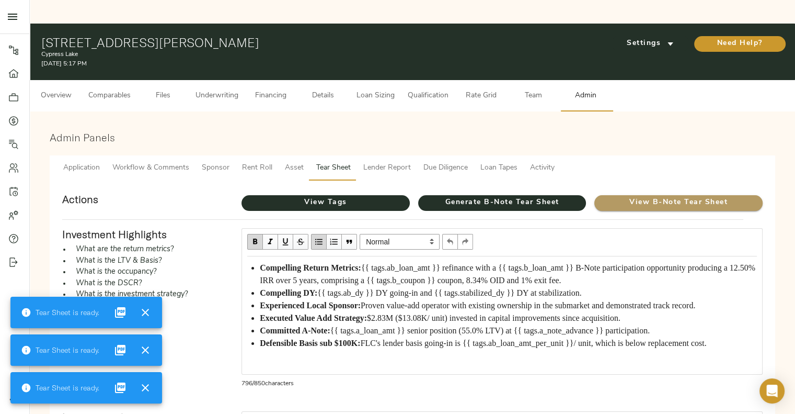
click at [632, 196] on span "View B-Note Tear Sheet" at bounding box center [679, 202] width 168 height 13
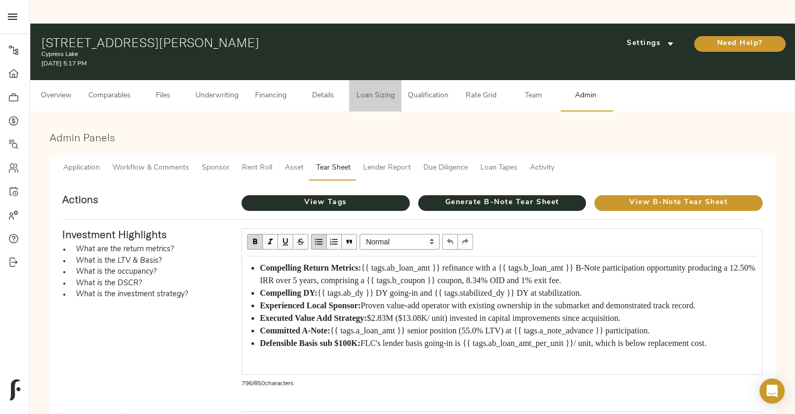
click at [375, 89] on span "Loan Sizing" at bounding box center [376, 95] width 40 height 13
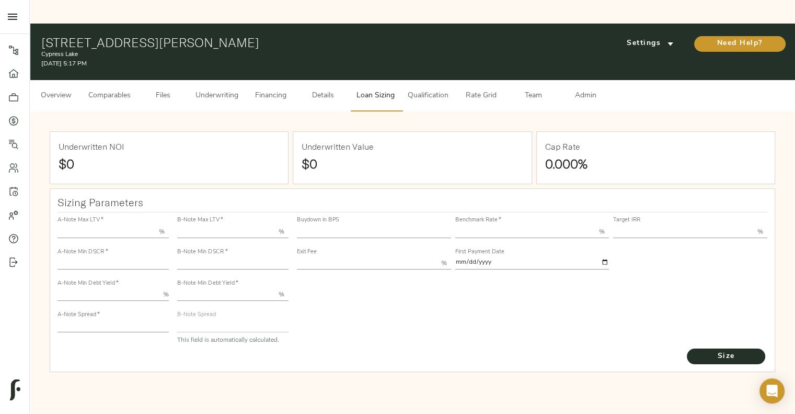
type input "55.000"
type input "1.4"
type input "10.00"
type input "220"
type input "80.000"
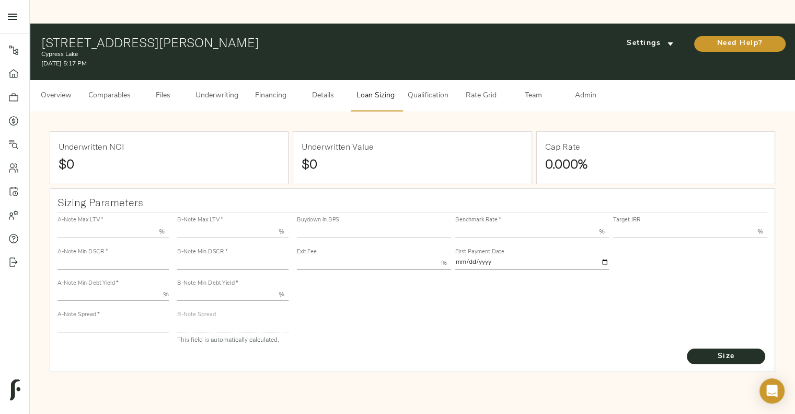
type input "1.1407"
type input "2.00"
type input "615.1261799296487"
type input "23"
type input "3.69"
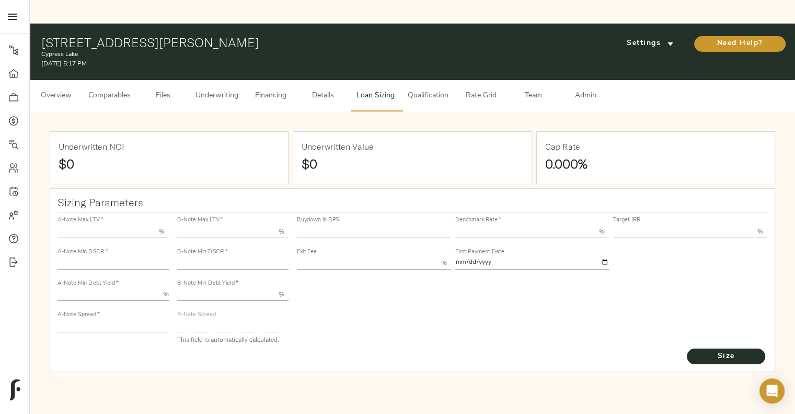
type input "12.50"
type input "1.00"
type input "2025-09-01"
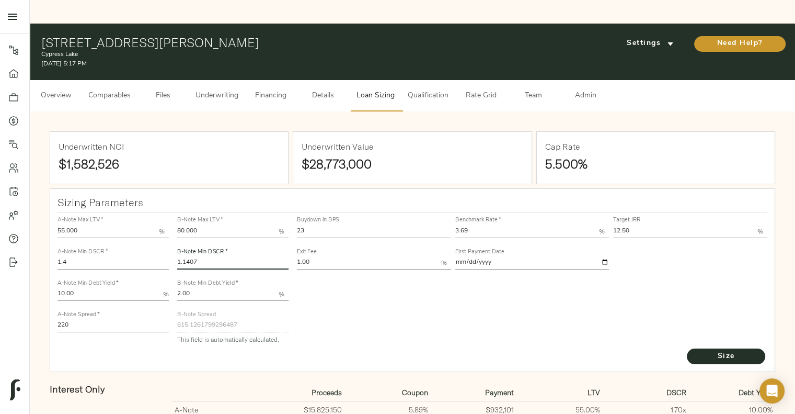
click at [239, 257] on input "1.1407" at bounding box center [232, 263] width 111 height 13
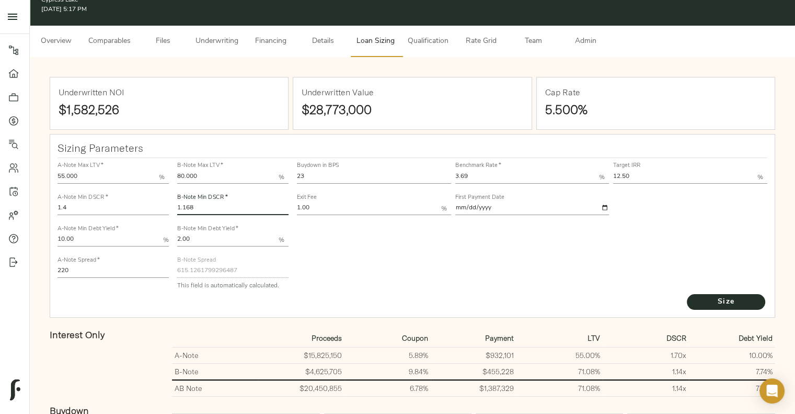
scroll to position [54, 0]
type input "1.168"
click at [687, 294] on button "Size" at bounding box center [726, 302] width 78 height 16
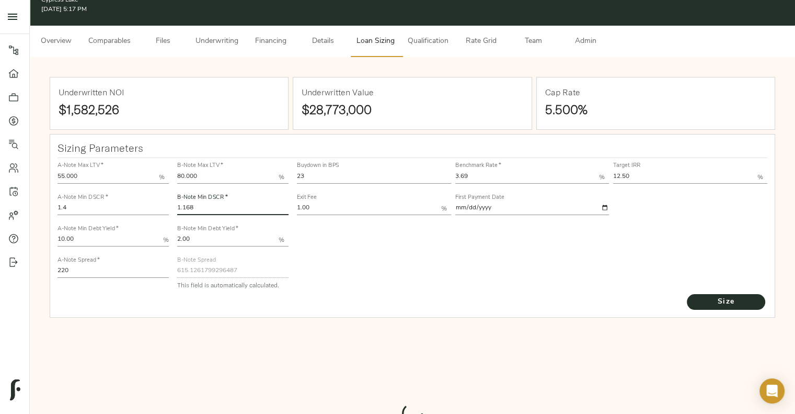
type input "605.0122117095456"
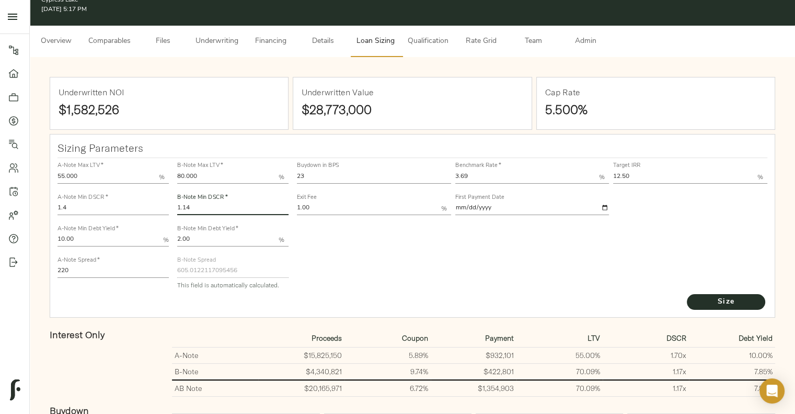
type input "1.14"
click at [687, 294] on button "Size" at bounding box center [726, 302] width 78 height 16
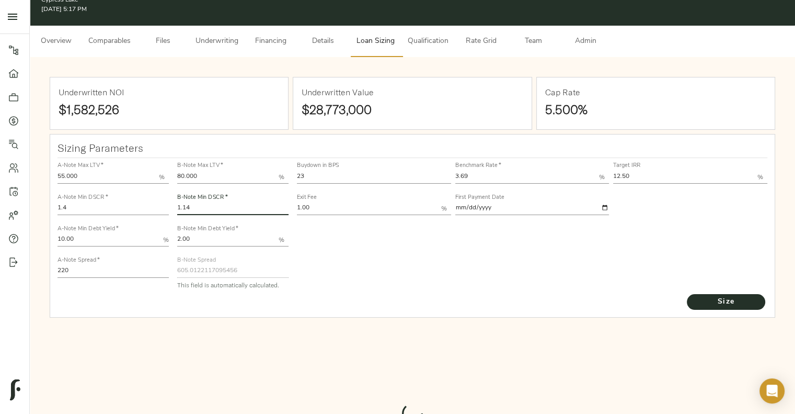
type input "615.3747650069795"
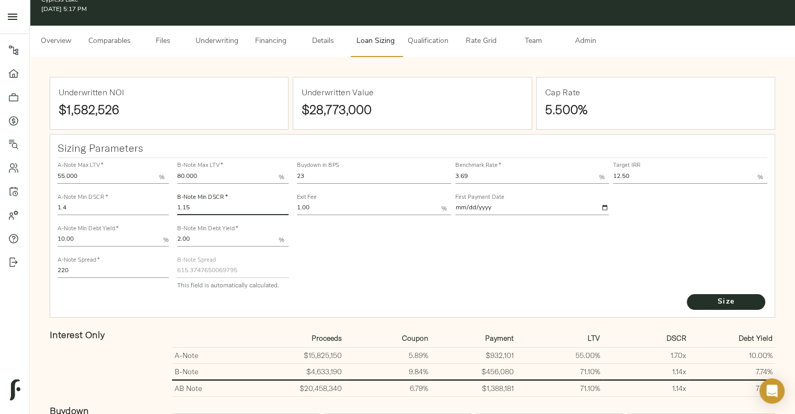
type input "1.15"
click at [687, 294] on button "Size" at bounding box center [726, 302] width 78 height 16
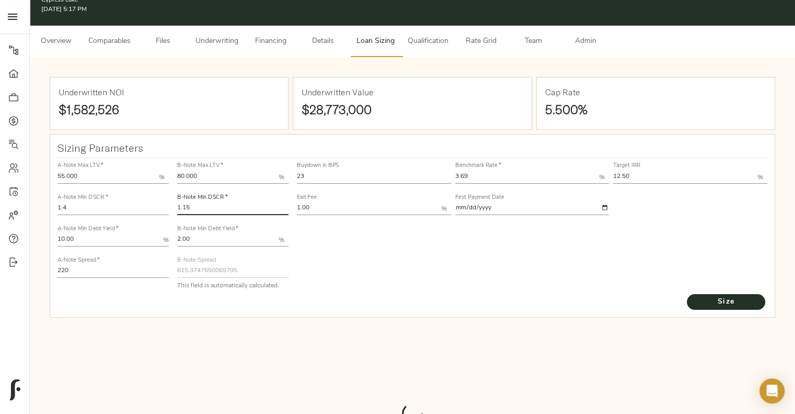
type input "611.7738767514263"
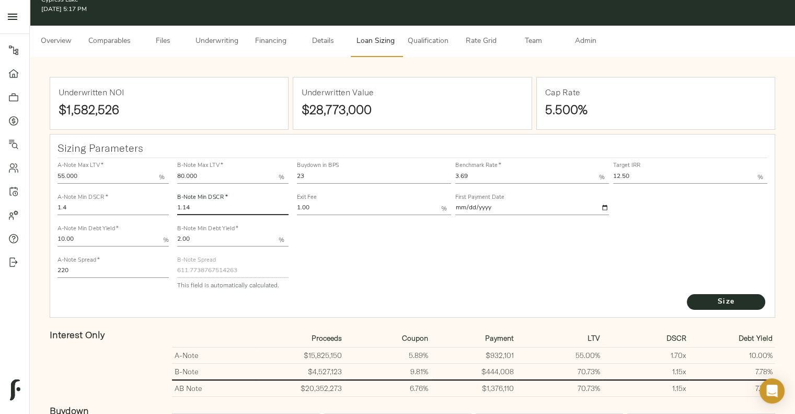
type input "1.14"
click at [687, 294] on button "Size" at bounding box center [726, 302] width 78 height 16
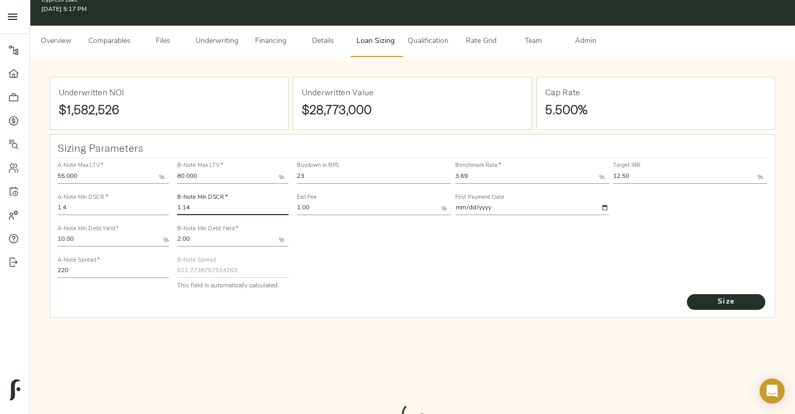
type input "615.3747650069795"
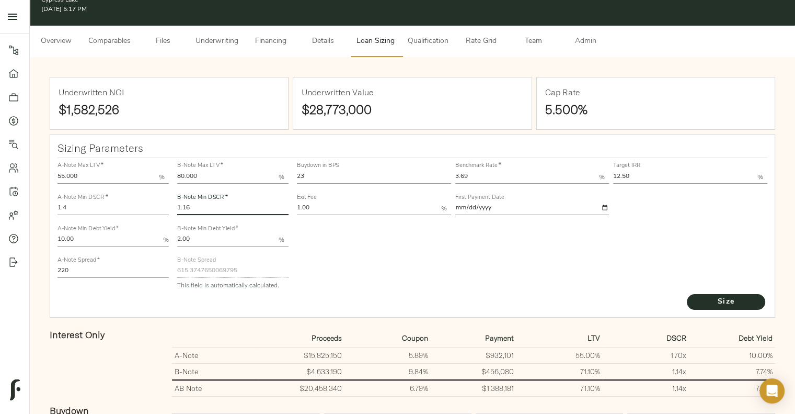
type input "1.16"
click at [687, 294] on button "Size" at bounding box center [726, 302] width 78 height 16
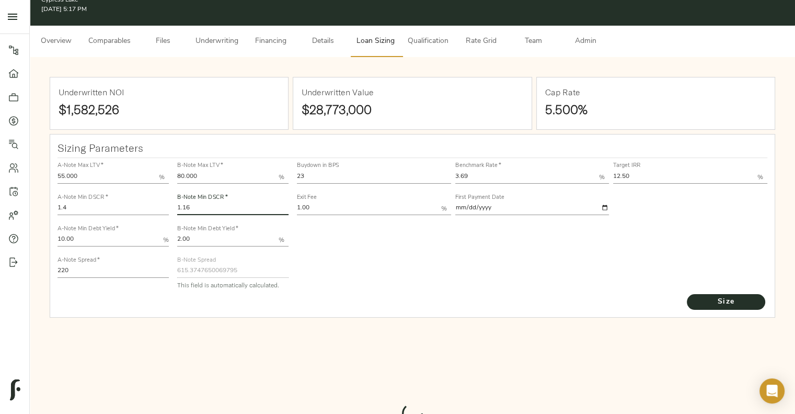
type input "608.0631509455186"
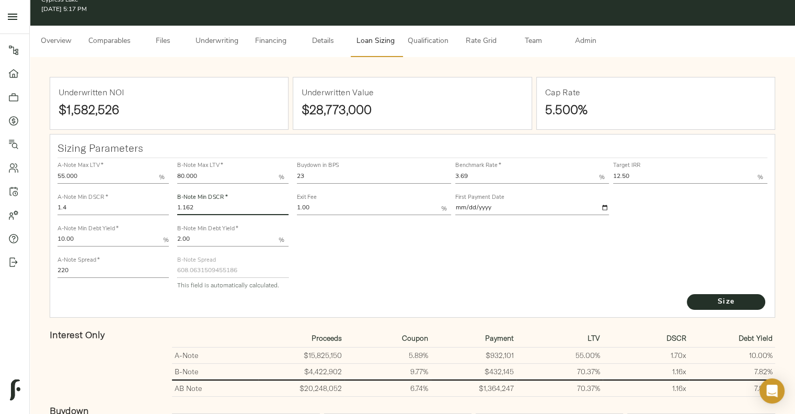
type input "1.162"
click at [687, 294] on button "Size" at bounding box center [726, 302] width 78 height 16
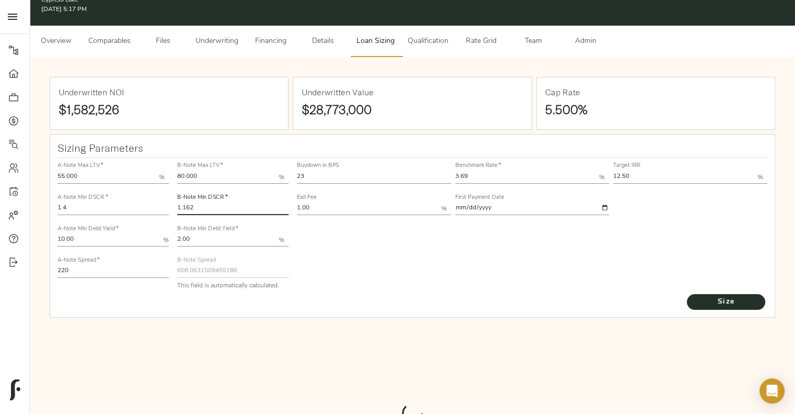
type input "607.3074001075686"
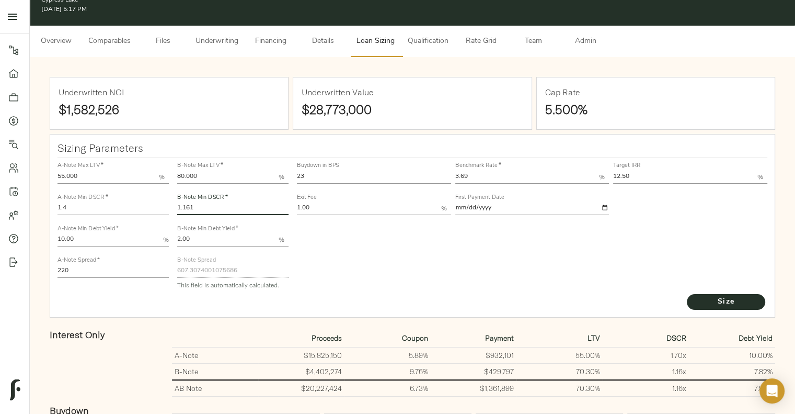
type input "1.161"
click at [687, 294] on button "Size" at bounding box center [726, 302] width 78 height 16
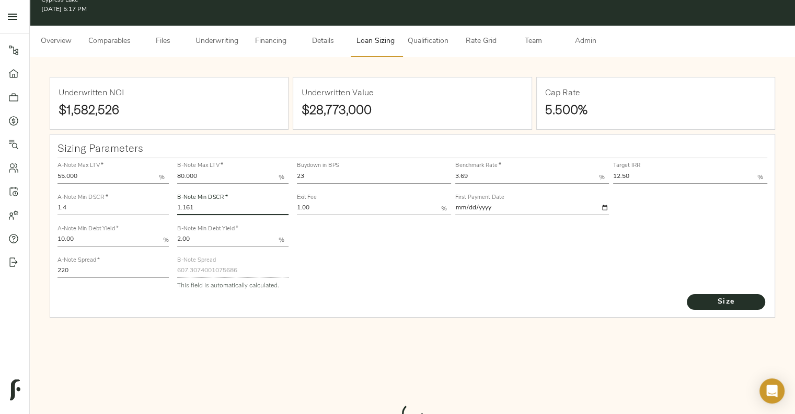
type input "607.6858515596183"
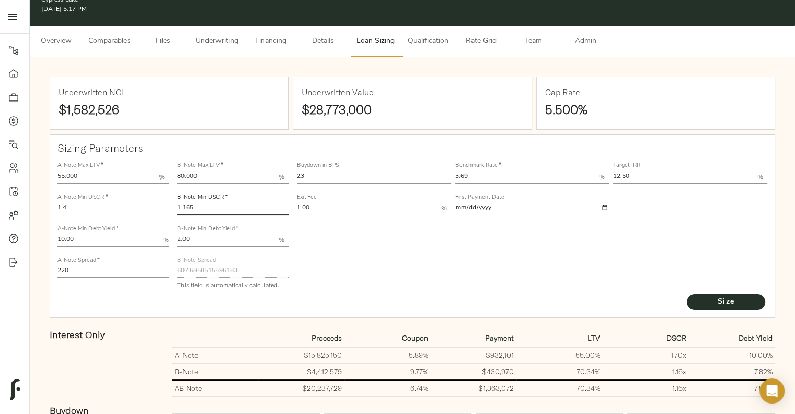
type input "1.165"
click at [687, 294] on button "Size" at bounding box center [726, 302] width 78 height 16
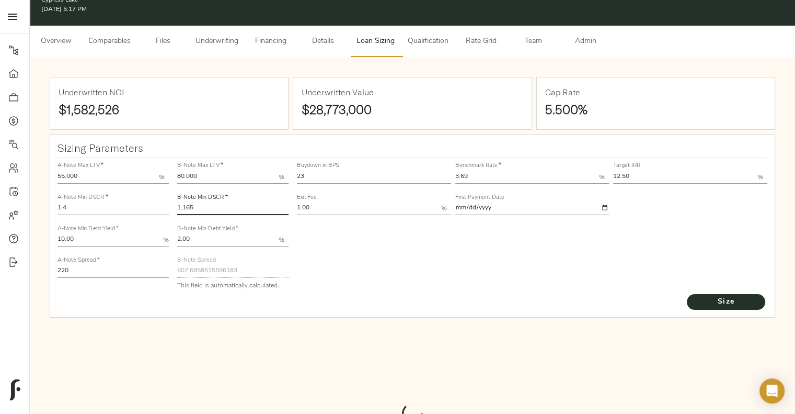
type input "606.1650824558518"
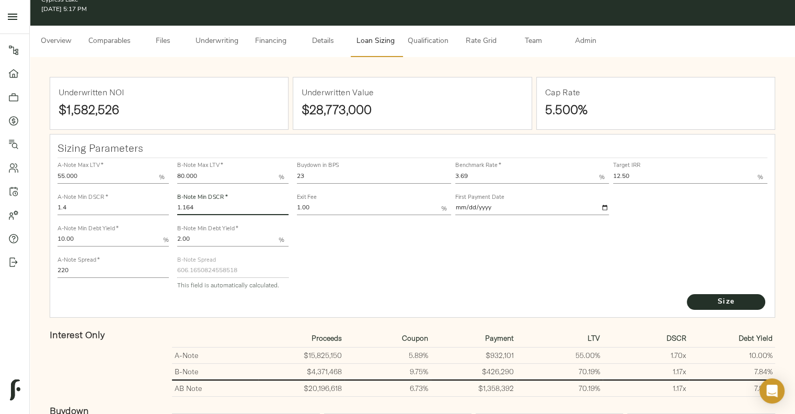
type input "1.164"
click at [687, 294] on button "Size" at bounding box center [726, 302] width 78 height 16
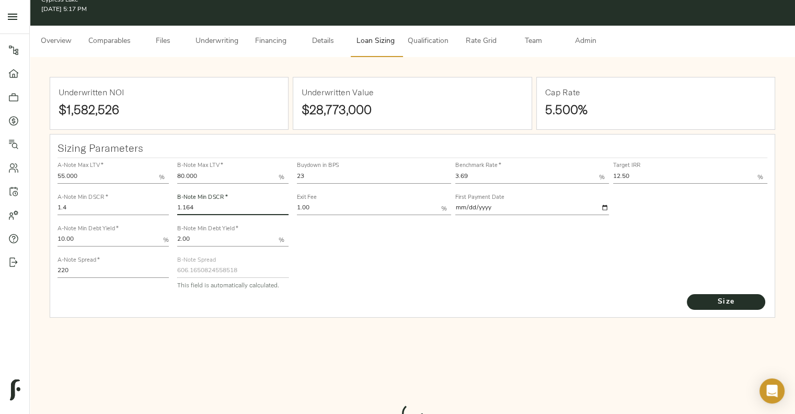
type input "606.5470206754715"
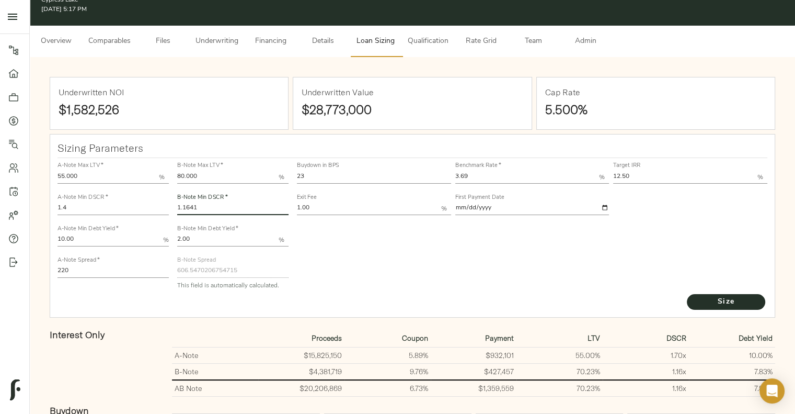
type input "1.1641"
click at [687, 294] on button "Size" at bounding box center [726, 302] width 78 height 16
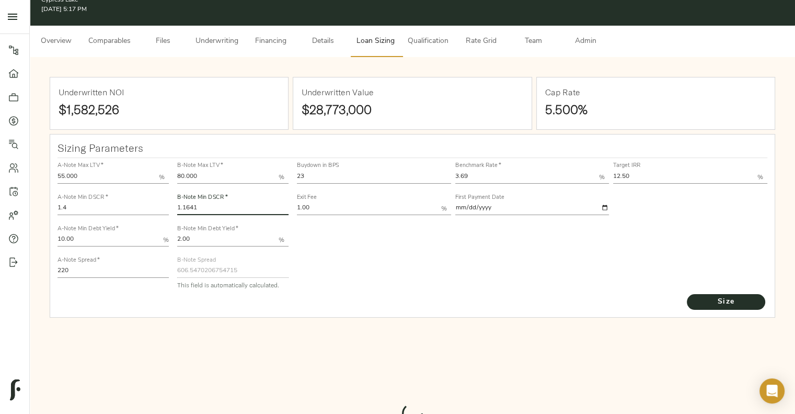
type input "606.5088794706247"
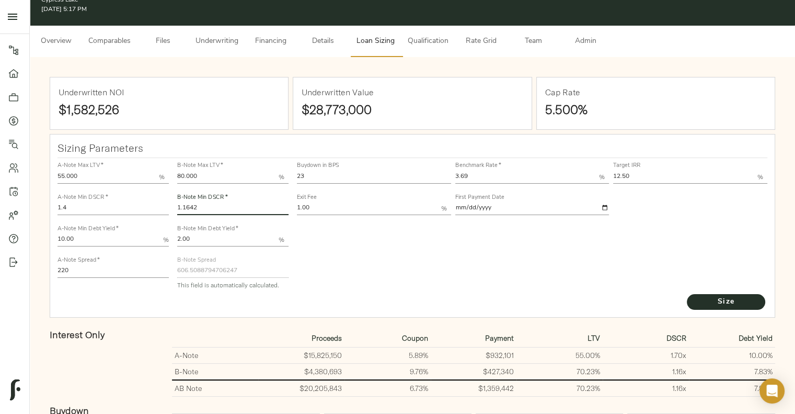
type input "1.1642"
click at [687, 294] on button "Size" at bounding box center [726, 302] width 78 height 16
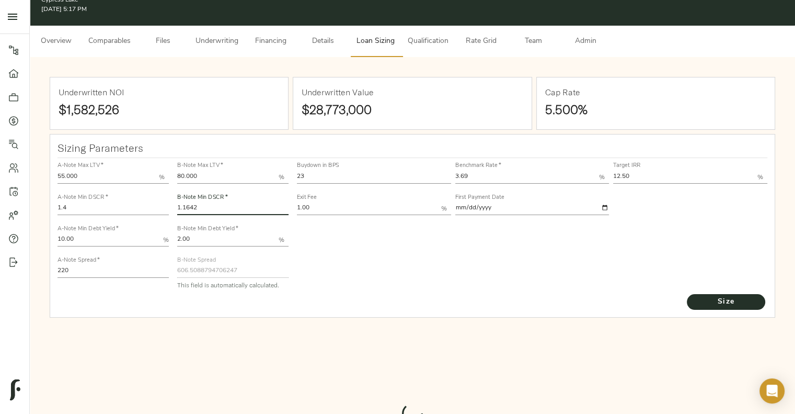
type input "606.470726586845"
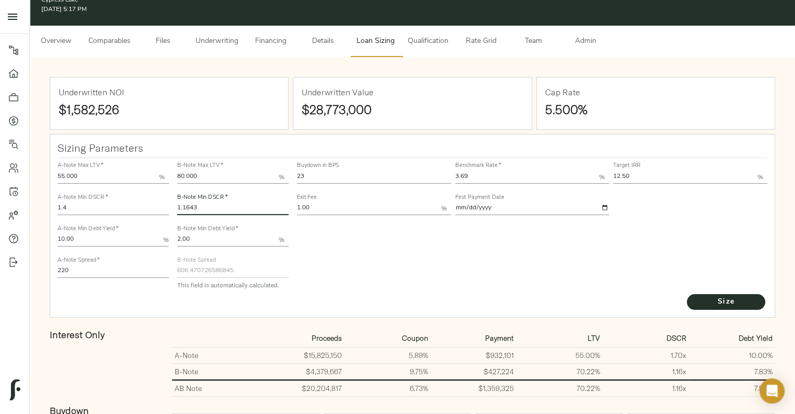
type input "1.1643"
click at [687, 294] on button "Size" at bounding box center [726, 302] width 78 height 16
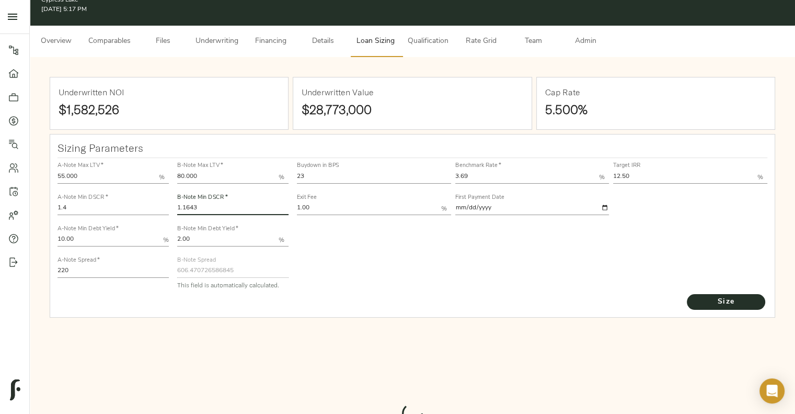
type input "606.4325620189779"
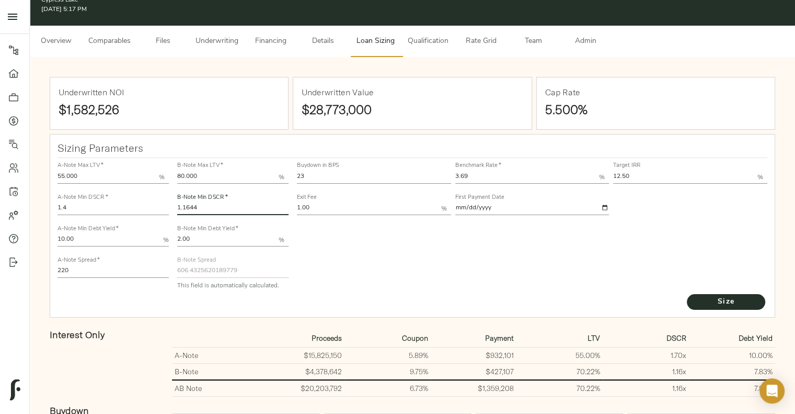
type input "1.1644"
click at [687, 294] on button "Size" at bounding box center [726, 302] width 78 height 16
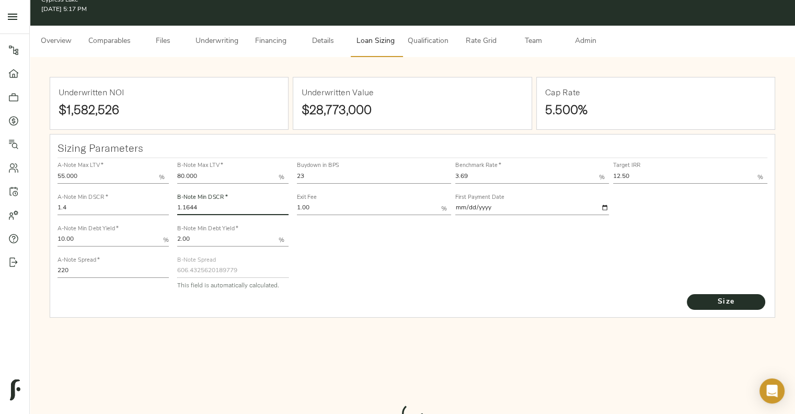
type input "606.3943857618659"
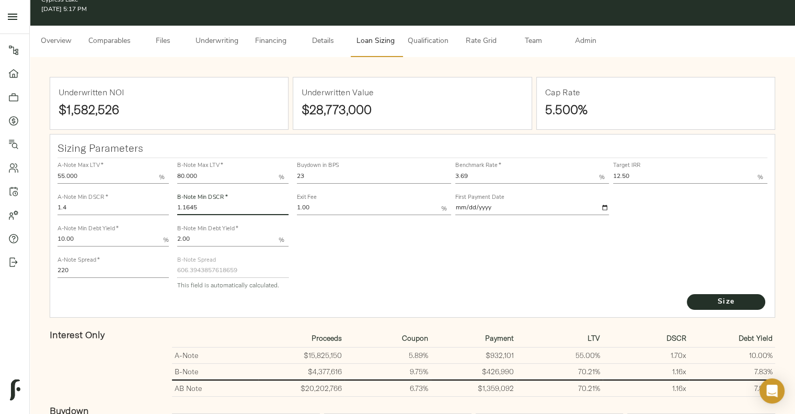
type input "1.1645"
click at [687, 294] on button "Size" at bounding box center [726, 302] width 78 height 16
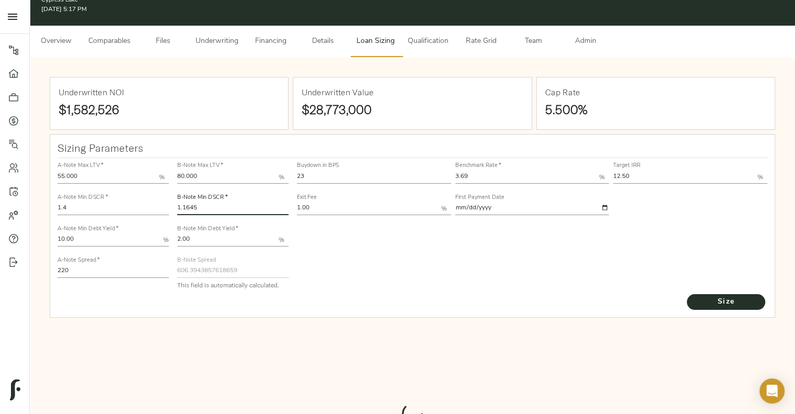
type input "606.3561978103487"
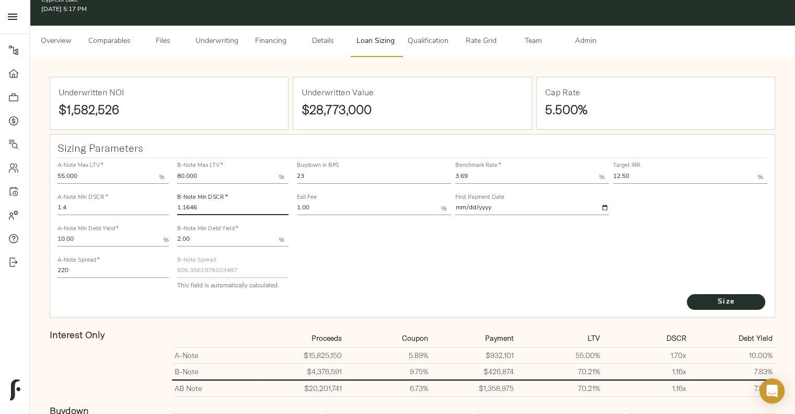
type input "1.1646"
click at [687, 294] on button "Size" at bounding box center [726, 302] width 78 height 16
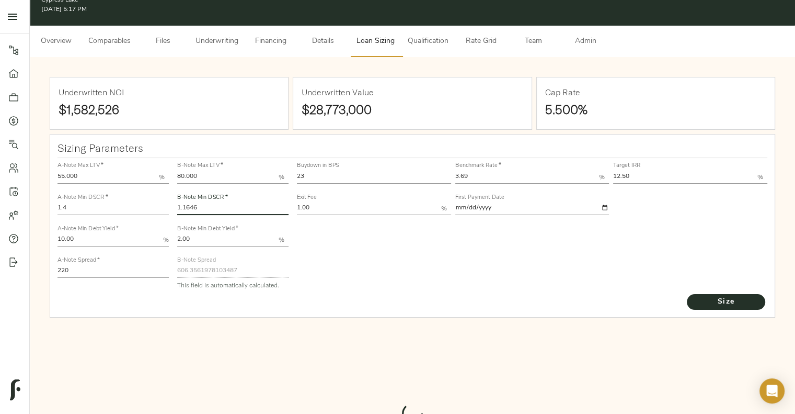
type input "606.3179981592625"
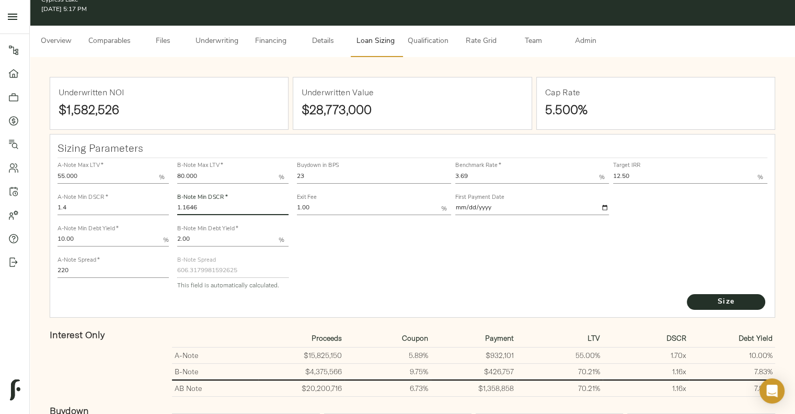
scroll to position [0, 0]
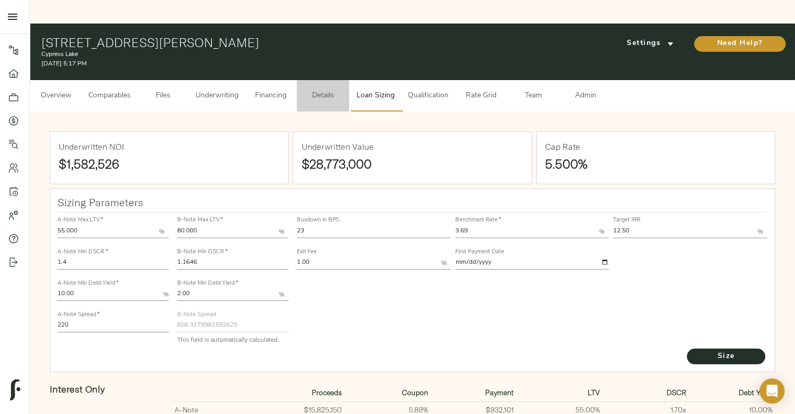
click at [321, 89] on span "Details" at bounding box center [323, 95] width 40 height 13
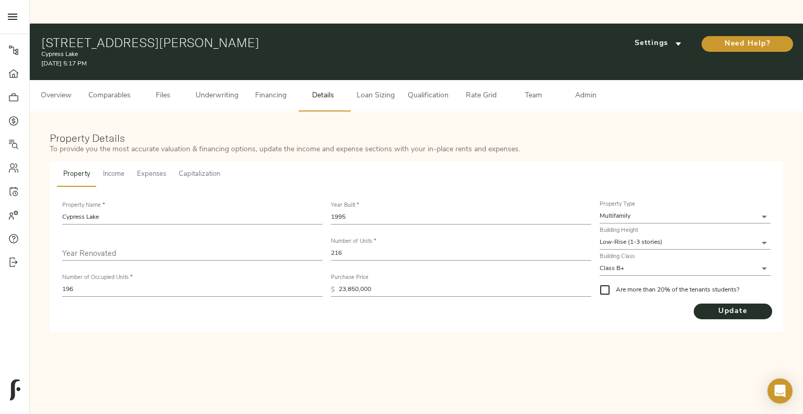
click at [225, 80] on button "Underwriting" at bounding box center [216, 95] width 55 height 31
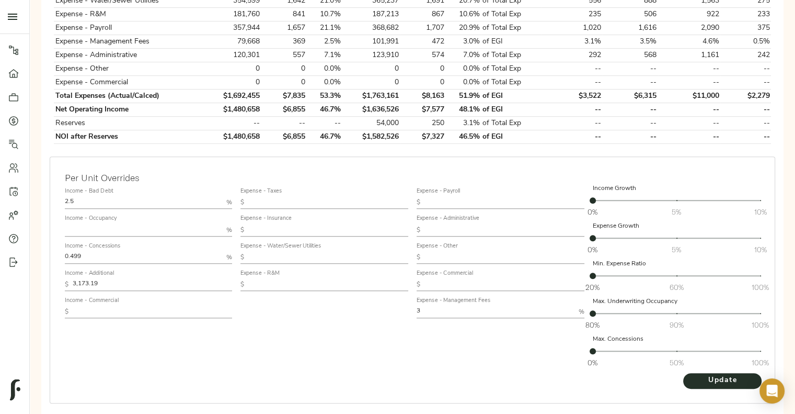
scroll to position [548, 0]
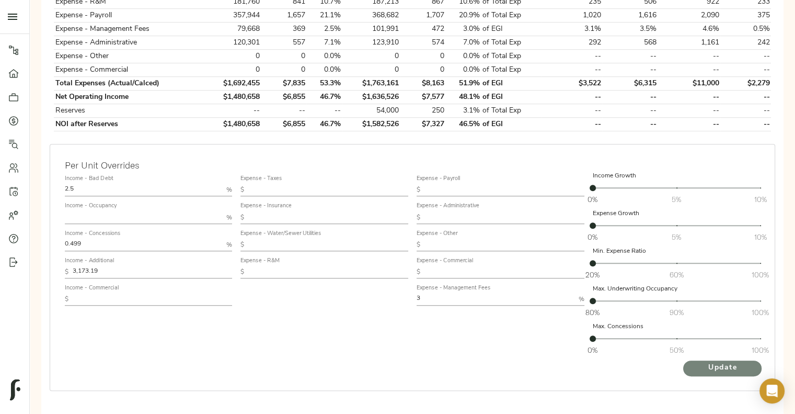
click at [722, 361] on span "Update" at bounding box center [723, 367] width 58 height 13
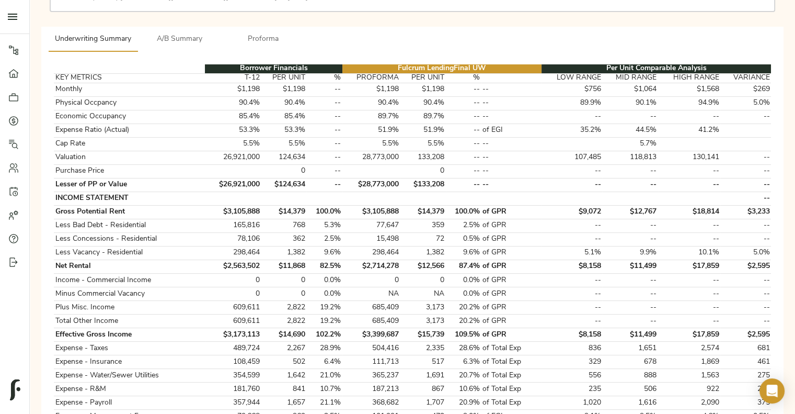
scroll to position [0, 0]
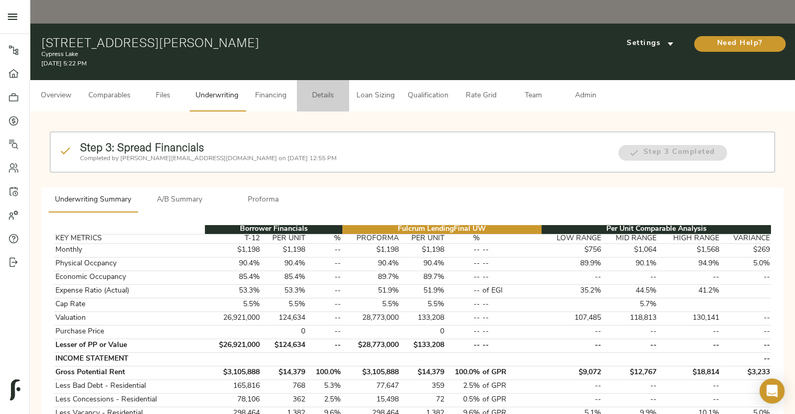
click at [322, 89] on span "Details" at bounding box center [323, 95] width 40 height 13
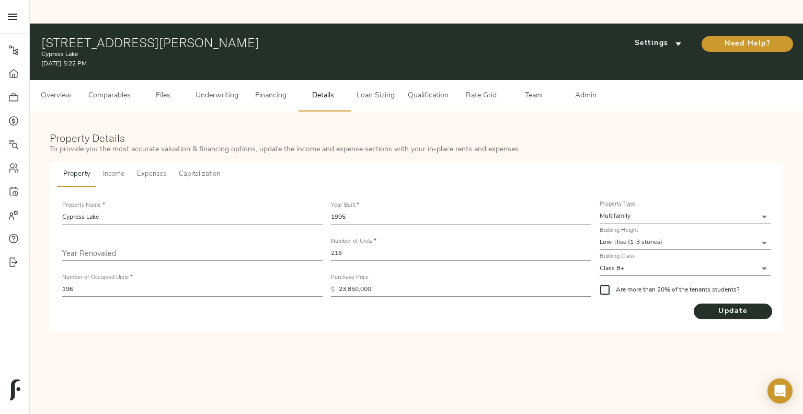
click at [199, 168] on span "Capitalization" at bounding box center [199, 174] width 41 height 12
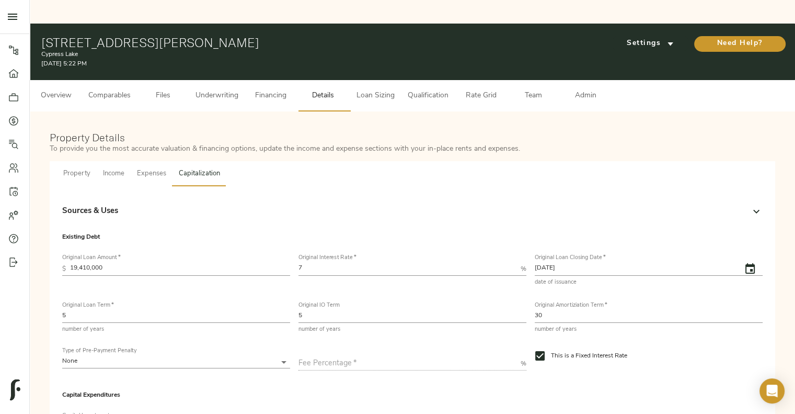
click at [199, 206] on div "Sources & Uses" at bounding box center [403, 212] width 682 height 12
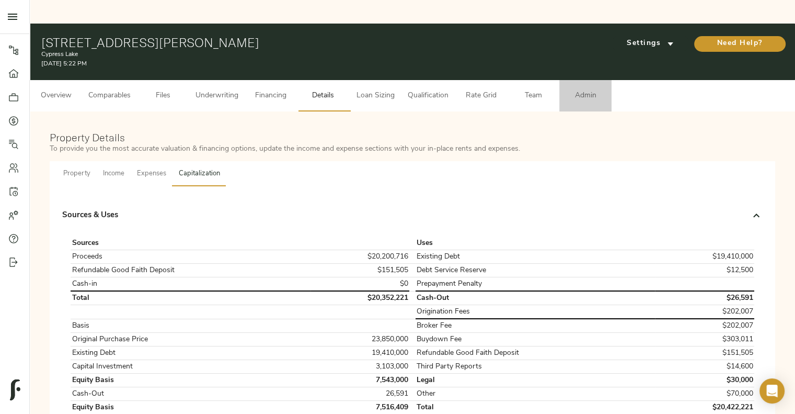
click at [598, 89] on span "Admin" at bounding box center [586, 95] width 40 height 13
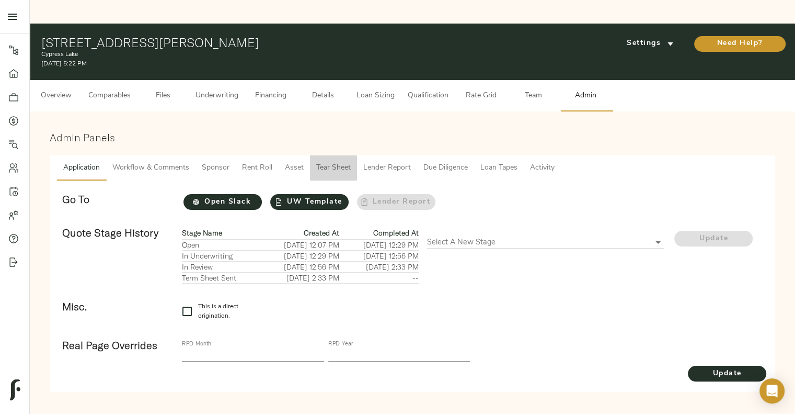
click at [333, 162] on span "Tear Sheet" at bounding box center [333, 168] width 35 height 13
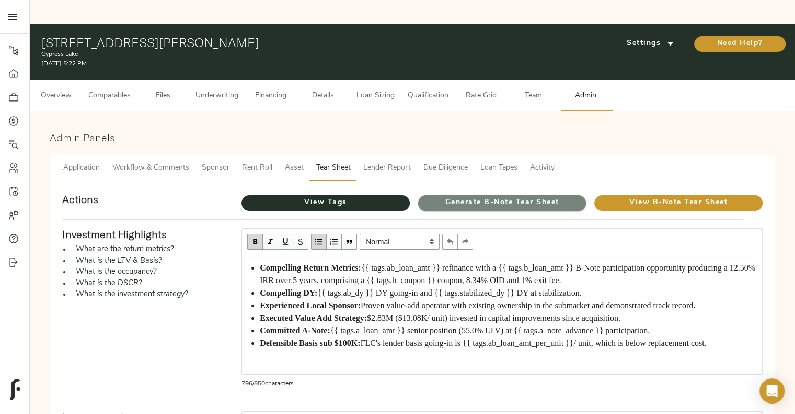
click at [457, 196] on span "Generate B-Note Tear Sheet" at bounding box center [502, 202] width 168 height 13
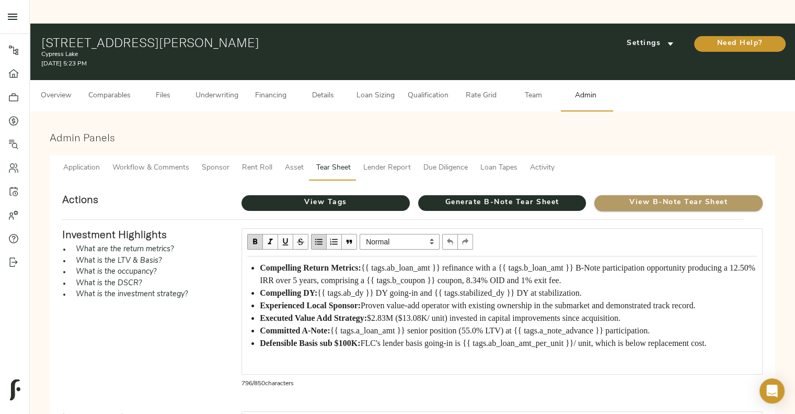
click at [629, 196] on span "View B-Note Tear Sheet" at bounding box center [679, 202] width 168 height 13
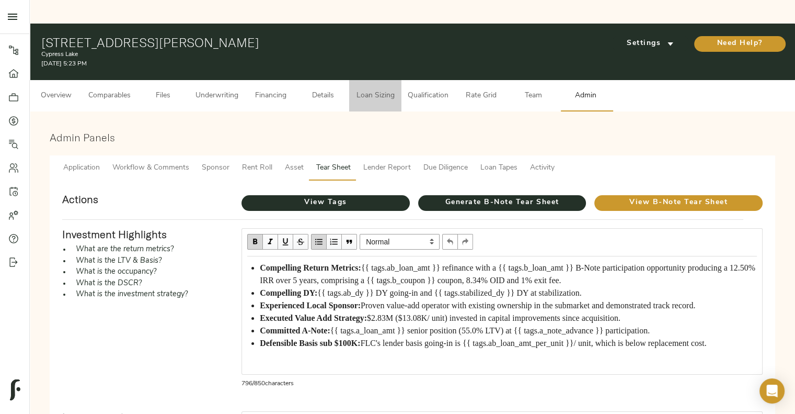
click at [368, 89] on span "Loan Sizing" at bounding box center [376, 95] width 40 height 13
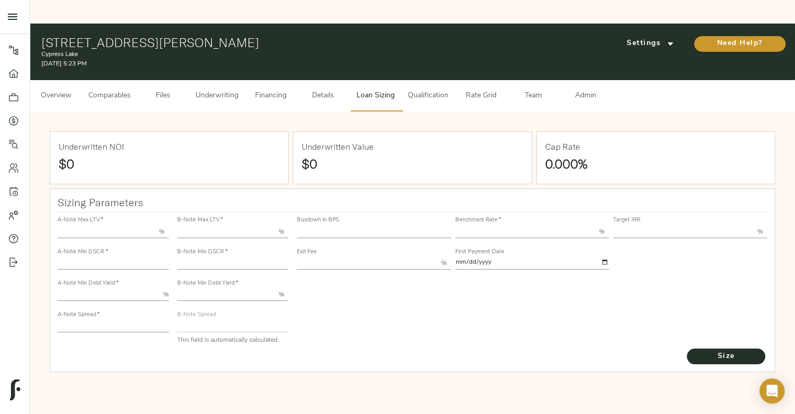
type input "55.000"
type input "1.4"
type input "10.00"
type input "220"
type input "80.000"
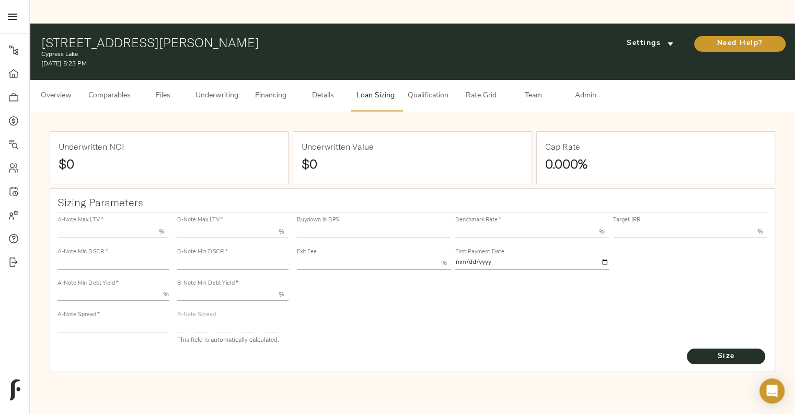
type input "1.1646"
type input "2.00"
type input "606.3179981592625"
type input "23"
type input "3.69"
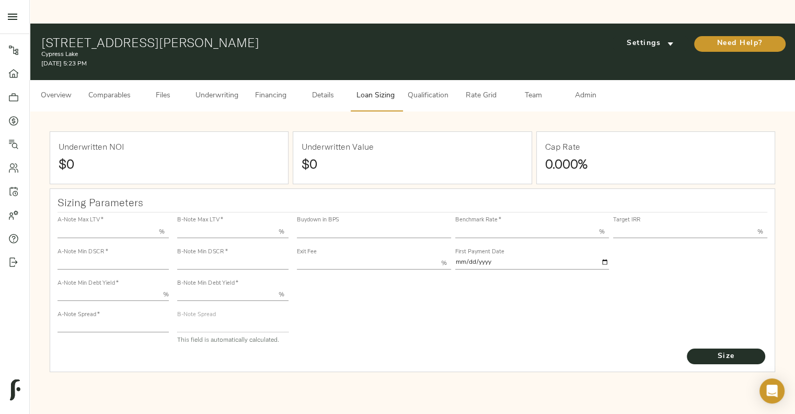
type input "12.50"
type input "1.00"
type input "2025-09-01"
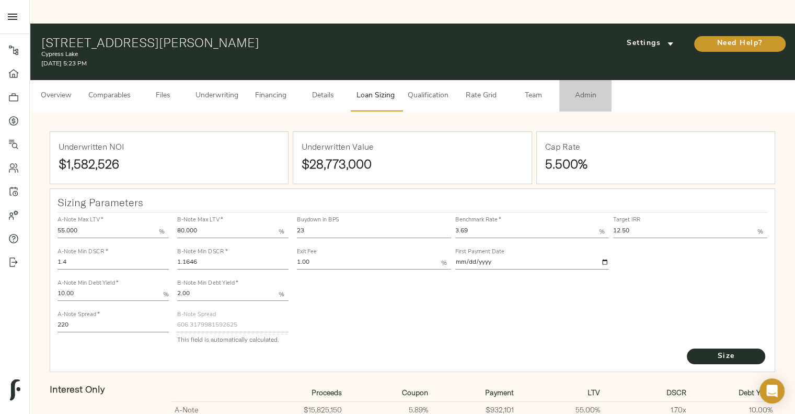
click at [586, 89] on span "Admin" at bounding box center [586, 95] width 40 height 13
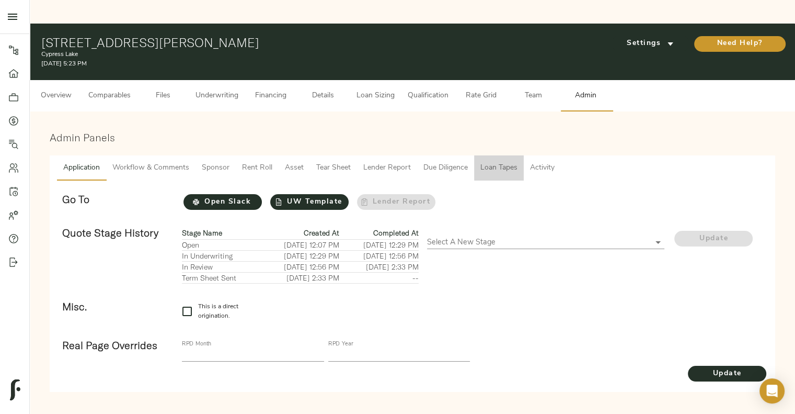
click at [491, 162] on span "Loan Tapes" at bounding box center [499, 168] width 37 height 13
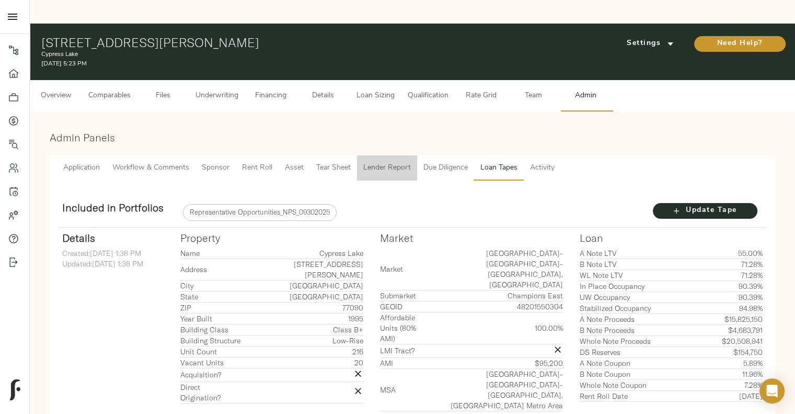
click at [381, 162] on span "Lender Report" at bounding box center [387, 168] width 48 height 13
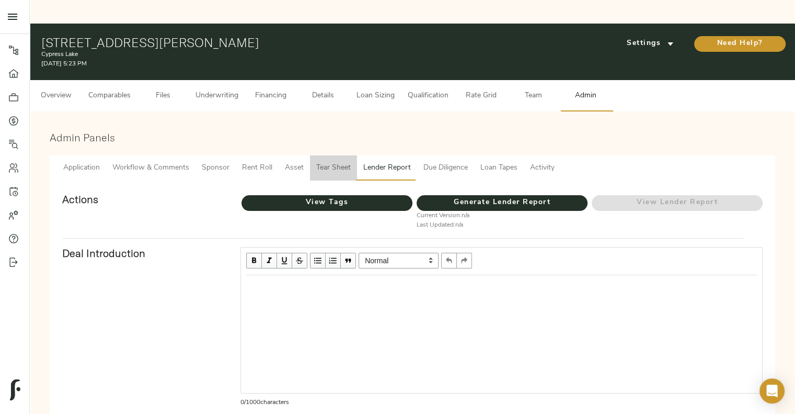
click at [342, 162] on span "Tear Sheet" at bounding box center [333, 168] width 35 height 13
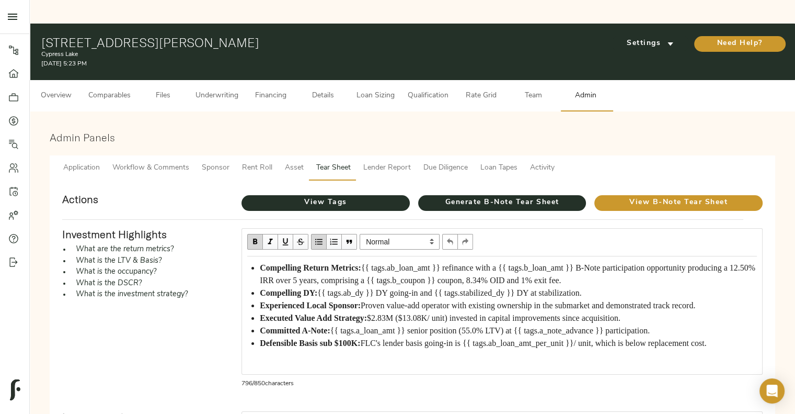
click at [562, 263] on span "{{ tags.ab_loan_amt }} refinance with a {{ tags.b_loan_amt }} B-Note participat…" at bounding box center [509, 273] width 498 height 21
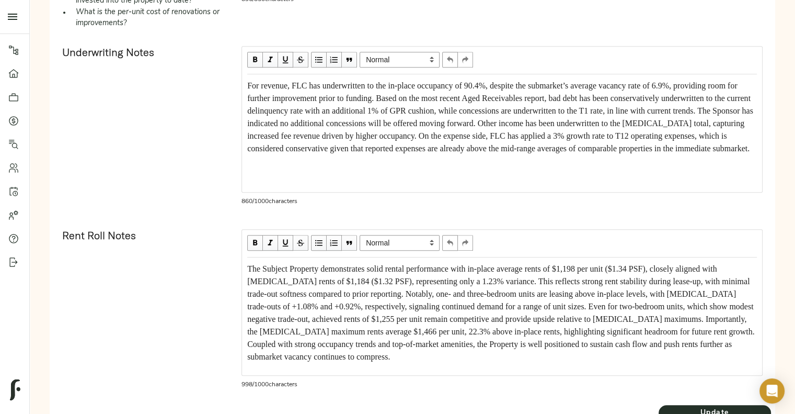
scroll to position [583, 0]
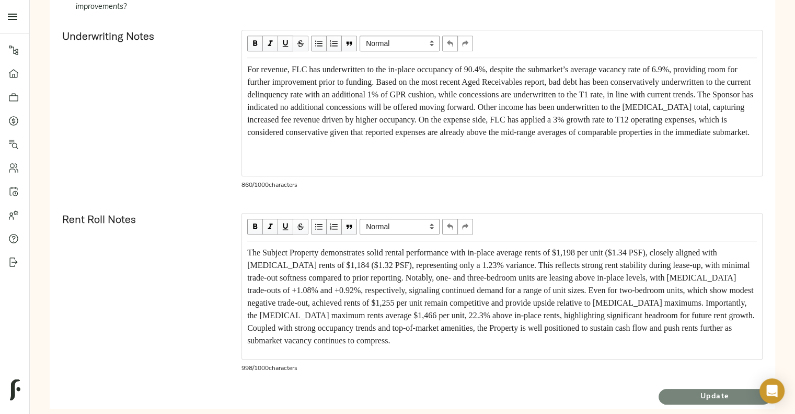
click at [732, 390] on span "Update" at bounding box center [715, 396] width 112 height 13
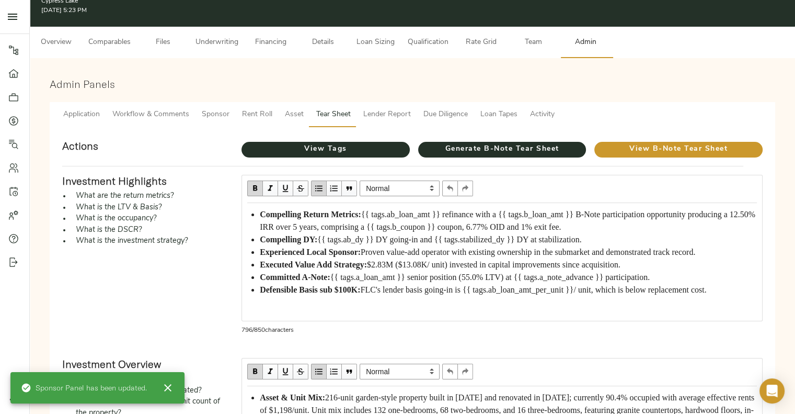
scroll to position [0, 0]
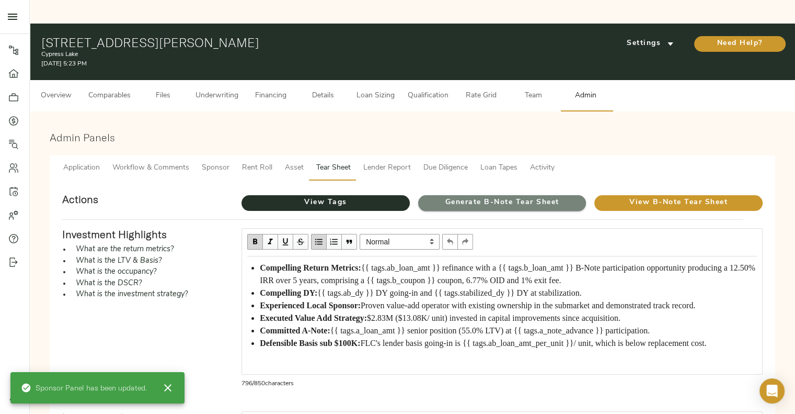
click at [472, 196] on span "Generate B-Note Tear Sheet" at bounding box center [502, 202] width 168 height 13
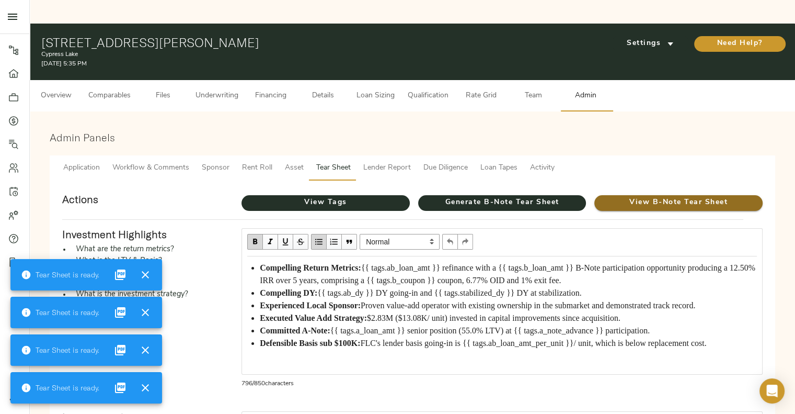
click at [670, 196] on span "View B-Note Tear Sheet" at bounding box center [679, 202] width 168 height 13
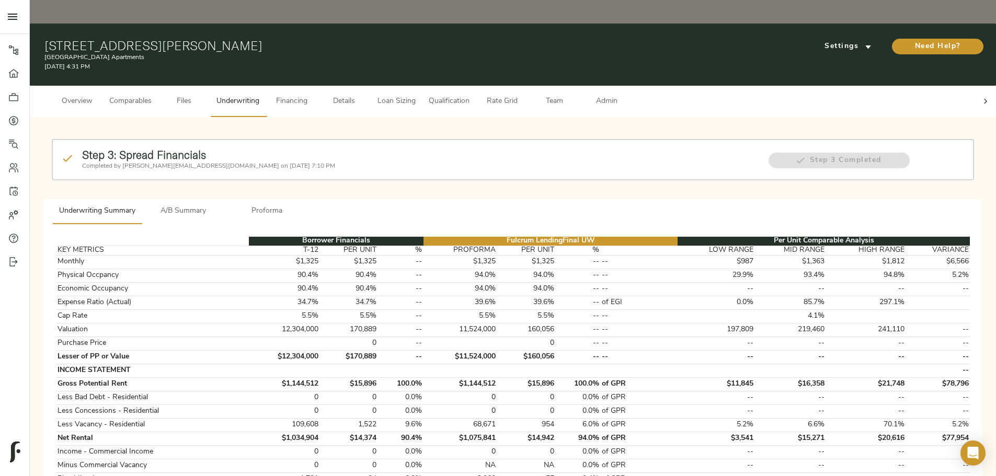
click at [416, 95] on span "Loan Sizing" at bounding box center [397, 101] width 40 height 13
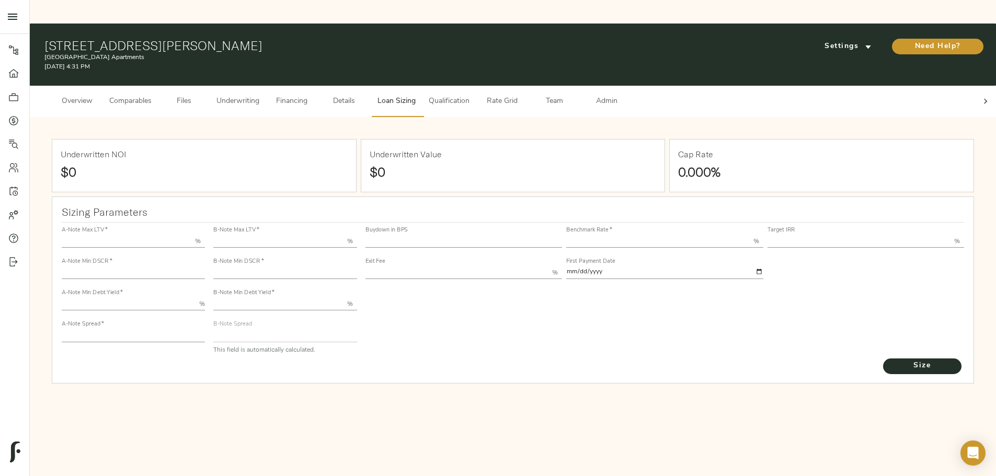
type input "55.000"
type input "1.4"
type input "10.00"
type input "220"
type input "80.000"
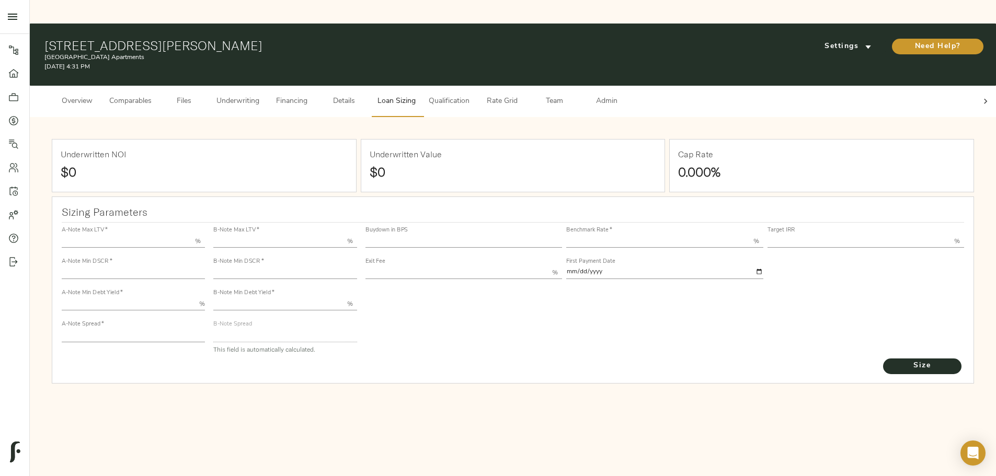
type input "1.06"
type input "2.00"
type input "720.0492939021949"
type input "15"
type input "3.69"
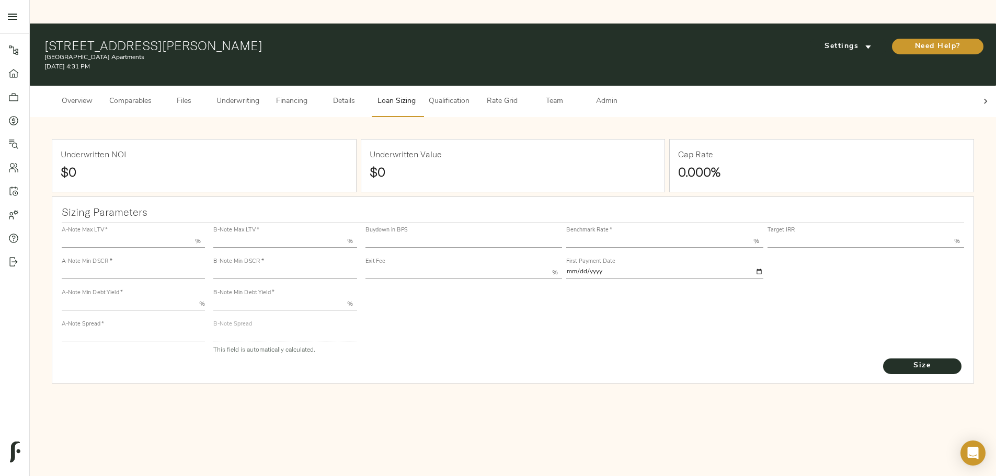
type input "13.00"
type input "1.00"
type input "2025-09-01"
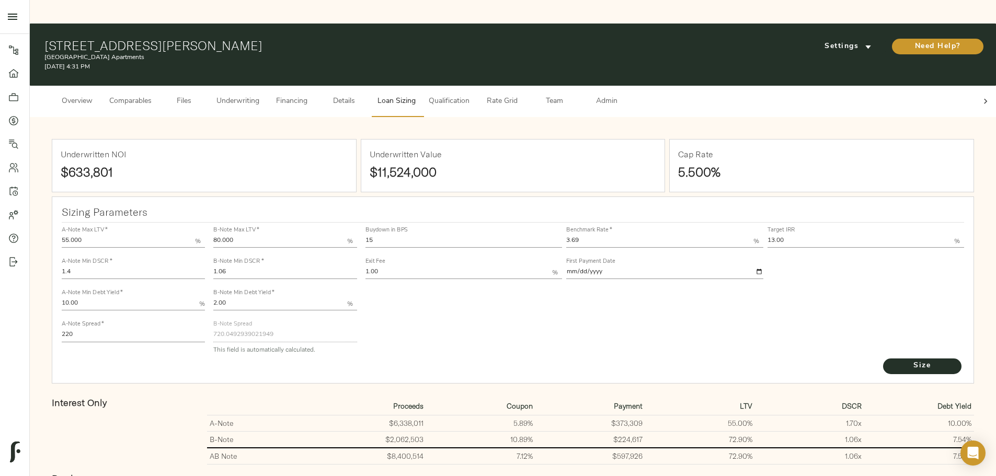
click at [768, 235] on input "13.00" at bounding box center [861, 241] width 187 height 13
type input "12.50"
click at [894, 360] on span "Size" at bounding box center [923, 366] width 58 height 13
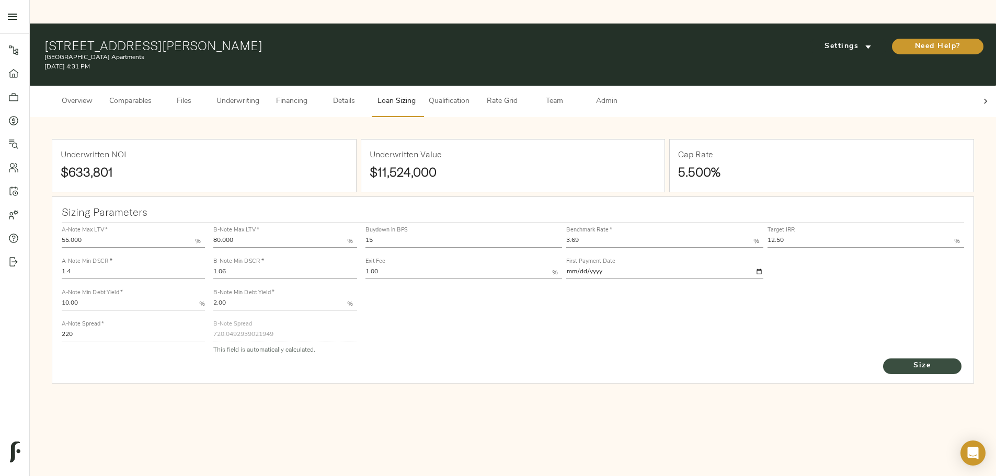
type input "782"
type input "0"
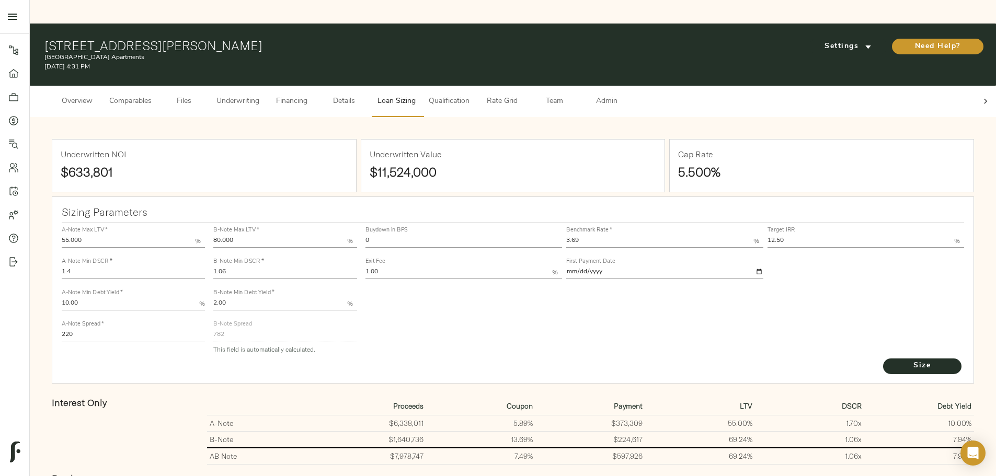
click at [450, 235] on input "0" at bounding box center [464, 241] width 197 height 13
type input "15"
click at [883, 359] on button "Size" at bounding box center [922, 367] width 78 height 16
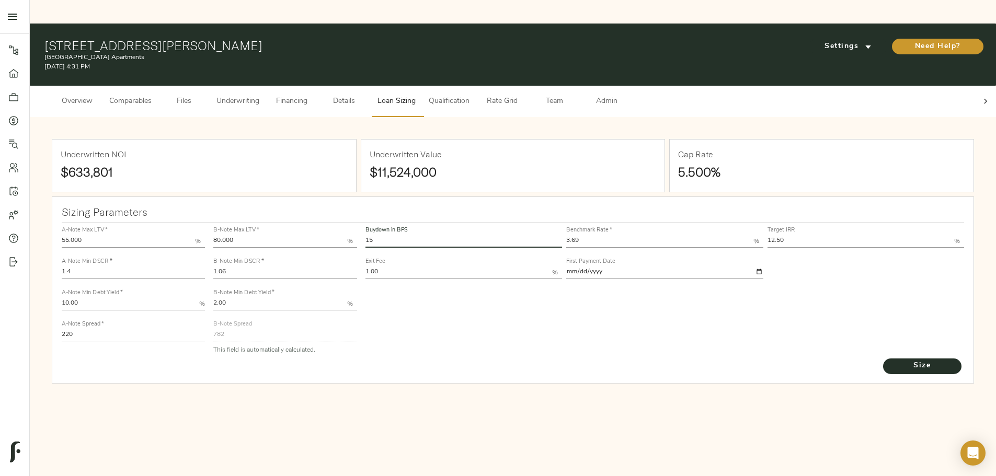
type input "686.7586234301712"
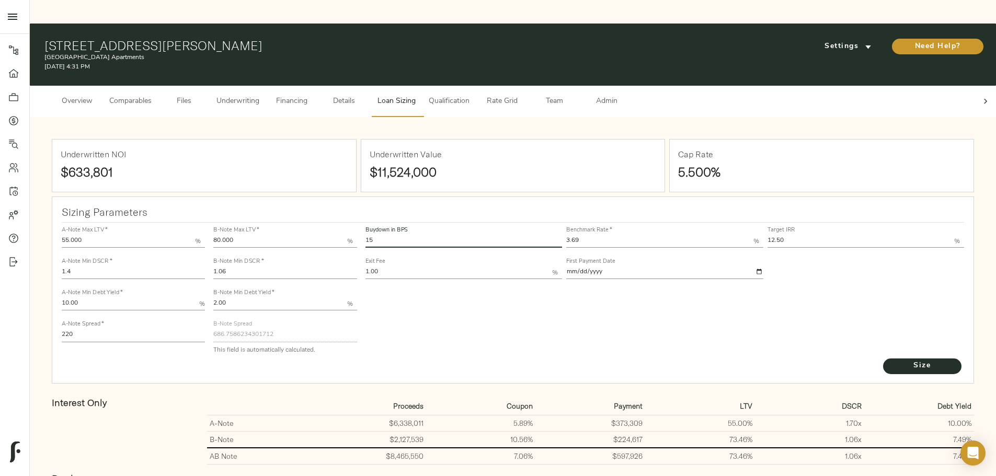
click at [352, 267] on input "1.06" at bounding box center [284, 273] width 143 height 13
type input "1.07"
click at [883, 359] on button "Size" at bounding box center [922, 367] width 78 height 16
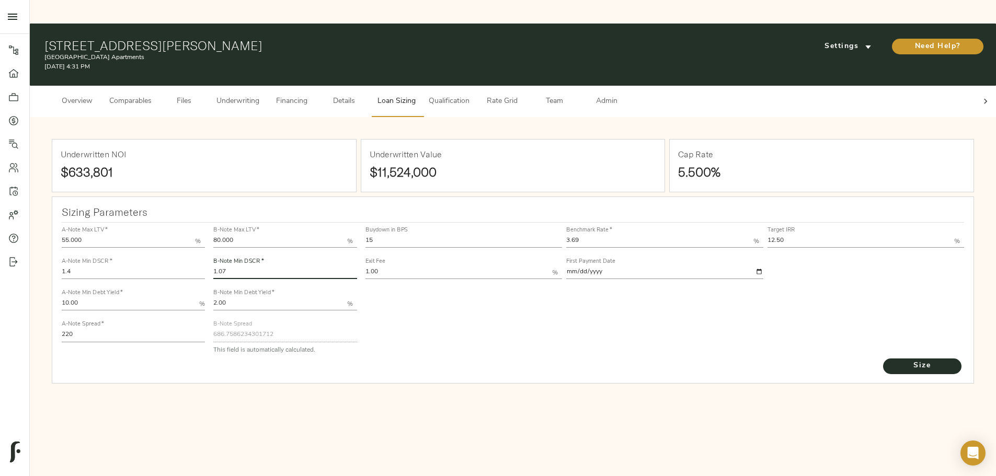
type input "684.7380070291638"
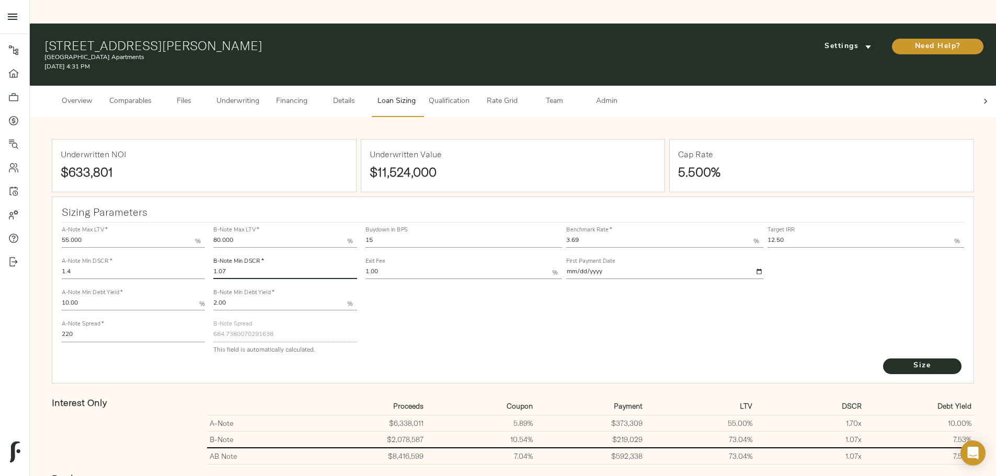
click at [351, 267] on input "1.07" at bounding box center [284, 273] width 143 height 13
type input "1.072"
click at [883, 359] on button "Size" at bounding box center [922, 367] width 78 height 16
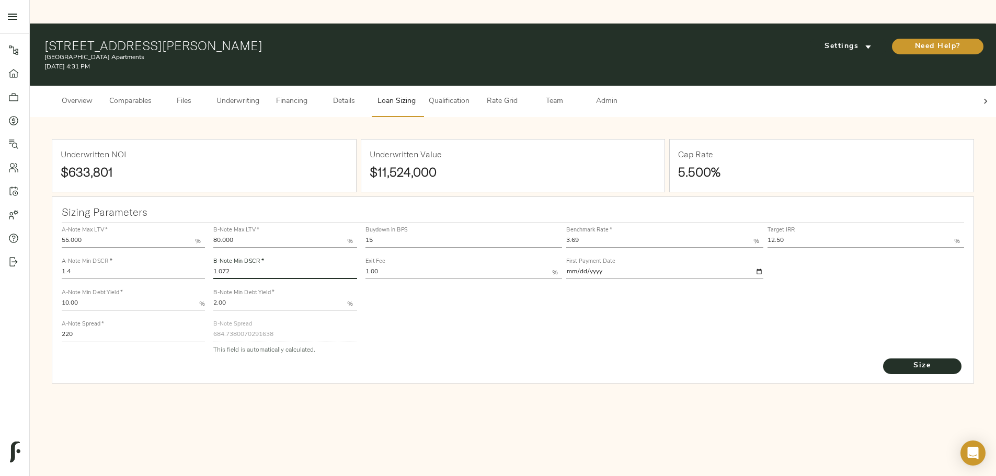
type input "684.3268078003371"
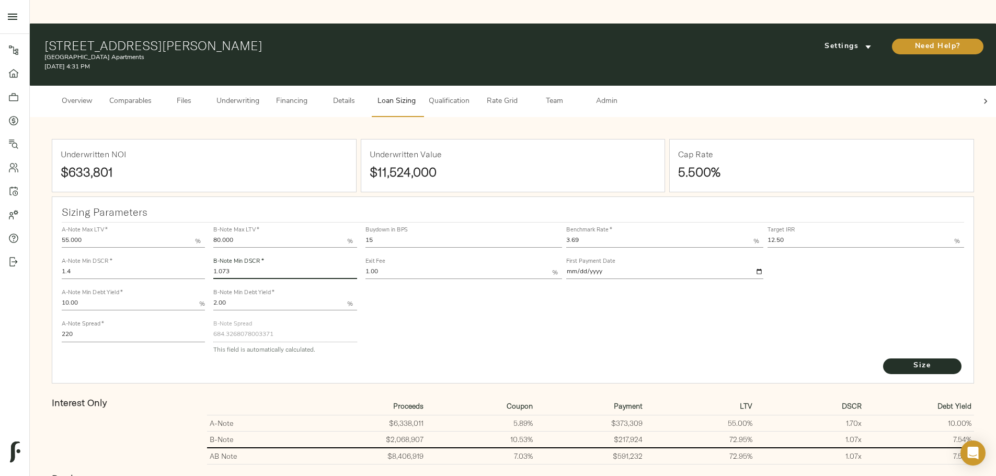
type input "1.073"
click at [883, 359] on button "Size" at bounding box center [922, 367] width 78 height 16
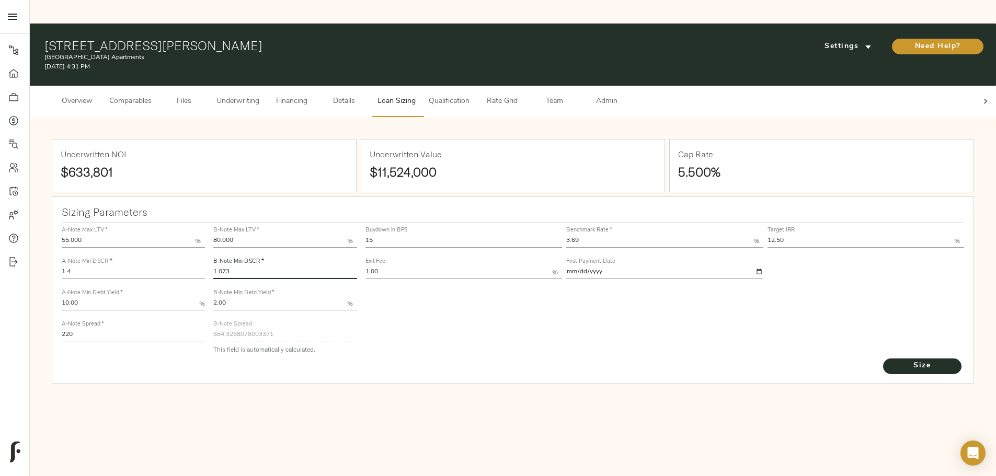
type input "684.1203076291628"
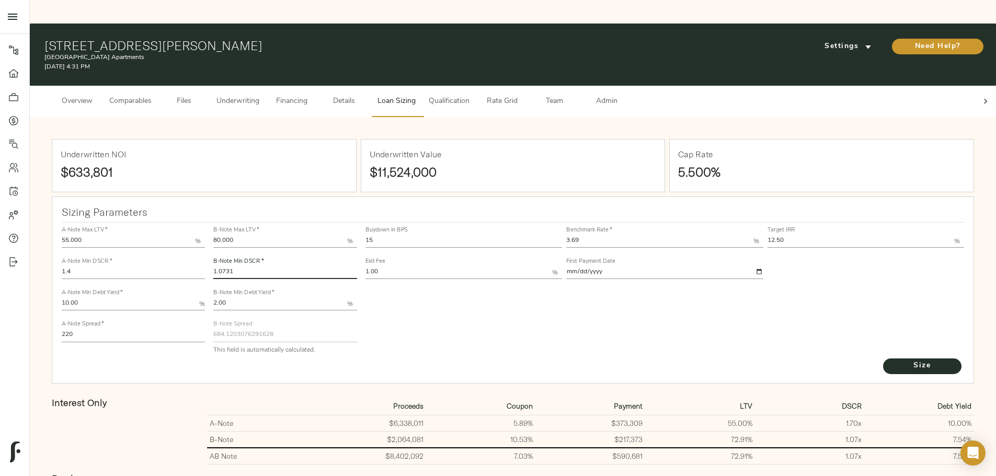
type input "1.0731"
click at [883, 359] on button "Size" at bounding box center [922, 367] width 78 height 16
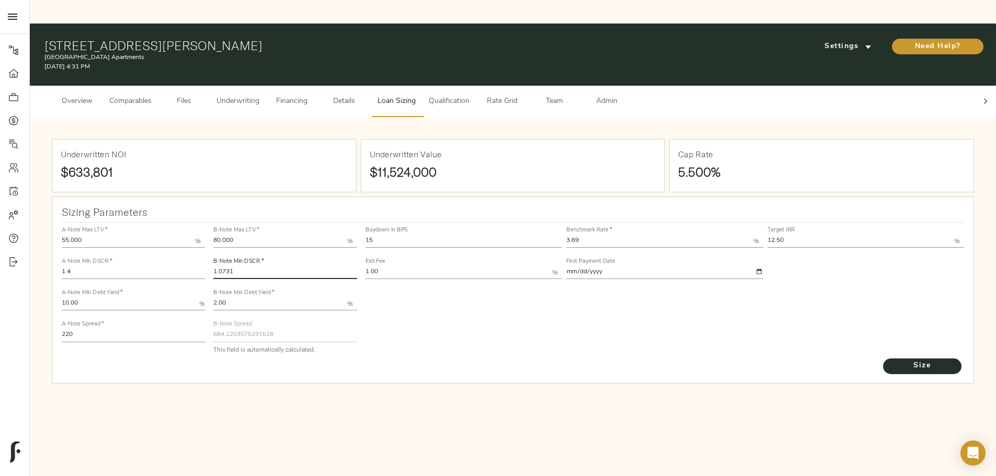
type input "684.0996244486115"
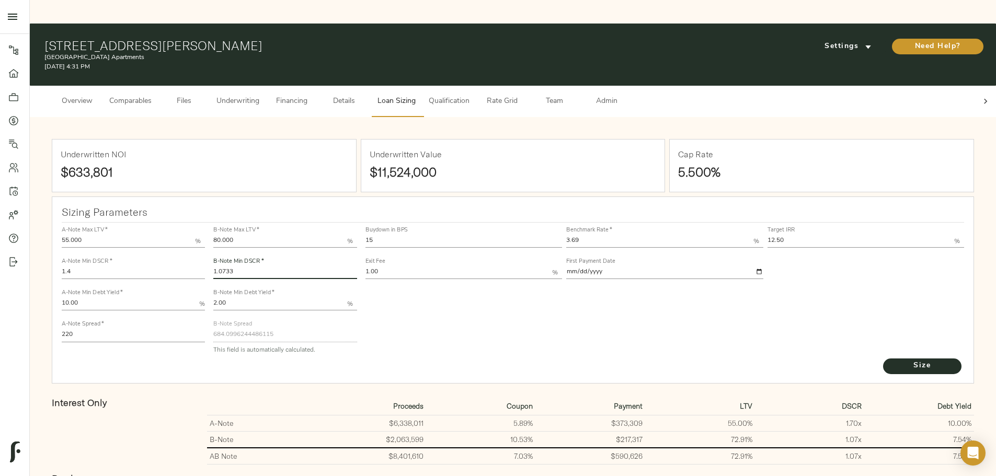
type input "1.0733"
click at [883, 359] on button "Size" at bounding box center [922, 367] width 78 height 16
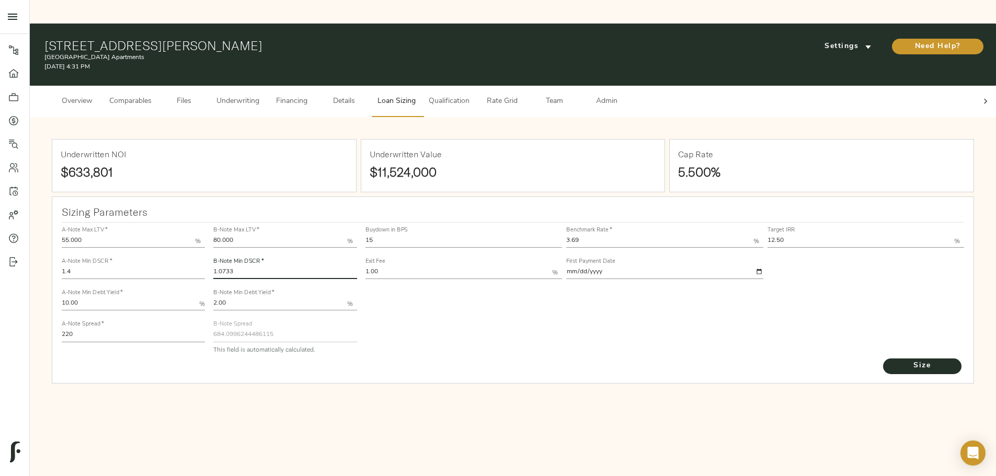
type input "684.0582399654982"
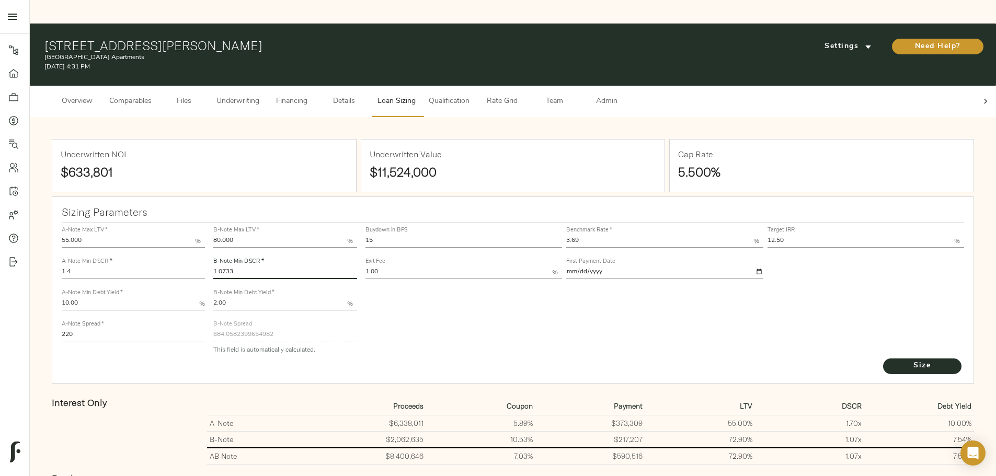
click at [259, 95] on span "Underwriting" at bounding box center [238, 101] width 43 height 13
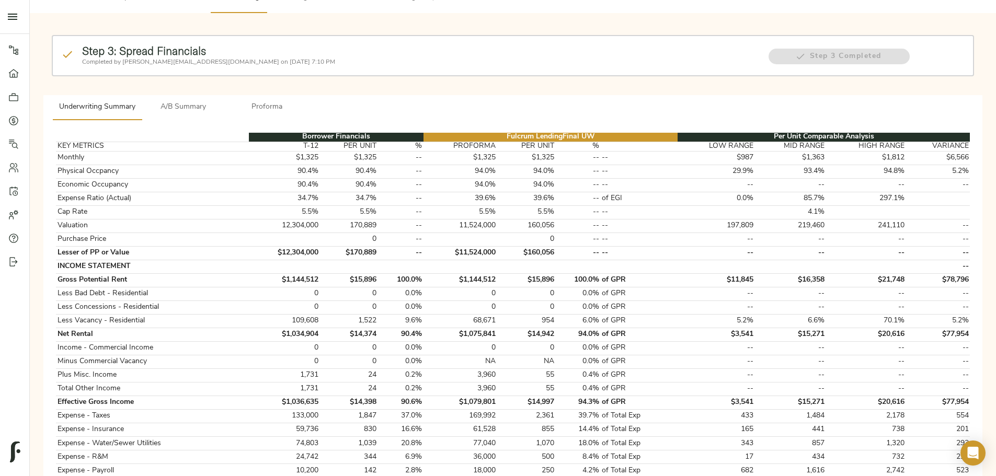
scroll to position [105, 0]
click at [219, 100] on span "A/B Summary" at bounding box center [183, 106] width 71 height 13
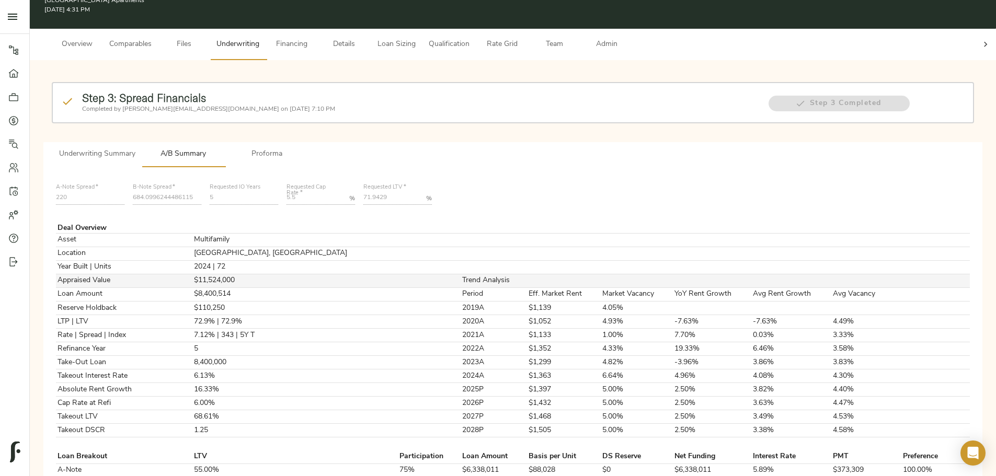
scroll to position [0, 0]
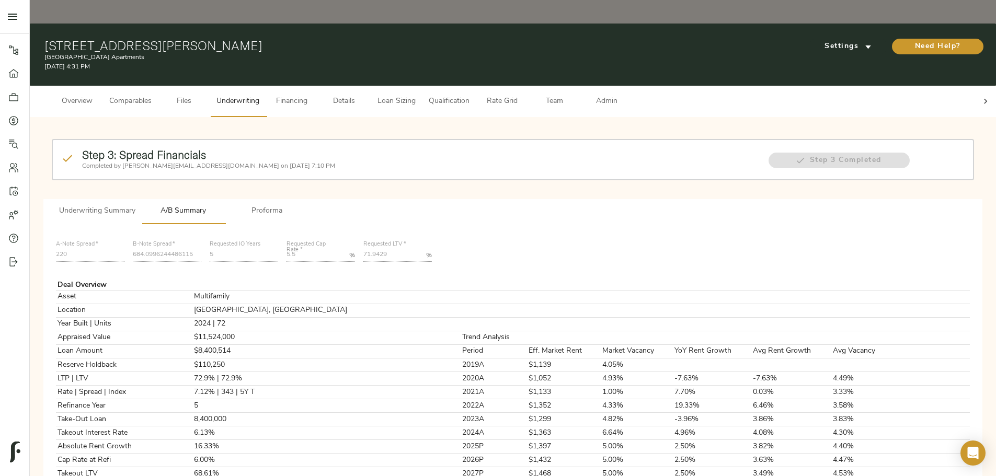
drag, startPoint x: 293, startPoint y: 175, endPoint x: 302, endPoint y: 174, distance: 9.0
click at [135, 205] on span "Underwriting Summary" at bounding box center [97, 211] width 76 height 13
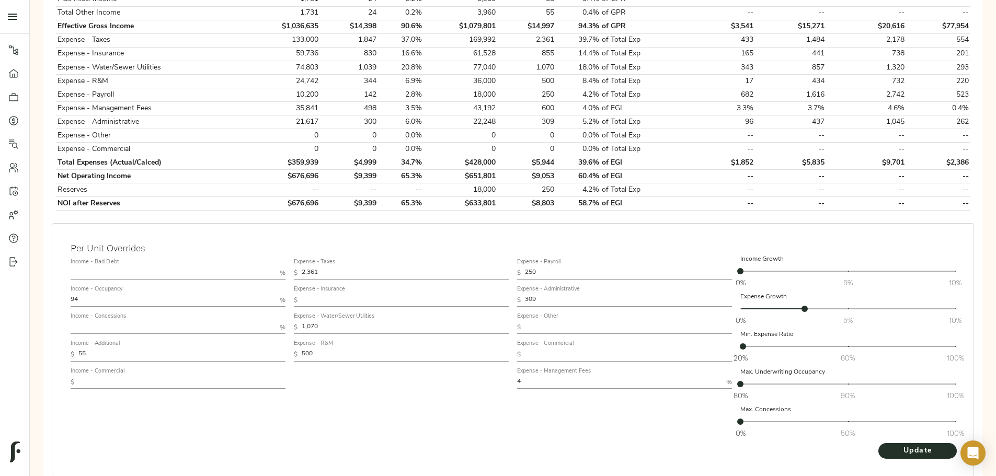
scroll to position [481, 0]
click at [889, 444] on span "Update" at bounding box center [918, 450] width 58 height 13
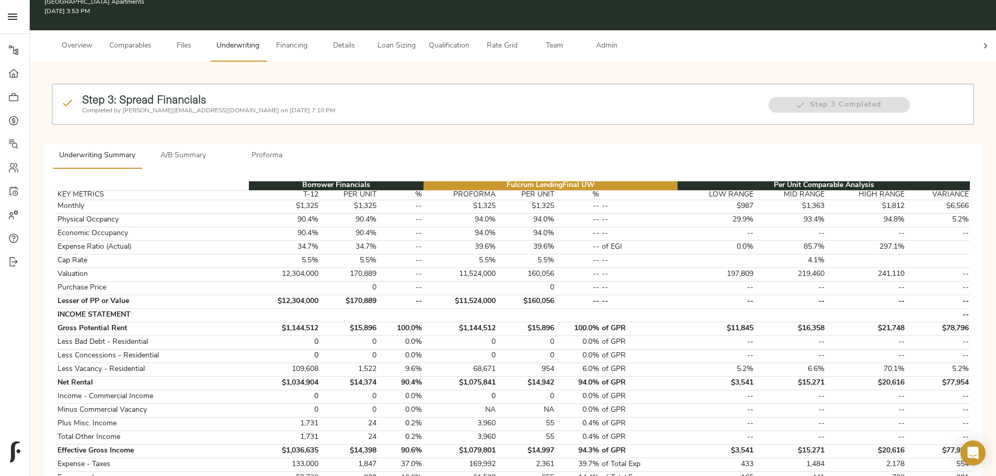
scroll to position [0, 0]
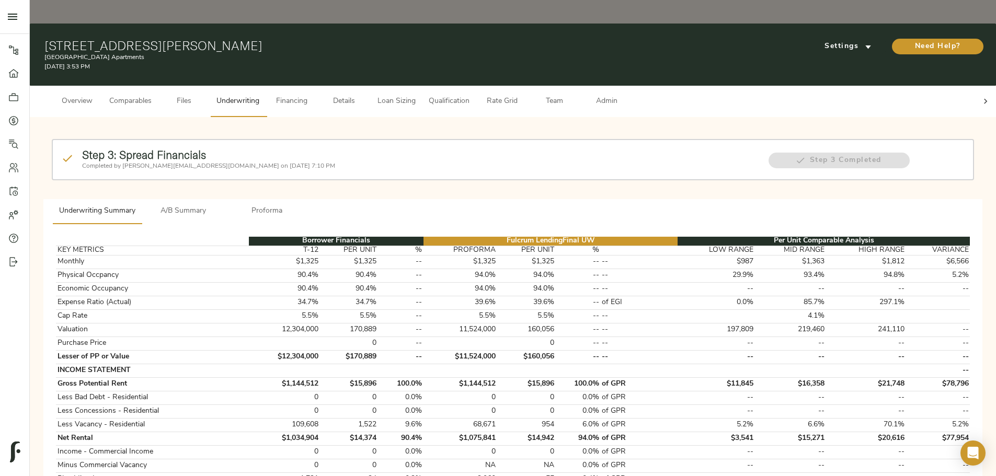
click at [219, 205] on span "A/B Summary" at bounding box center [183, 211] width 71 height 13
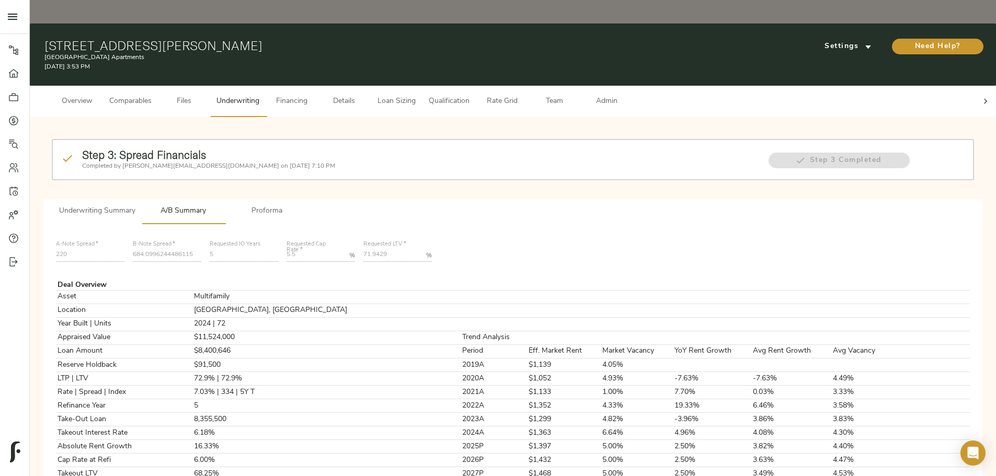
click at [416, 95] on span "Loan Sizing" at bounding box center [397, 101] width 40 height 13
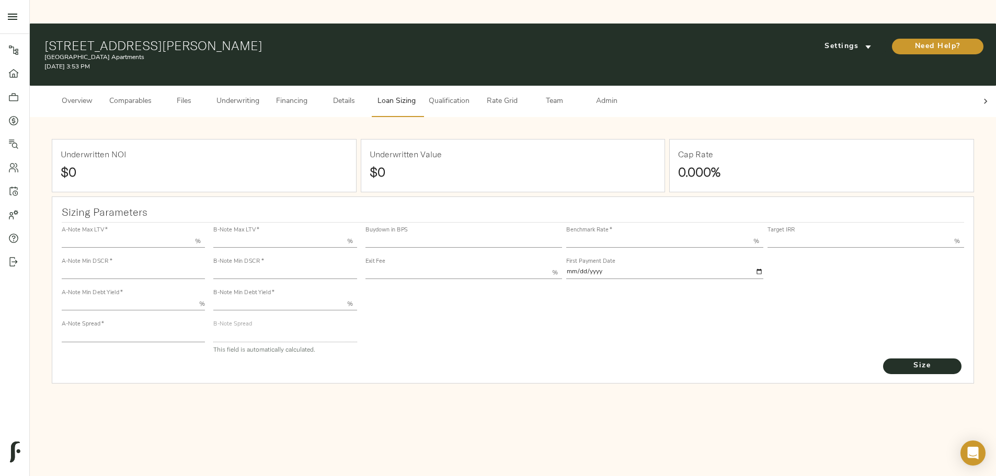
type input "55.000"
type input "1.4"
type input "10.00"
type input "220"
type input "80.000"
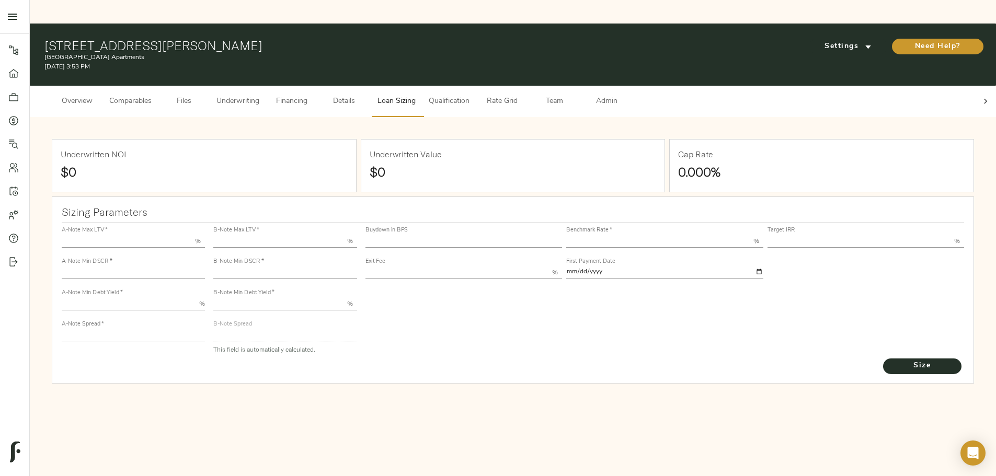
type input "1.0733"
type input "2.00"
type input "684.0582399654982"
type input "15"
type input "3.69"
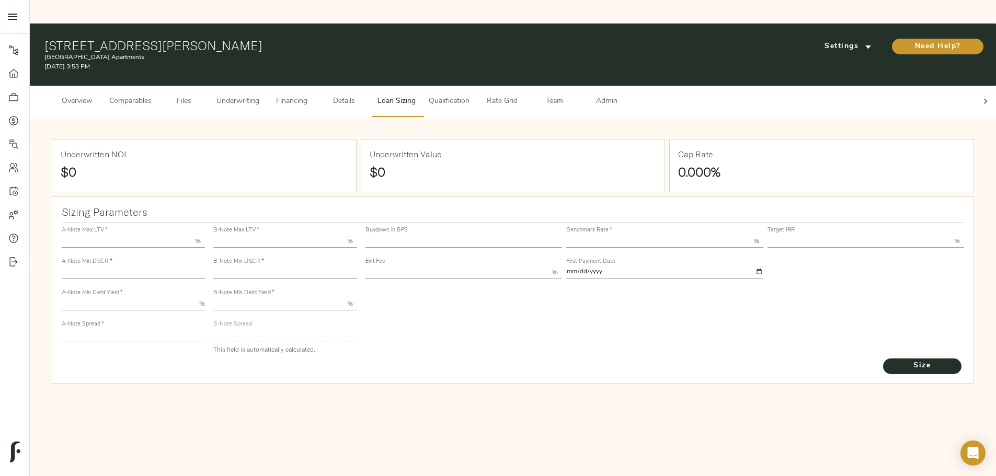
type input "12.50"
type input "1.00"
type input "2025-09-01"
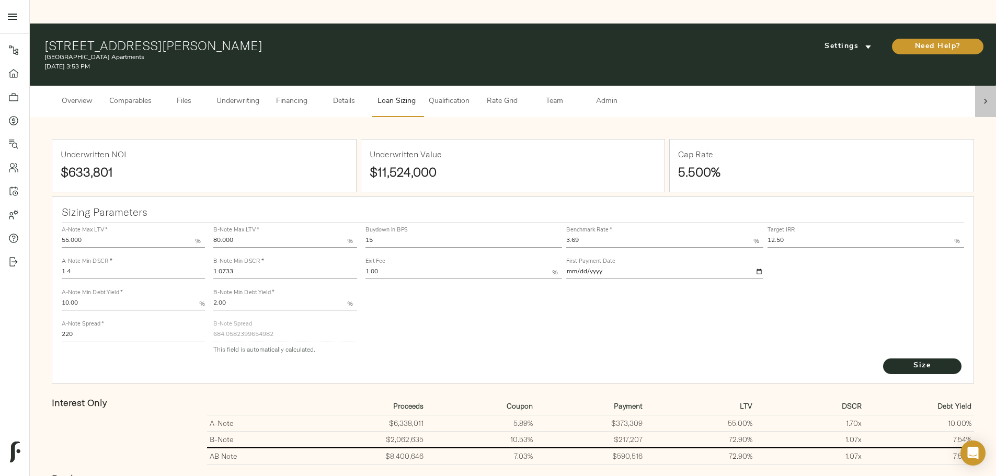
click at [981, 96] on icon at bounding box center [986, 101] width 10 height 10
click at [627, 95] on span "Admin" at bounding box center [607, 101] width 40 height 13
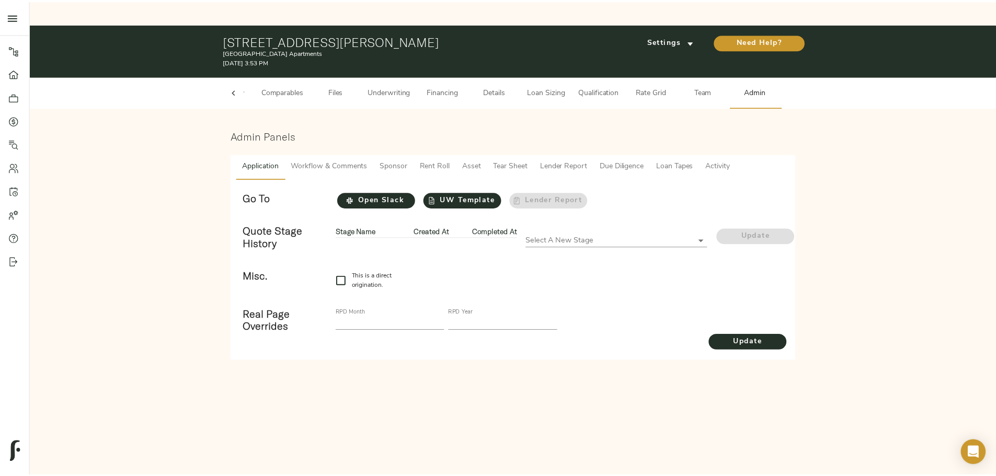
scroll to position [0, 41]
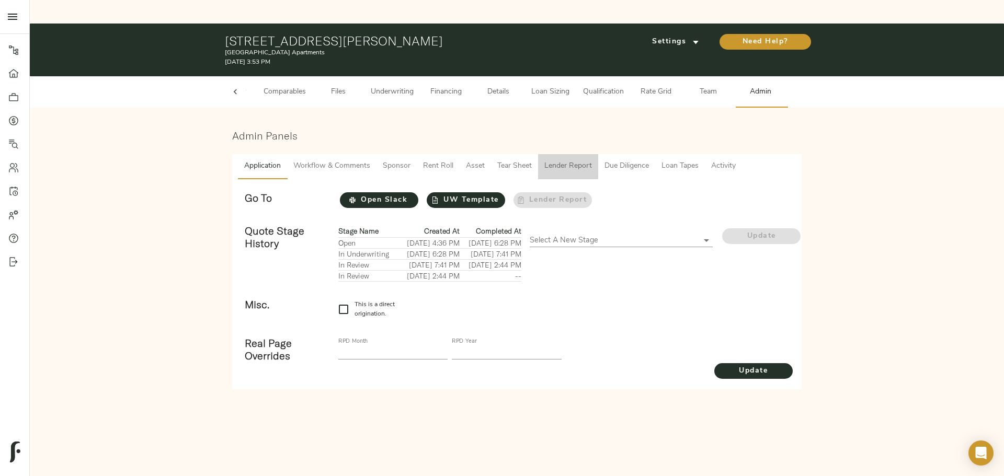
click at [551, 160] on span "Lender Report" at bounding box center [568, 166] width 48 height 13
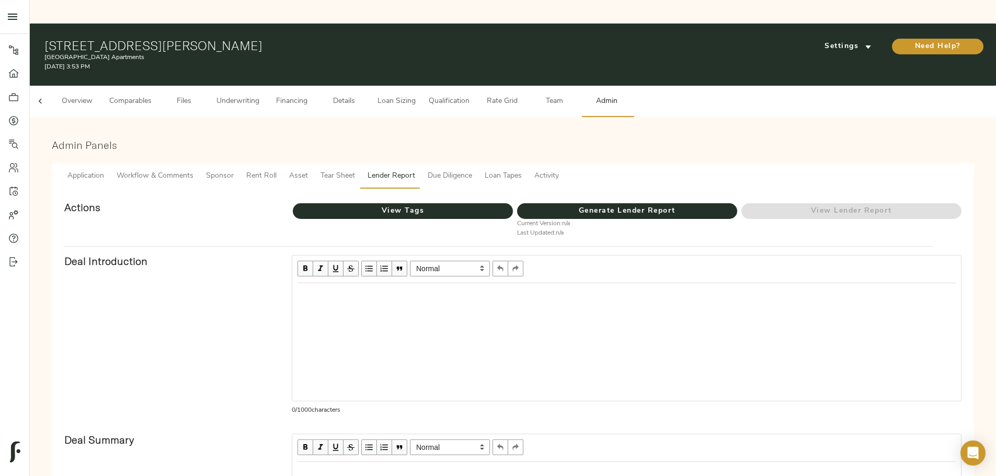
click at [355, 170] on span "Tear Sheet" at bounding box center [338, 176] width 35 height 13
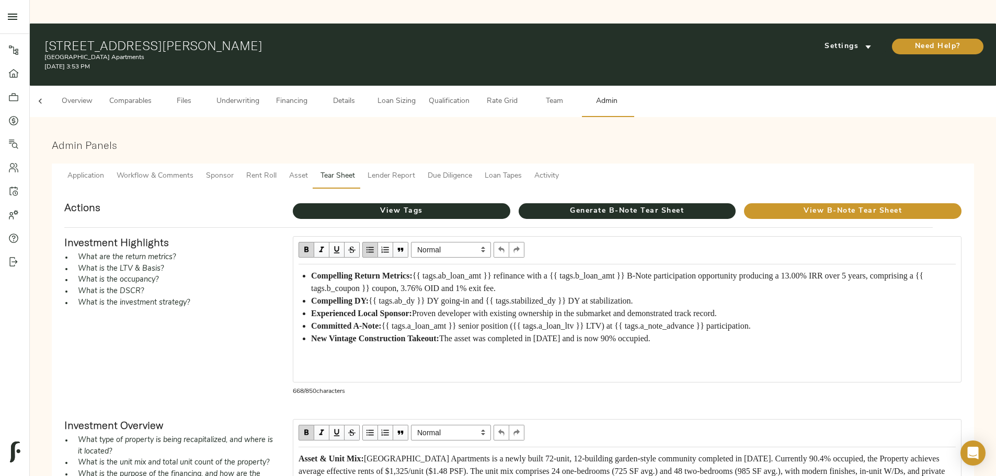
click at [571, 271] on span "{{ tags.ab_loan_amt }} refinance with a {{ tags.b_loan_amt }} B-Note participat…" at bounding box center [618, 281] width 615 height 21
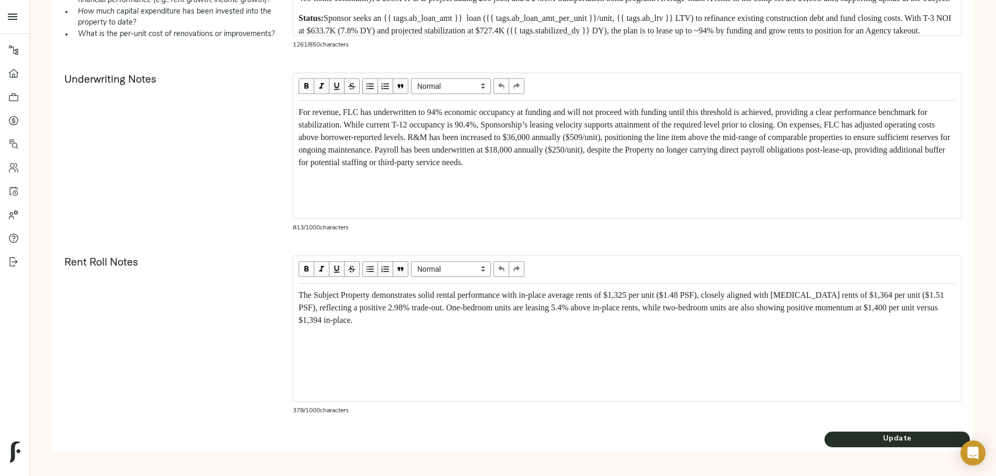
scroll to position [581, 0]
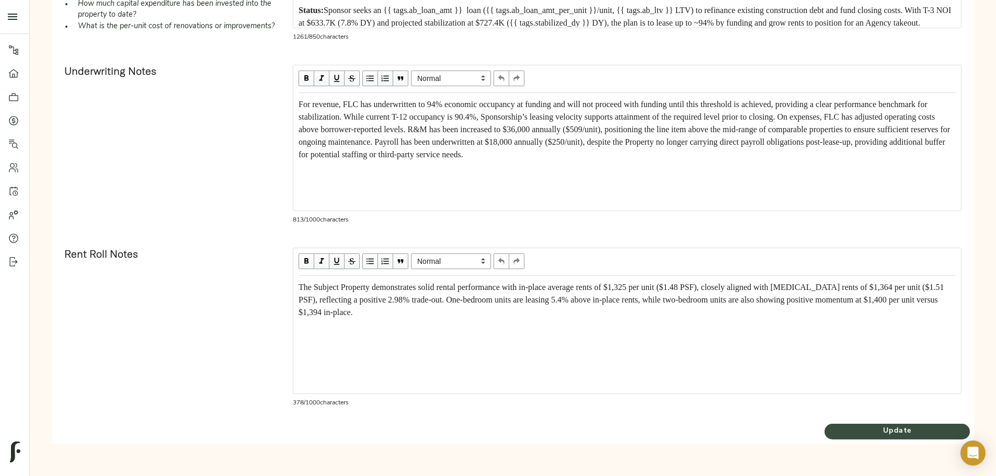
click at [825, 428] on span "Update" at bounding box center [897, 431] width 145 height 13
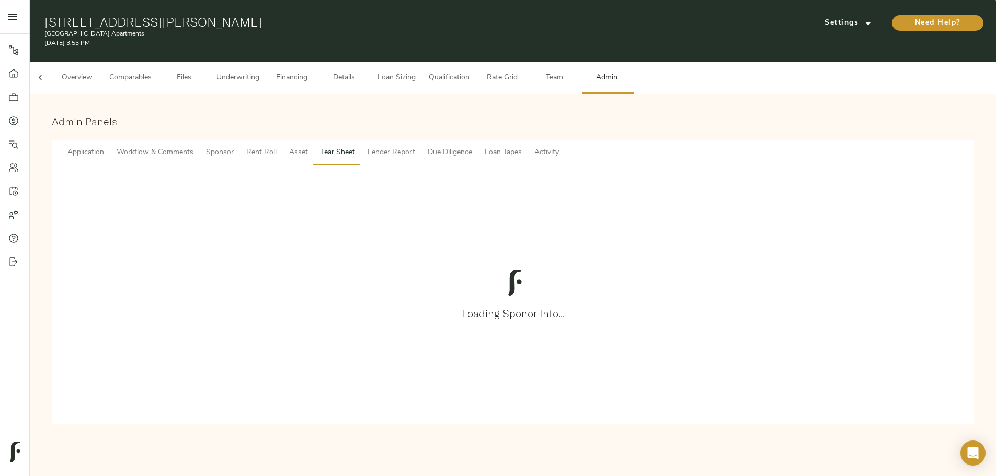
scroll to position [0, 0]
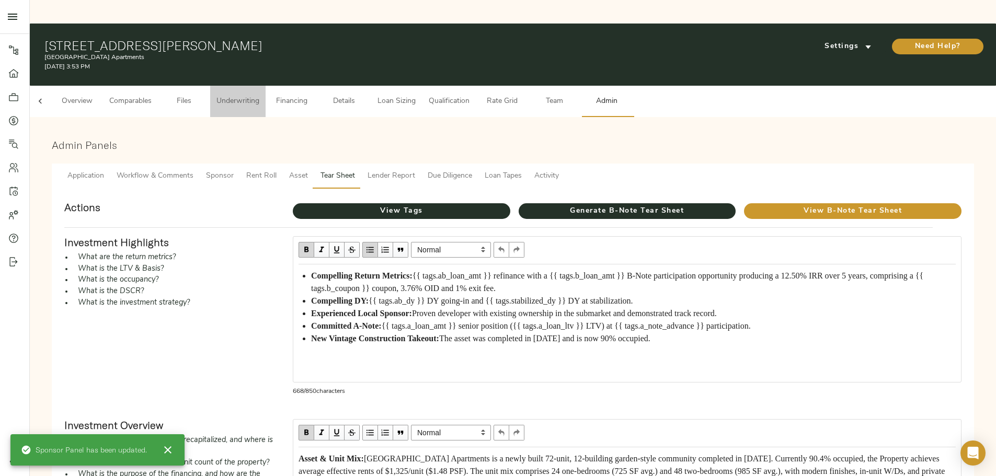
click at [266, 86] on button "Underwriting" at bounding box center [237, 101] width 55 height 31
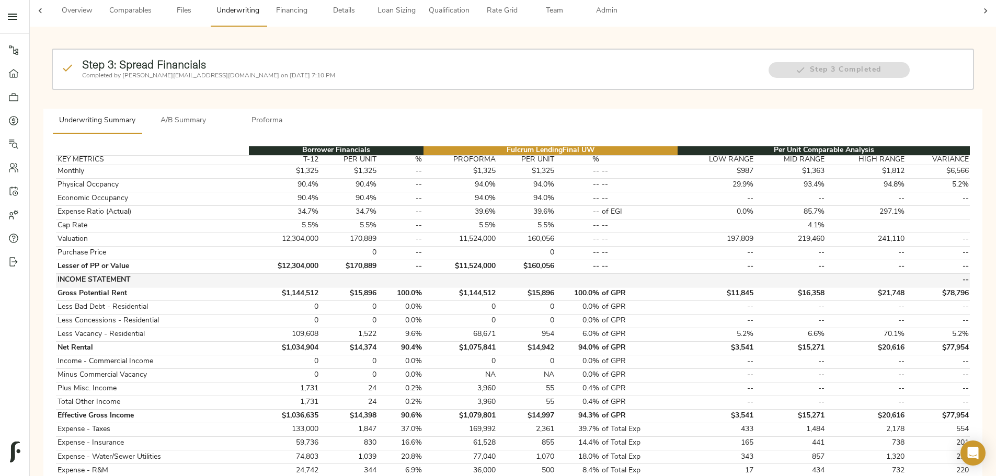
scroll to position [52, 0]
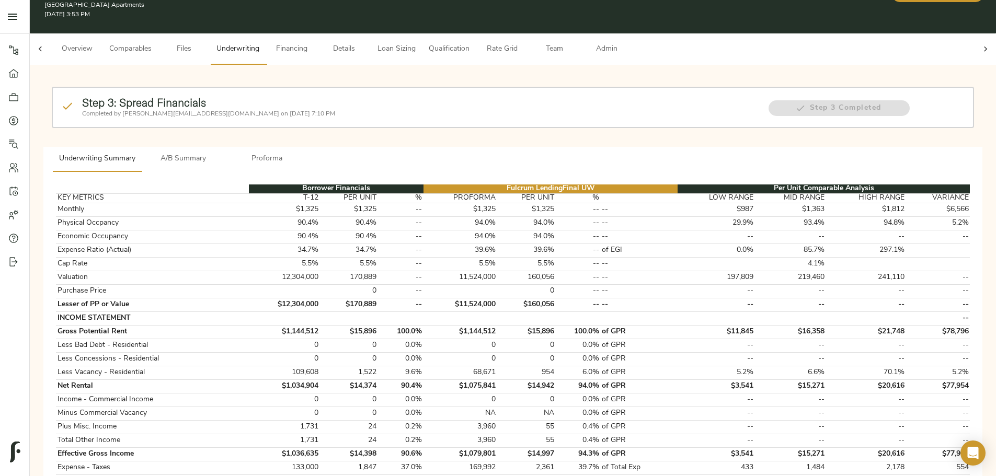
click at [416, 43] on span "Loan Sizing" at bounding box center [397, 49] width 40 height 13
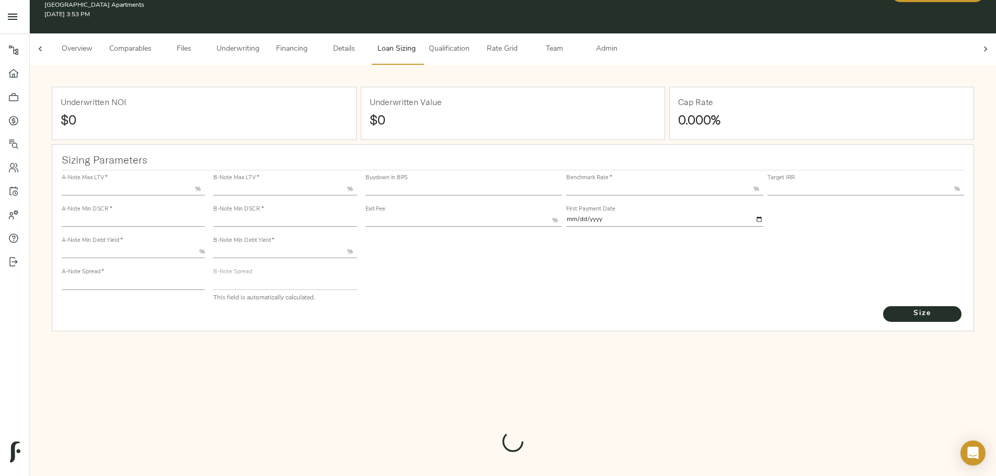
type input "55.000"
type input "1.4"
type input "10.00"
type input "220"
type input "80.000"
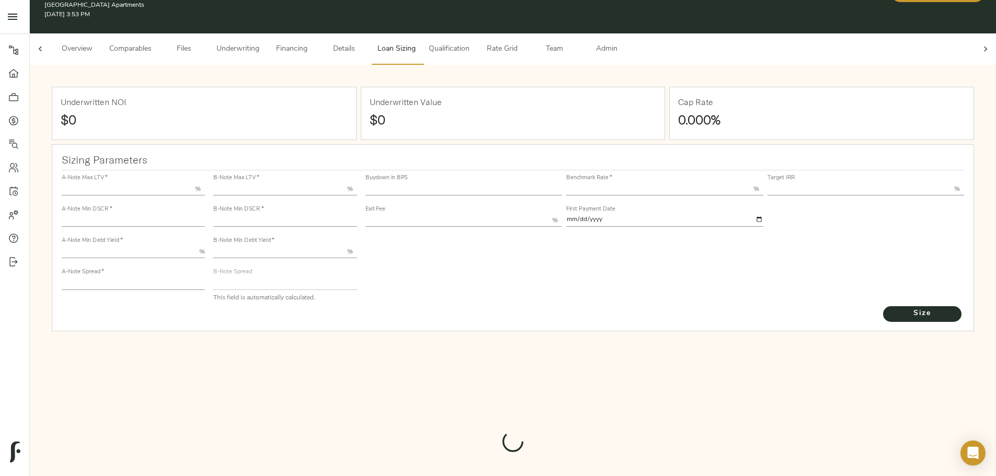
type input "1.0733"
type input "2.00"
type input "684.0582399654982"
type input "15"
type input "3.69"
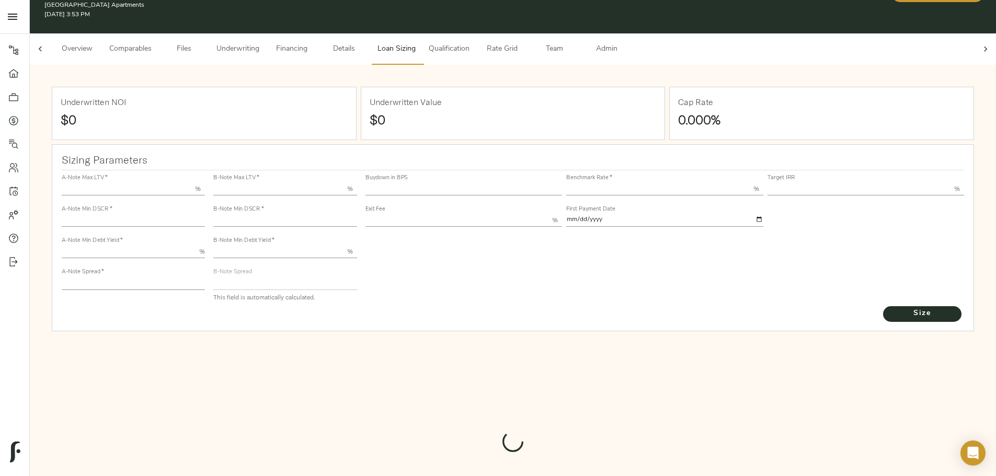
type input "12.50"
type input "1.00"
type input "2025-09-01"
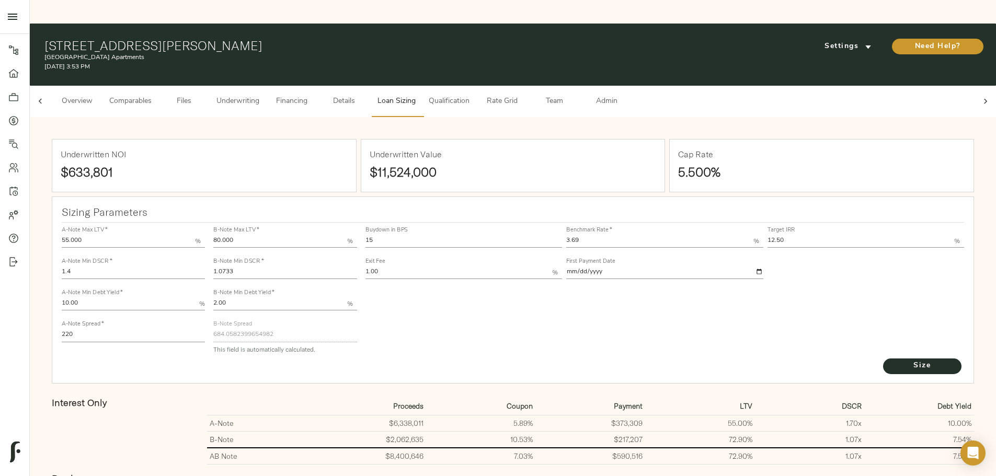
click at [975, 86] on div at bounding box center [985, 101] width 21 height 31
click at [627, 95] on span "Admin" at bounding box center [607, 101] width 40 height 13
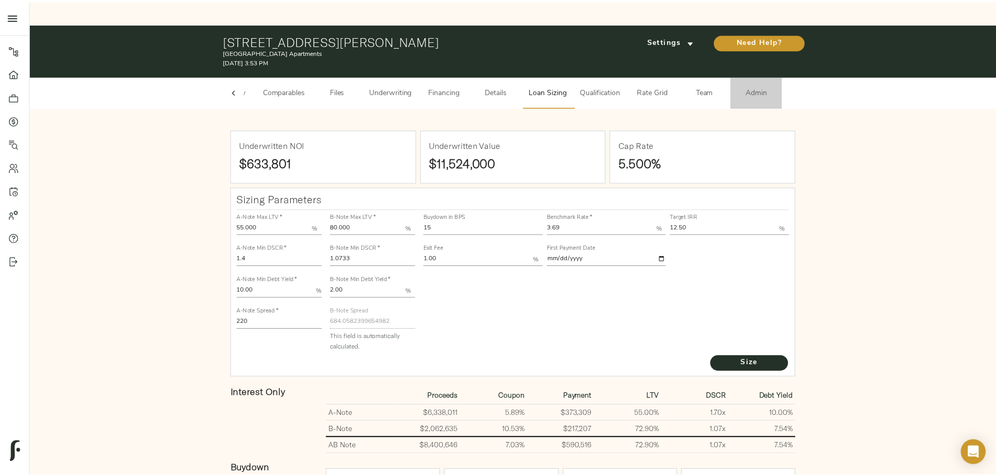
scroll to position [0, 41]
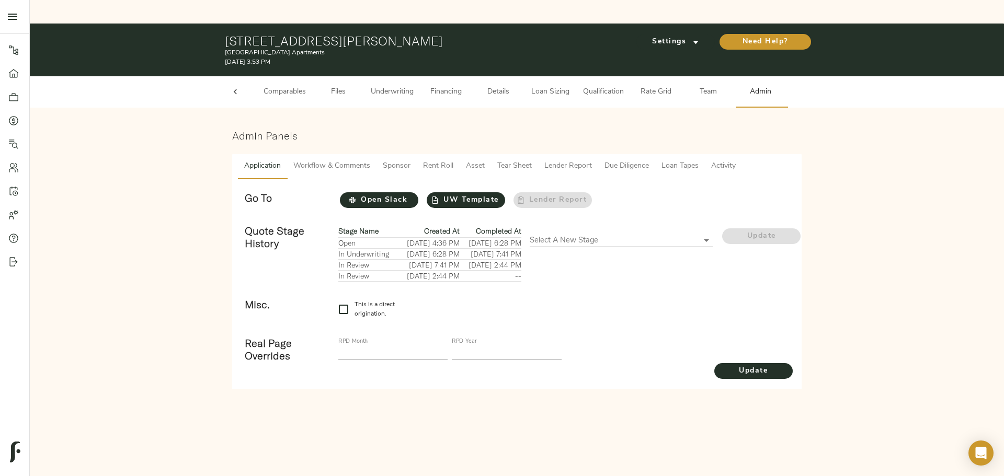
click at [325, 160] on span "Workflow & Comments" at bounding box center [331, 166] width 77 height 13
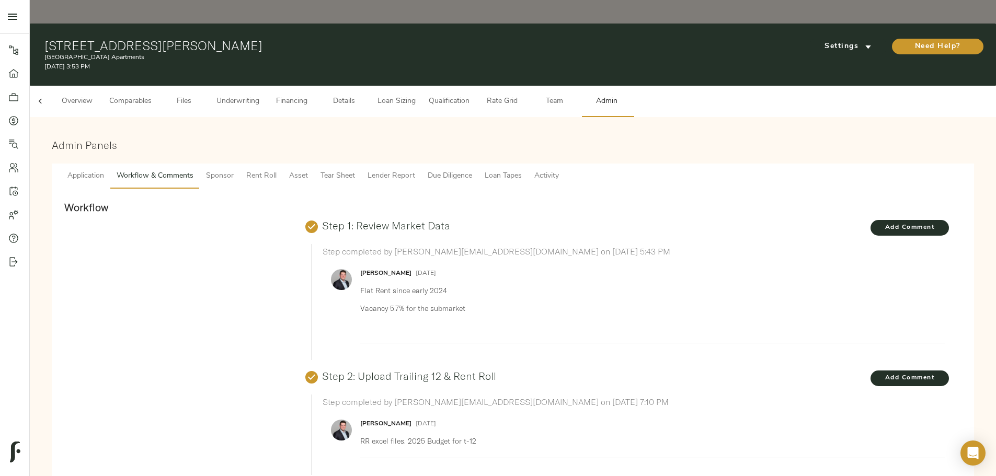
click at [355, 170] on span "Tear Sheet" at bounding box center [338, 176] width 35 height 13
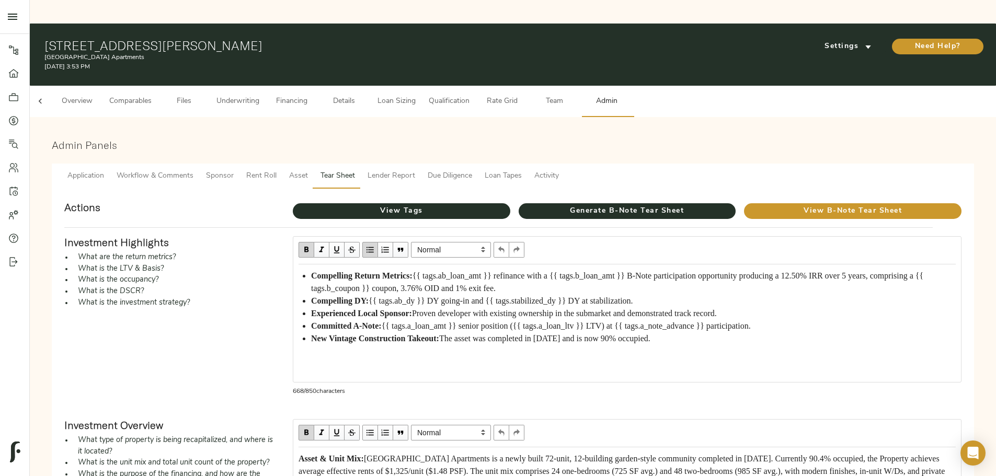
click at [512, 271] on span "{{ tags.ab_loan_amt }} refinance with a {{ tags.b_loan_amt }} B-Note participat…" at bounding box center [618, 281] width 615 height 21
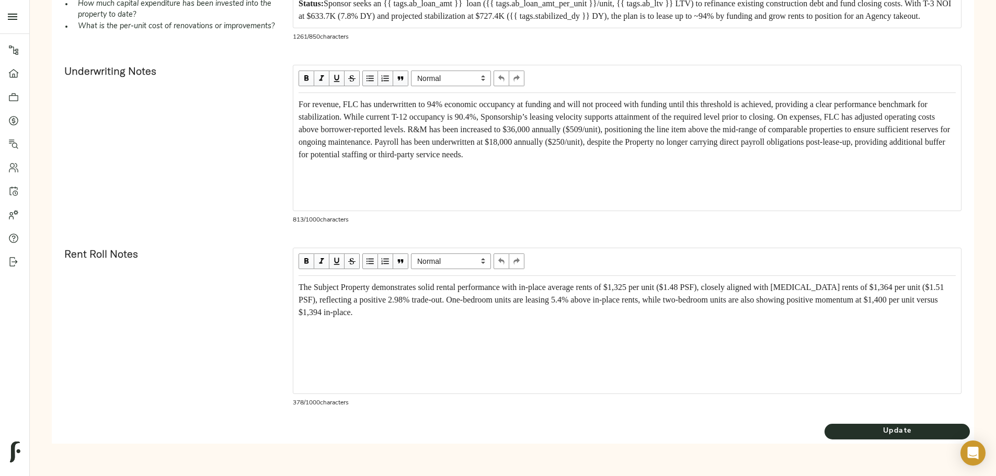
scroll to position [581, 0]
click at [825, 433] on span "Update" at bounding box center [897, 431] width 145 height 13
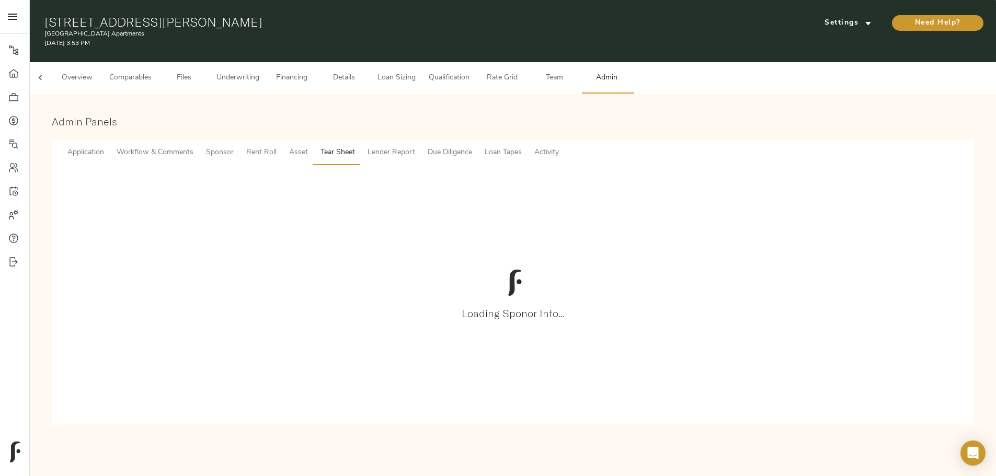
scroll to position [0, 0]
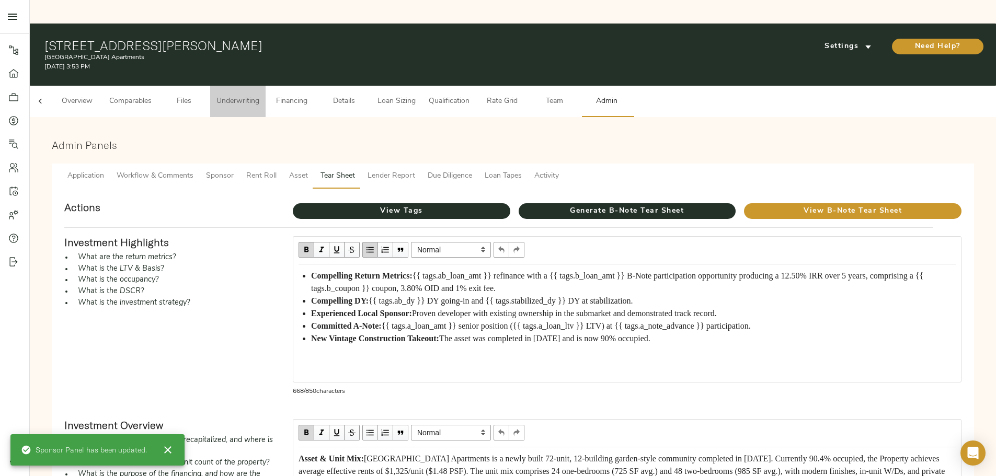
click at [259, 95] on span "Underwriting" at bounding box center [238, 101] width 43 height 13
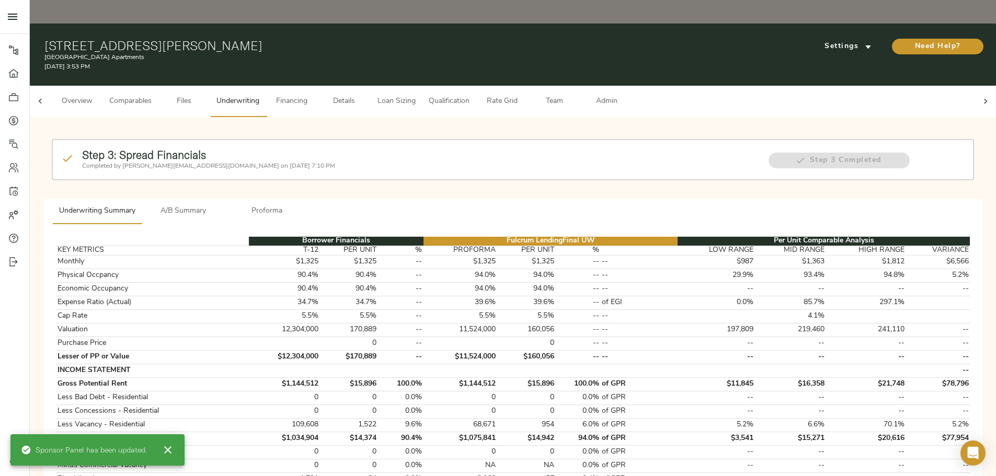
click at [627, 95] on span "Admin" at bounding box center [607, 101] width 40 height 13
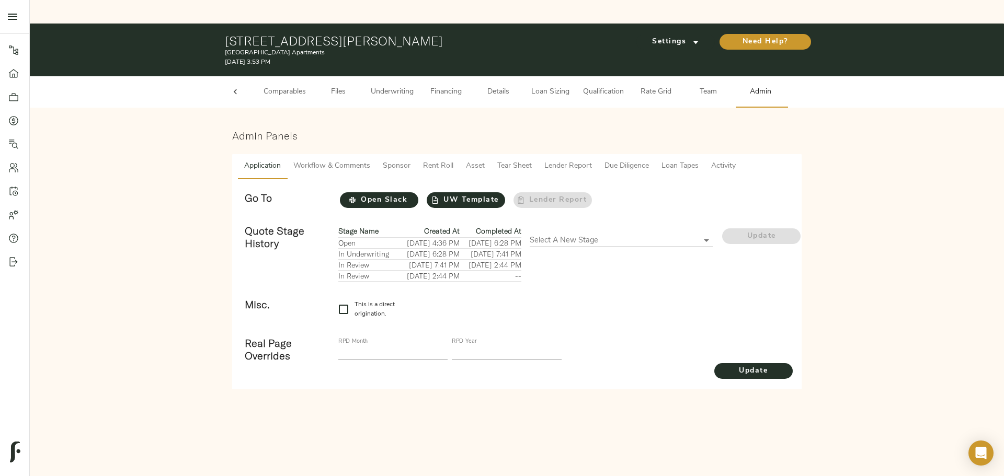
click at [569, 160] on span "Lender Report" at bounding box center [568, 166] width 48 height 13
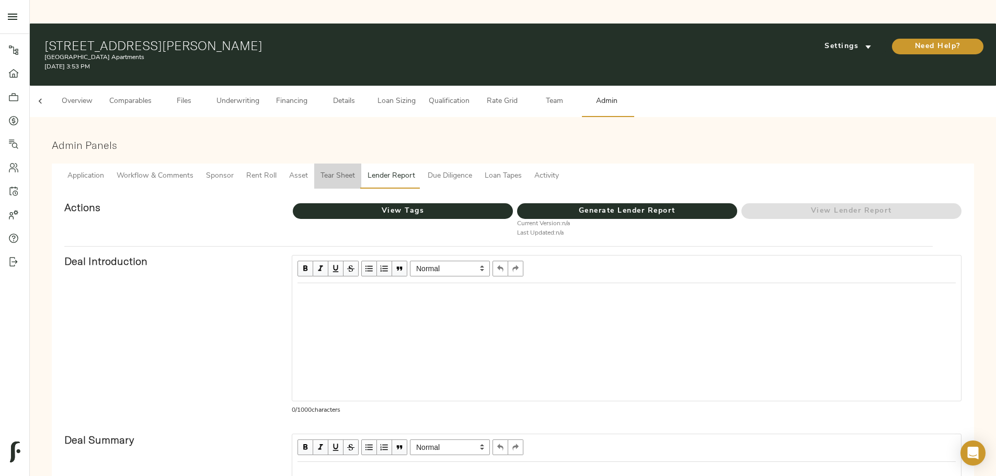
click at [355, 170] on span "Tear Sheet" at bounding box center [338, 176] width 35 height 13
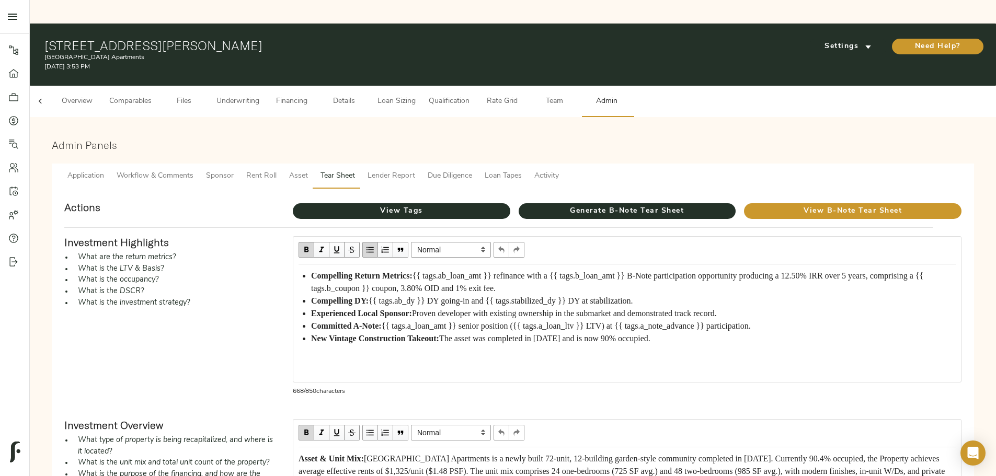
click at [194, 170] on span "Workflow & Comments" at bounding box center [155, 176] width 77 height 13
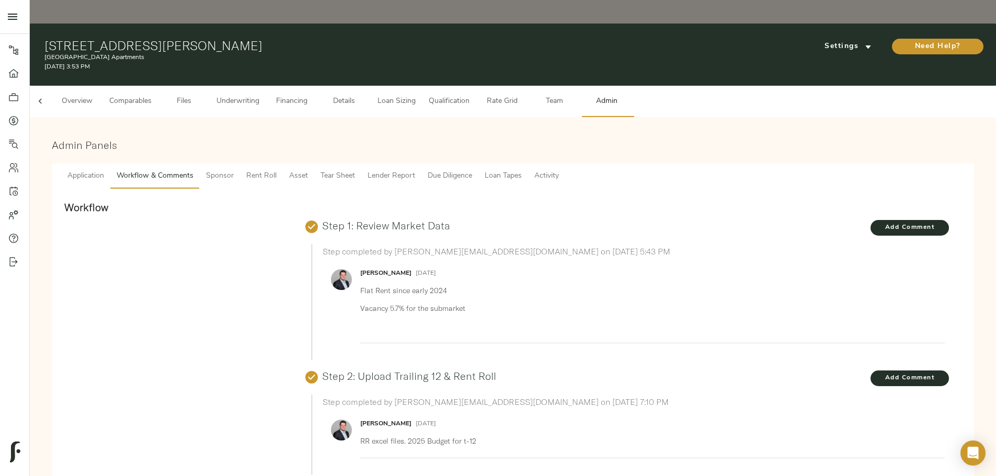
click at [234, 170] on span "Sponsor" at bounding box center [220, 176] width 28 height 13
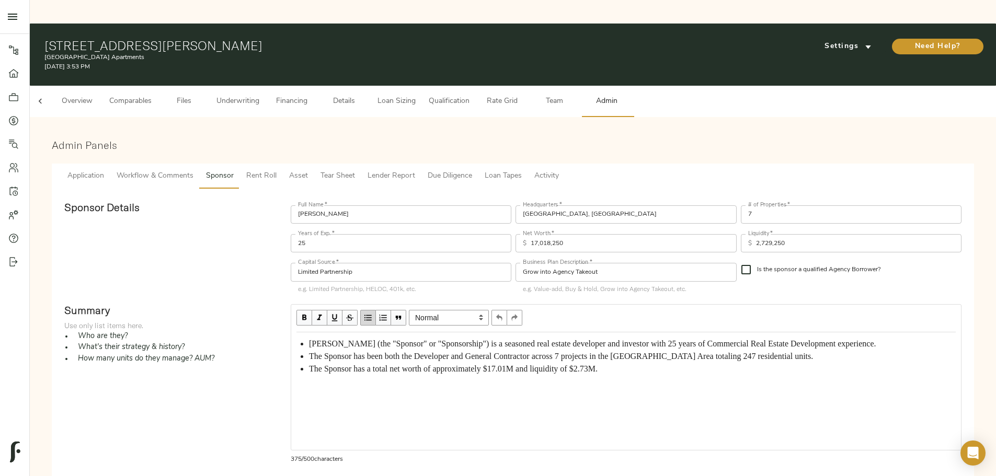
click at [355, 170] on span "Tear Sheet" at bounding box center [338, 176] width 35 height 13
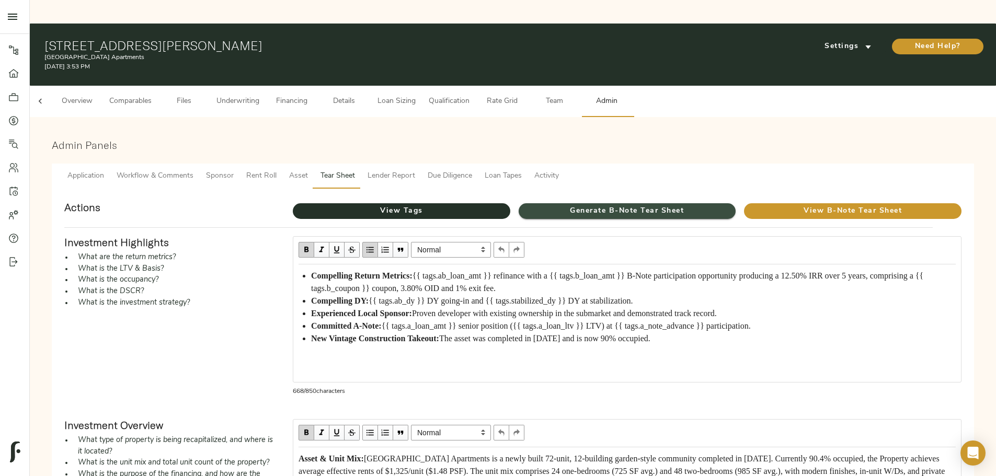
click at [554, 205] on span "Generate B-Note Tear Sheet" at bounding box center [628, 211] width 218 height 13
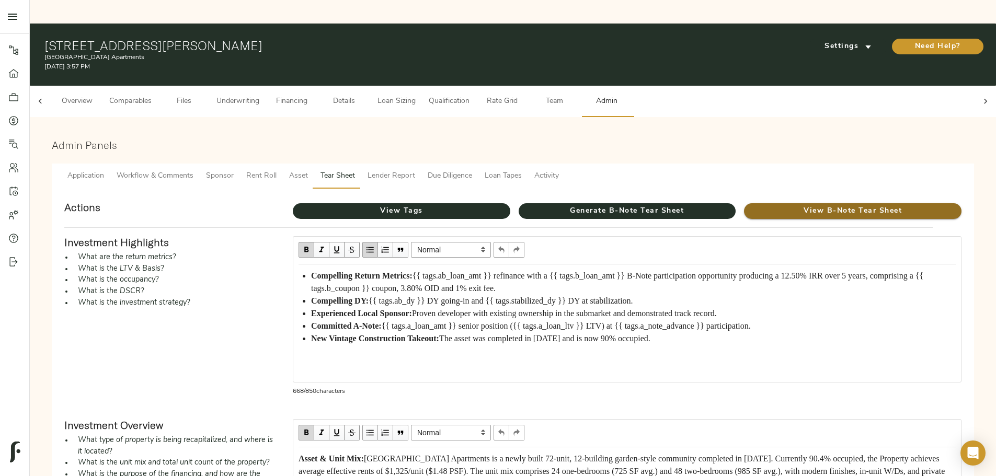
click at [744, 205] on span "View B-Note Tear Sheet" at bounding box center [853, 211] width 218 height 13
click at [416, 95] on span "Loan Sizing" at bounding box center [397, 101] width 40 height 13
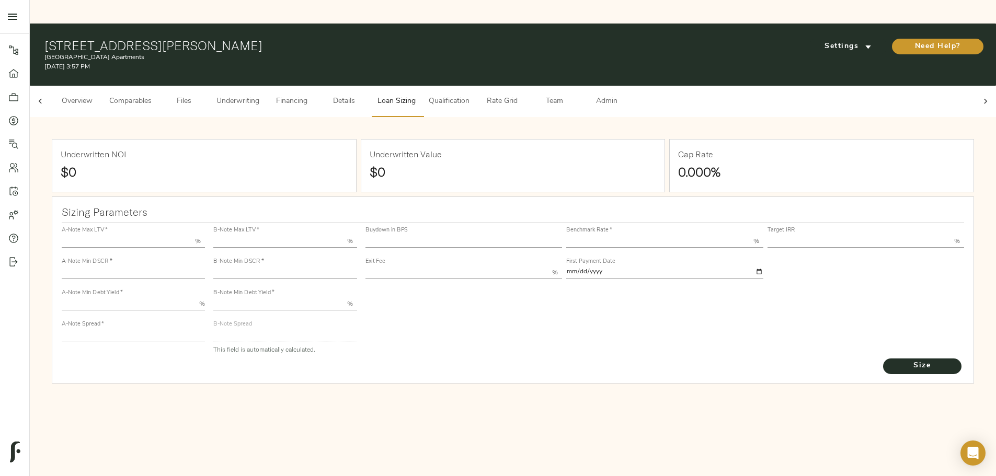
type input "55.000"
type input "1.4"
type input "10.00"
type input "220"
type input "80.000"
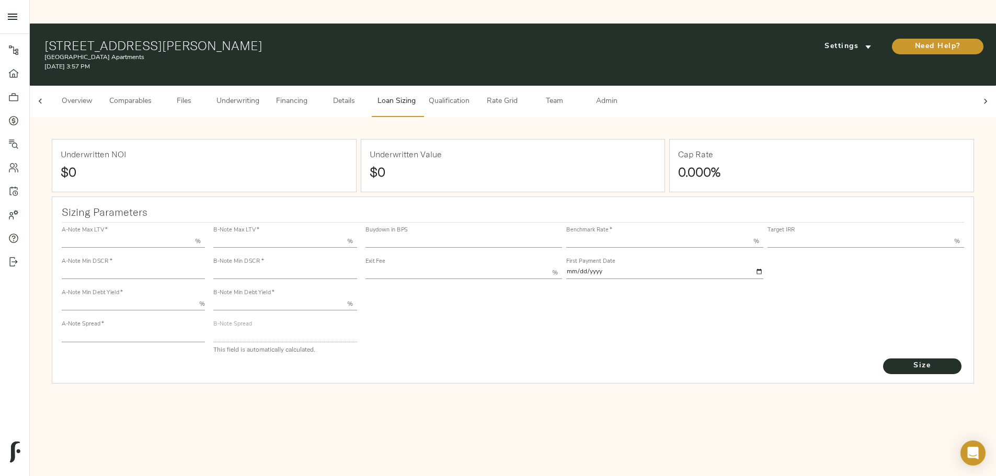
type input "1.0733"
type input "2.00"
type input "684.0582399654982"
type input "15"
type input "3.69"
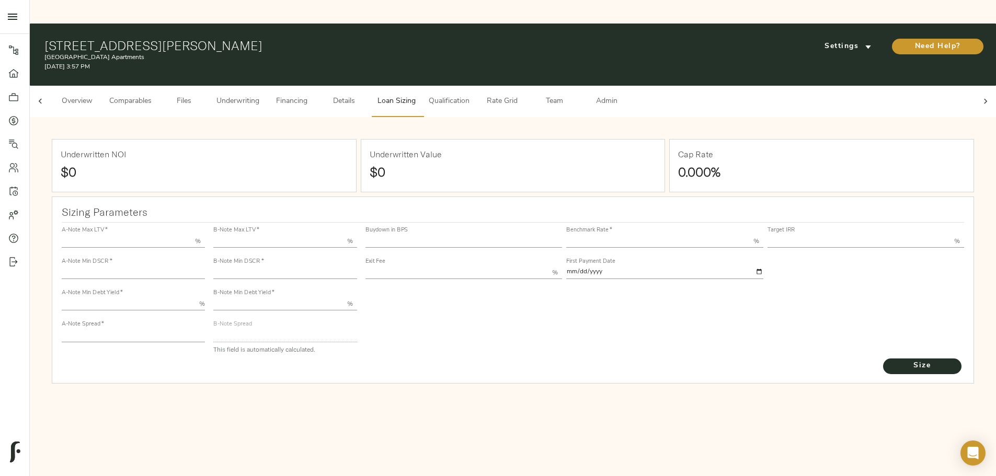
type input "12.50"
type input "1.00"
type input "2025-09-01"
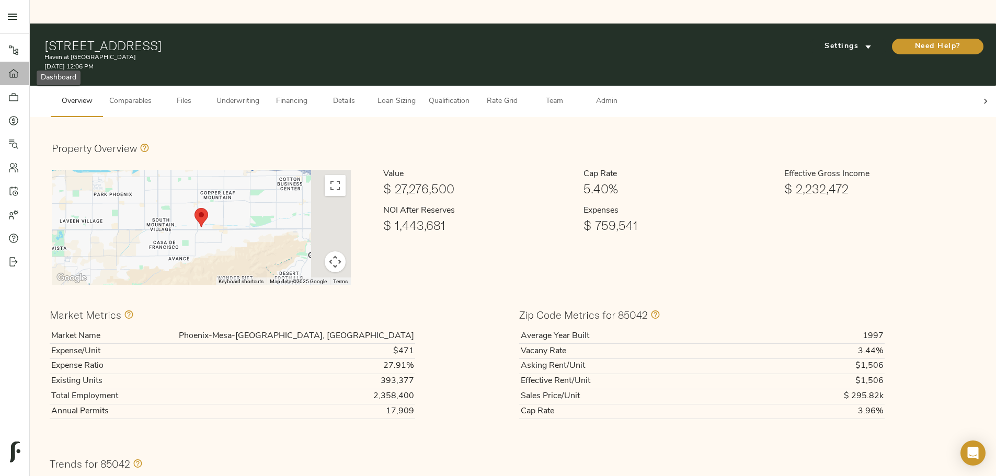
click at [15, 73] on icon at bounding box center [13, 74] width 10 height 10
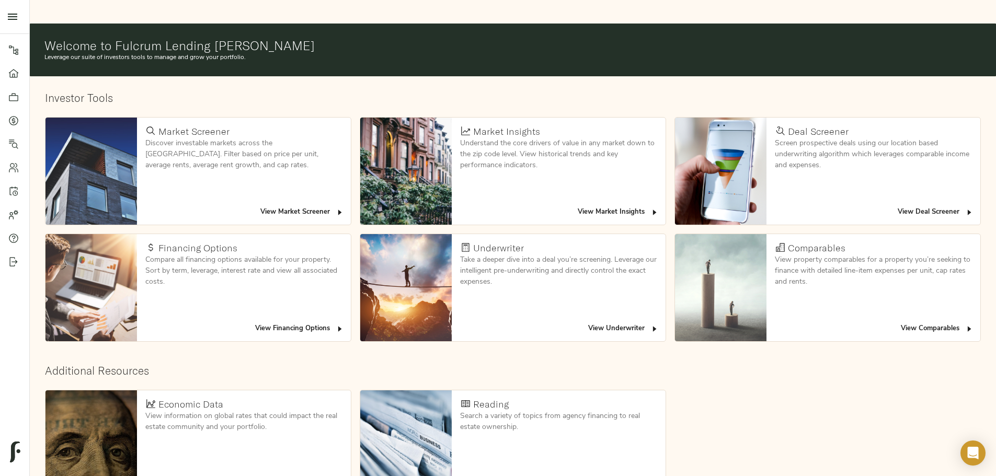
click at [898, 207] on span "View Deal Screener" at bounding box center [936, 213] width 76 height 12
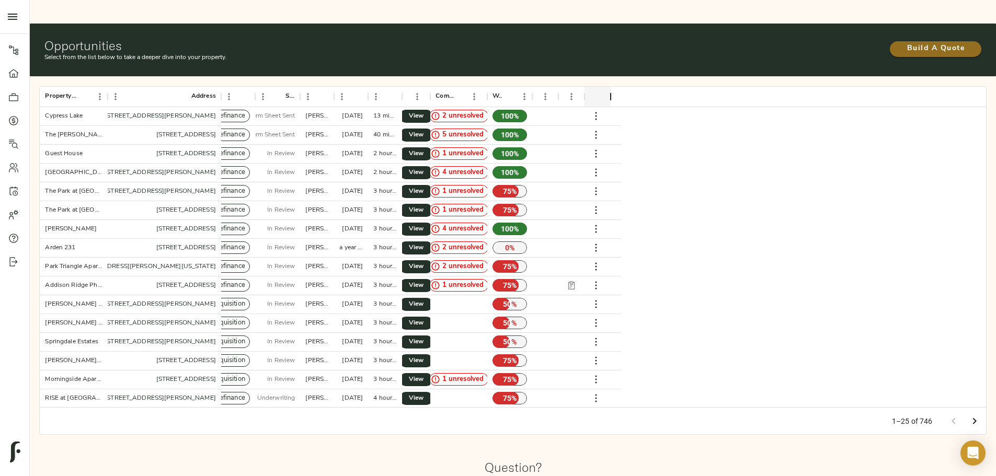
click at [901, 42] on span "Build A Quote" at bounding box center [936, 48] width 71 height 13
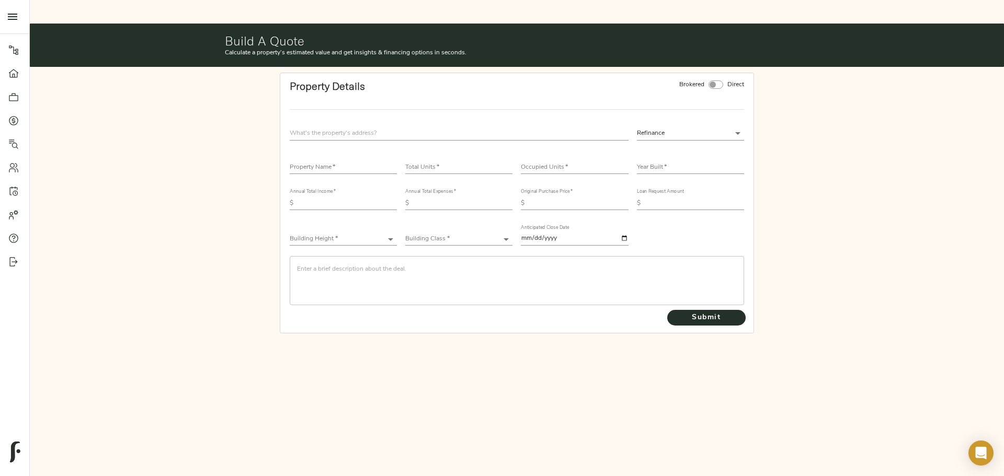
click at [354, 127] on input "text" at bounding box center [459, 134] width 339 height 14
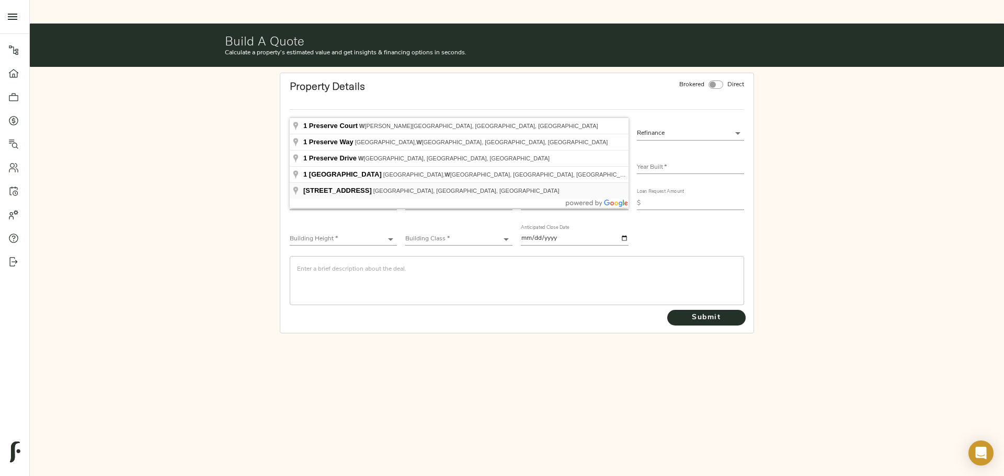
type input "[STREET_ADDRESS]"
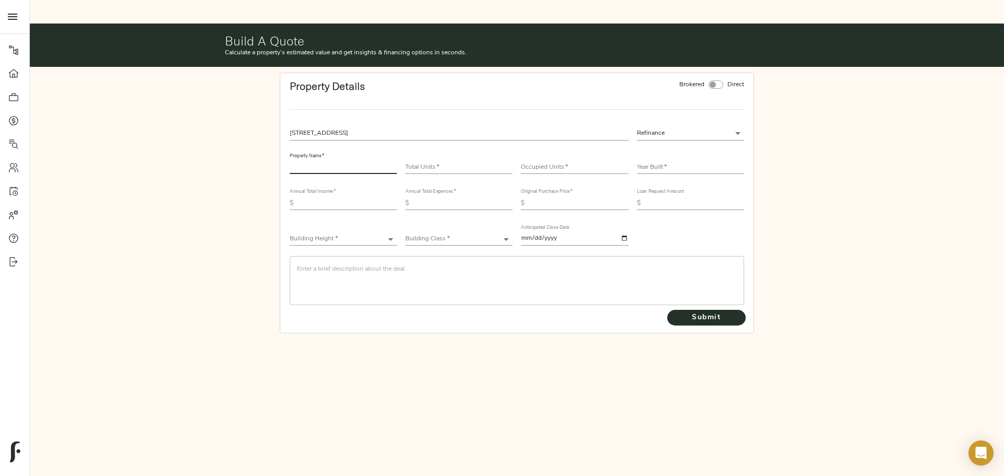
click at [317, 162] on input "text" at bounding box center [343, 168] width 107 height 13
type input "P"
type input "The Preserve at [GEOGRAPHIC_DATA]"
click at [472, 162] on input "number" at bounding box center [458, 168] width 107 height 13
click at [431, 162] on input "number" at bounding box center [458, 168] width 107 height 13
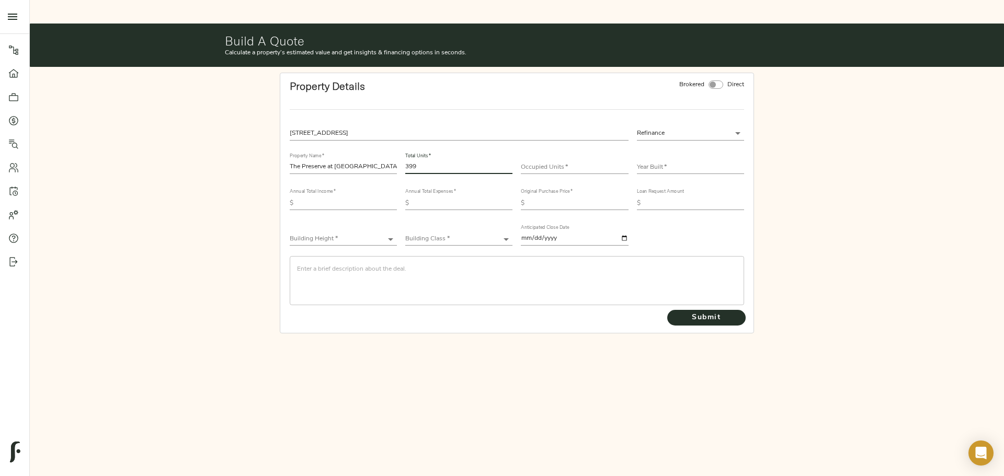
type input "399"
click at [574, 162] on input "number" at bounding box center [574, 168] width 107 height 13
type input "377"
click at [651, 162] on input "text" at bounding box center [690, 168] width 107 height 13
type input "2006"
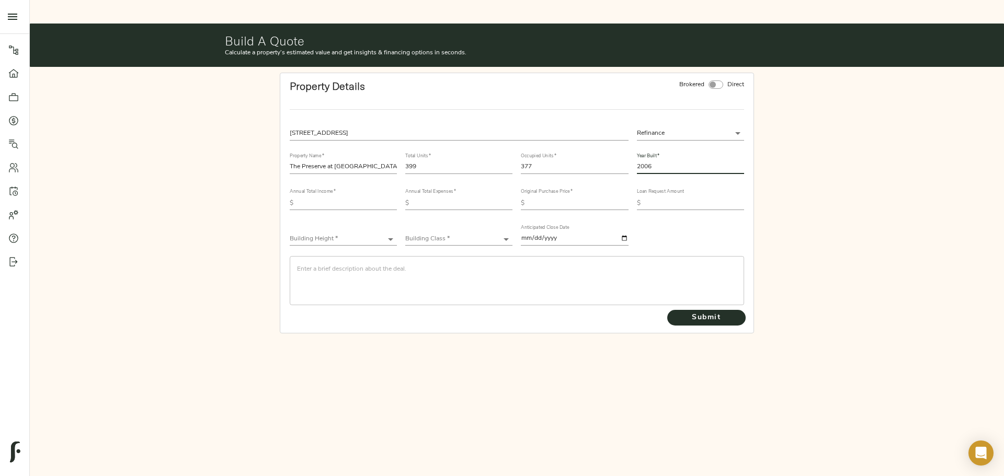
click at [359, 197] on input "text" at bounding box center [347, 203] width 99 height 13
click at [590, 197] on input "text" at bounding box center [578, 203] width 99 height 13
click at [539, 197] on input "text" at bounding box center [578, 203] width 99 height 13
type input "91,250,000"
click at [710, 197] on input "text" at bounding box center [694, 203] width 99 height 13
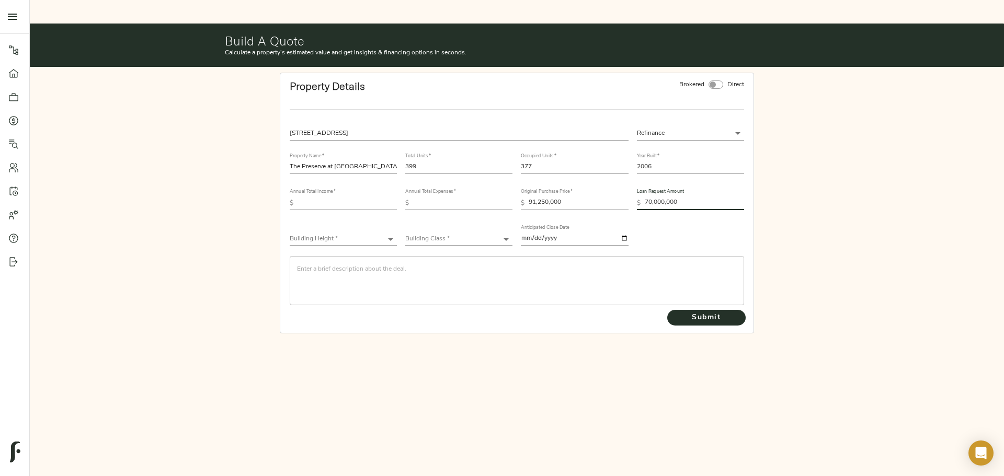
type input "70,000,000"
click at [361, 197] on input "text" at bounding box center [347, 203] width 99 height 13
click at [338, 197] on input "text" at bounding box center [347, 203] width 99 height 13
type input "7,922,348"
click at [435, 197] on input "text" at bounding box center [462, 203] width 99 height 13
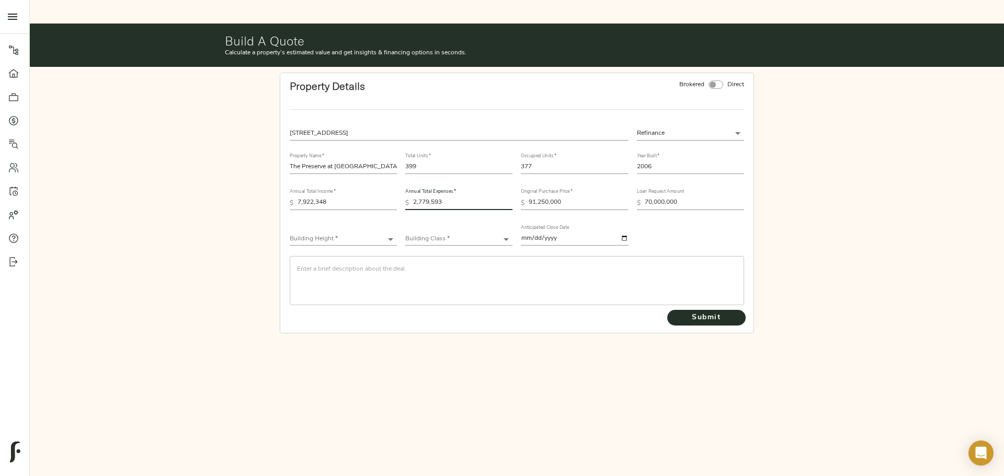
type input "2,779,593"
click at [347, 212] on body "Haven at [GEOGRAPHIC_DATA] - [STREET_ADDRESS] Pipeline Dashboard Portfolio Quot…" at bounding box center [502, 250] width 1004 height 500
click at [359, 251] on li "Low-Rise (1-3 stories)" at bounding box center [343, 248] width 107 height 16
type input "Low-Rise"
click at [430, 215] on body "Haven at [GEOGRAPHIC_DATA] - [STREET_ADDRESS] Pipeline Dashboard Portfolio Quot…" at bounding box center [502, 250] width 1004 height 500
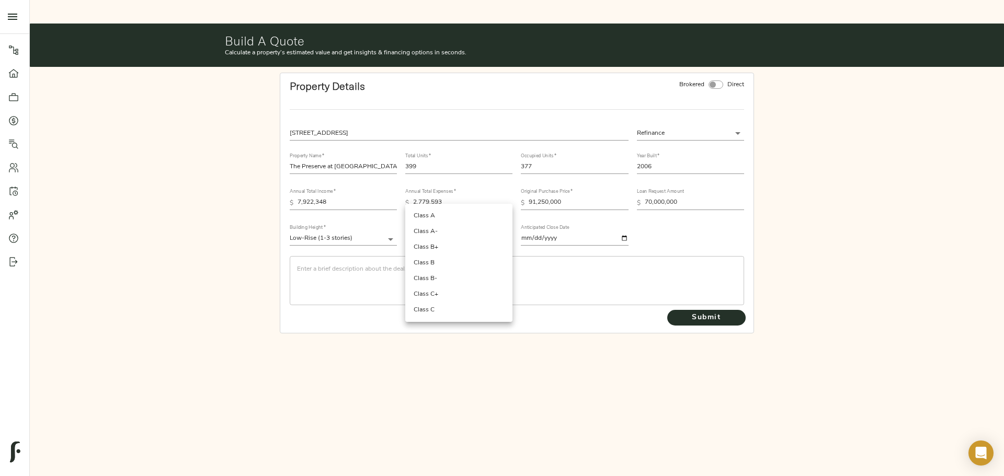
click at [448, 251] on li "Class B+" at bounding box center [458, 248] width 107 height 16
type input "Class B+"
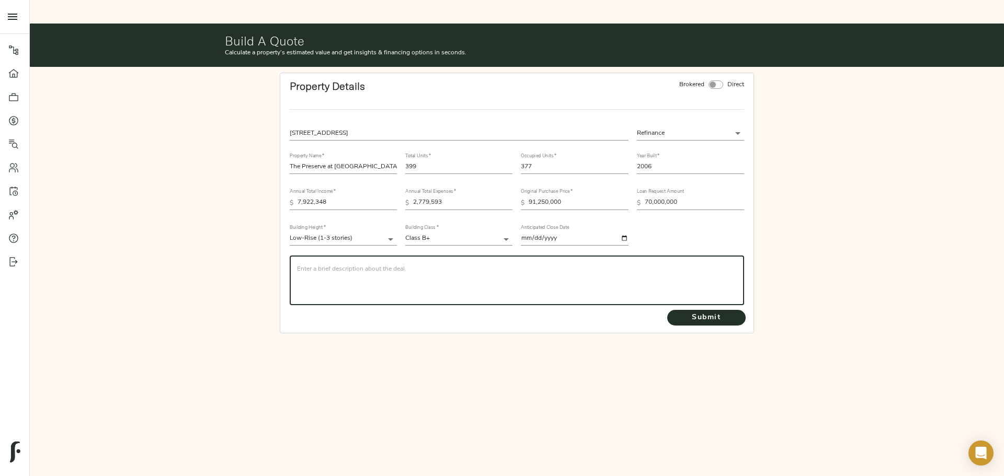
click at [392, 266] on textarea at bounding box center [517, 281] width 440 height 30
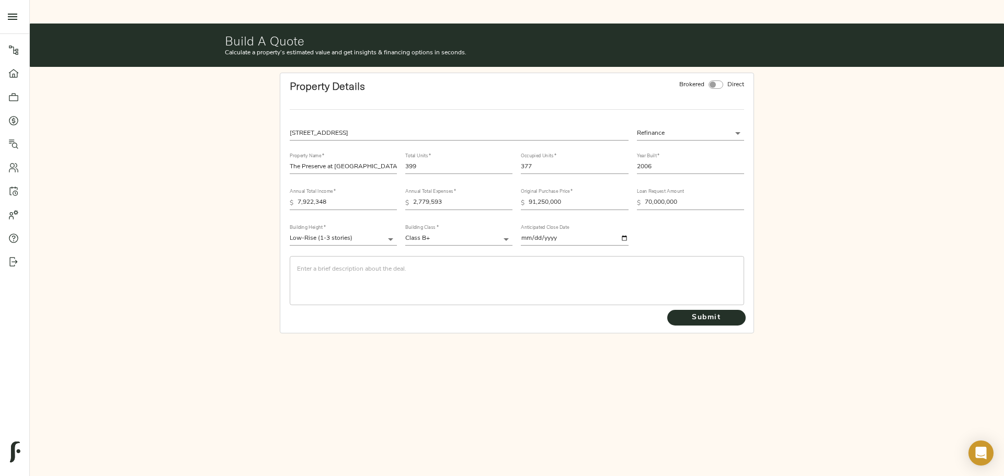
click at [328, 266] on textarea at bounding box center [517, 281] width 440 height 30
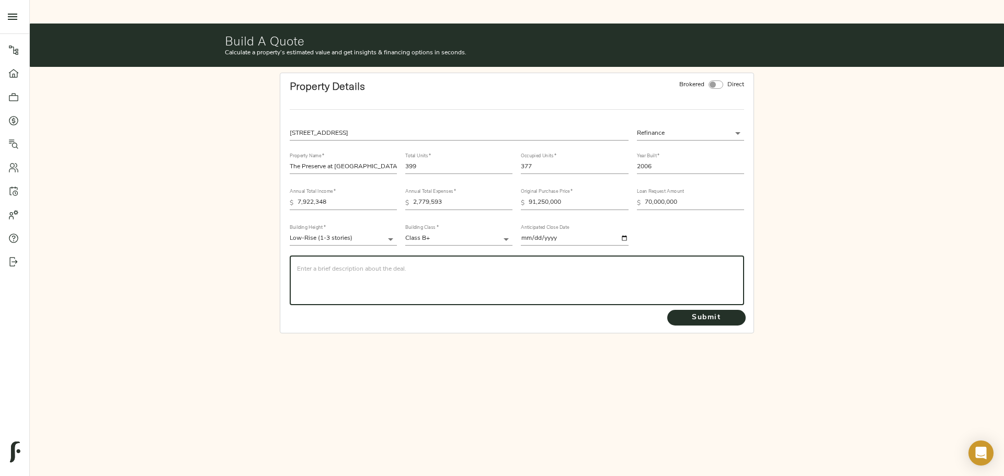
paste textarea "The Sponsor acquired the asset in 12/2021 with an MF1 Senior. The rate cap is m…"
click at [295, 256] on div "The Sponsor acquired the asset in 12/2021 with an MF1 Senior. The rate cap is m…" at bounding box center [517, 280] width 454 height 49
click at [296, 256] on div "The Sponsor acquired the asset in 12/2021 with an MF1 Senior. The rate cap is m…" at bounding box center [517, 280] width 454 height 49
click at [301, 266] on textarea "The Sponsor acquired the asset in 12/2021 with an MF1 Senior. The rate cap is m…" at bounding box center [517, 281] width 440 height 30
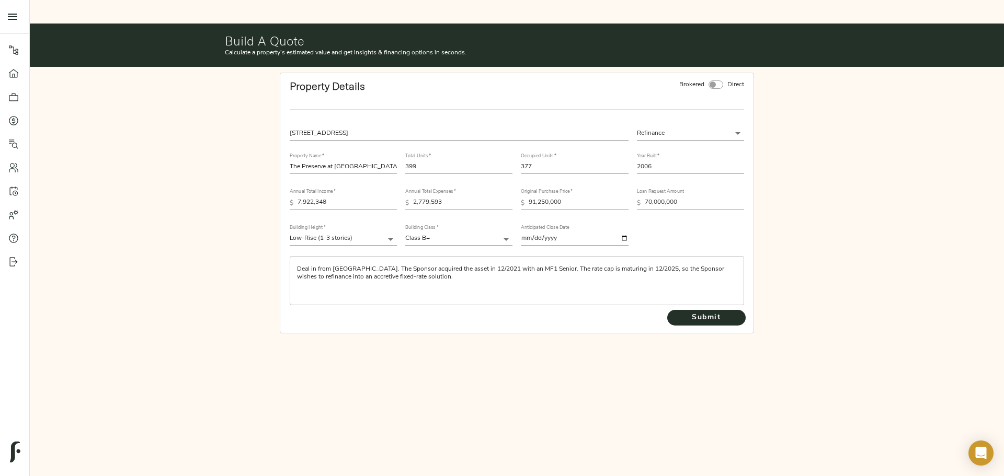
click at [402, 266] on textarea "Deal in from [GEOGRAPHIC_DATA]. The Sponsor acquired the asset in 12/2021 with …" at bounding box center [517, 281] width 440 height 30
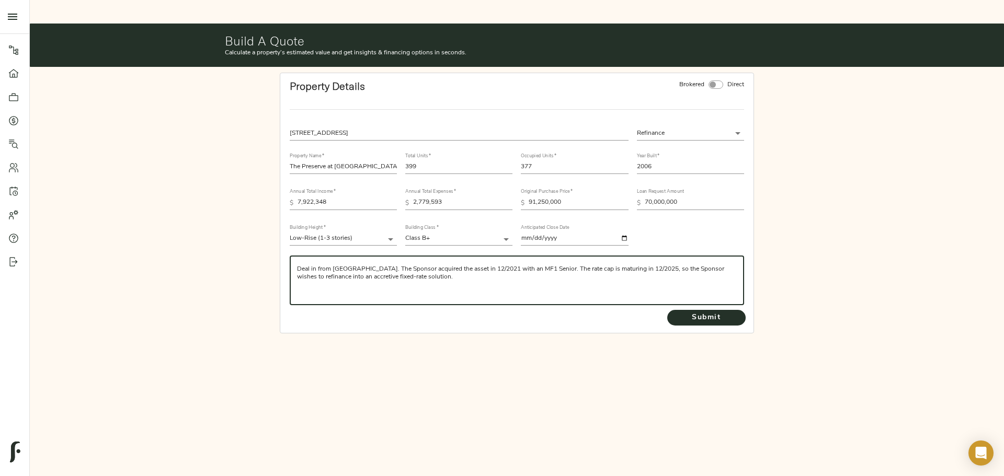
paste textarea "Sundance Bay is seeking last dollar proceeds of $69-71MM (see below)"
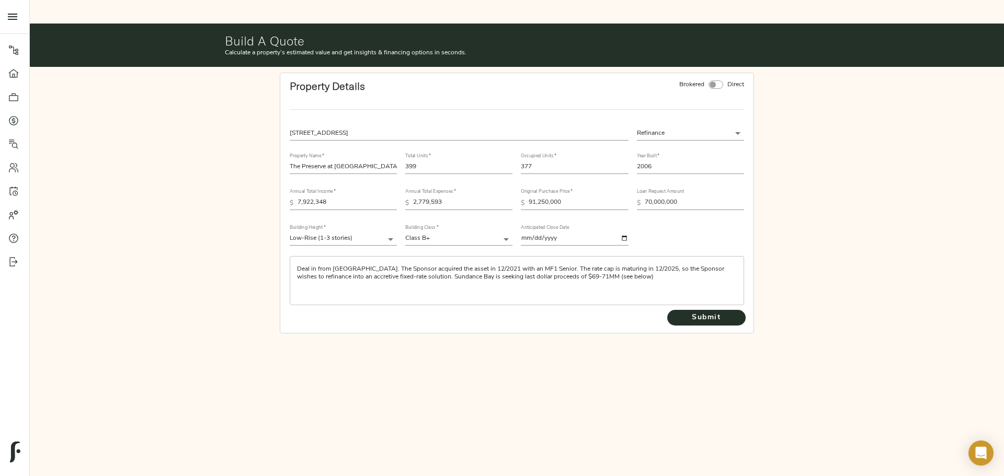
click at [613, 266] on textarea "Deal in from [GEOGRAPHIC_DATA]. The Sponsor acquired the asset in 12/2021 with …" at bounding box center [517, 281] width 440 height 30
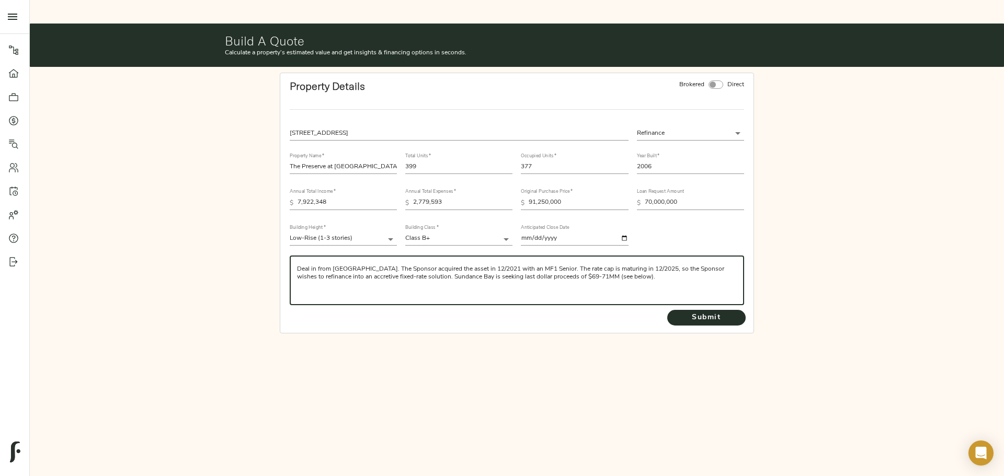
paste textarea "The Preserve at [GEOGRAPHIC_DATA] is a 400-unit multifamily property (including…"
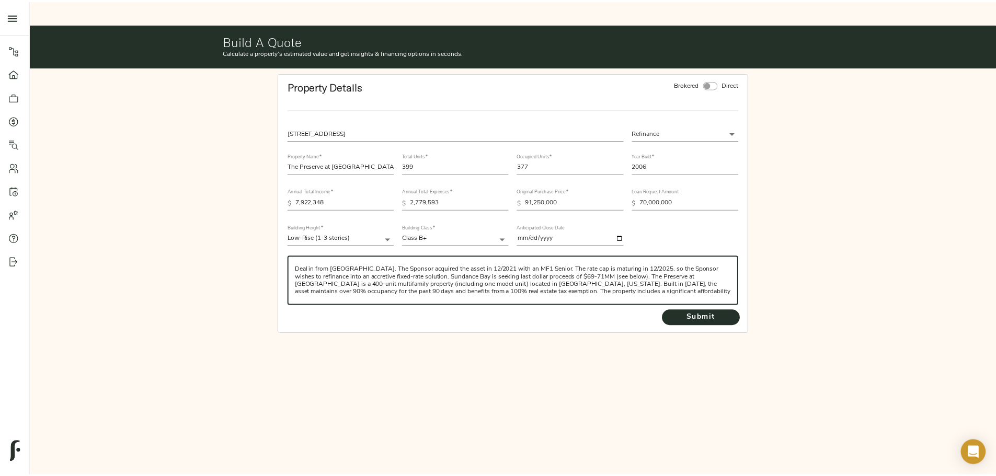
scroll to position [15, 0]
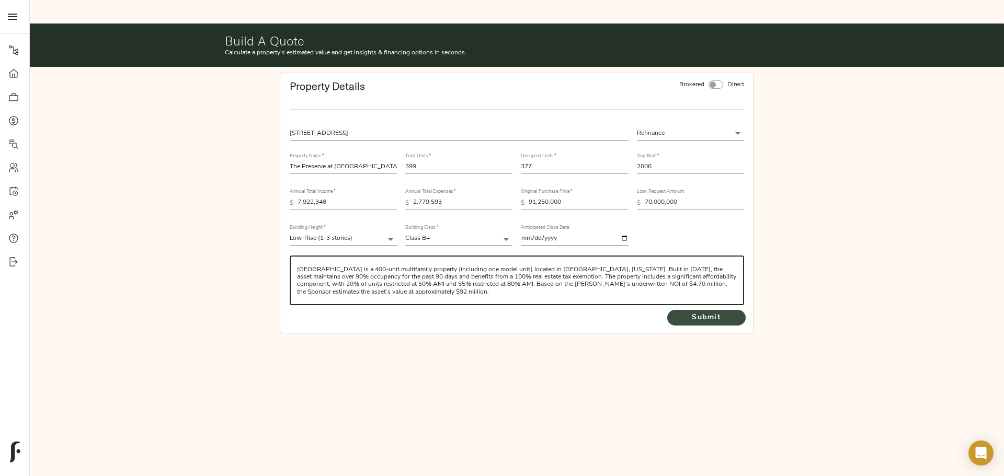
type textarea "Deal in from [GEOGRAPHIC_DATA]. The Sponsor acquired the asset in 12/2021 with …"
click at [695, 312] on span "Submit" at bounding box center [707, 318] width 58 height 13
